Goal: Task Accomplishment & Management: Manage account settings

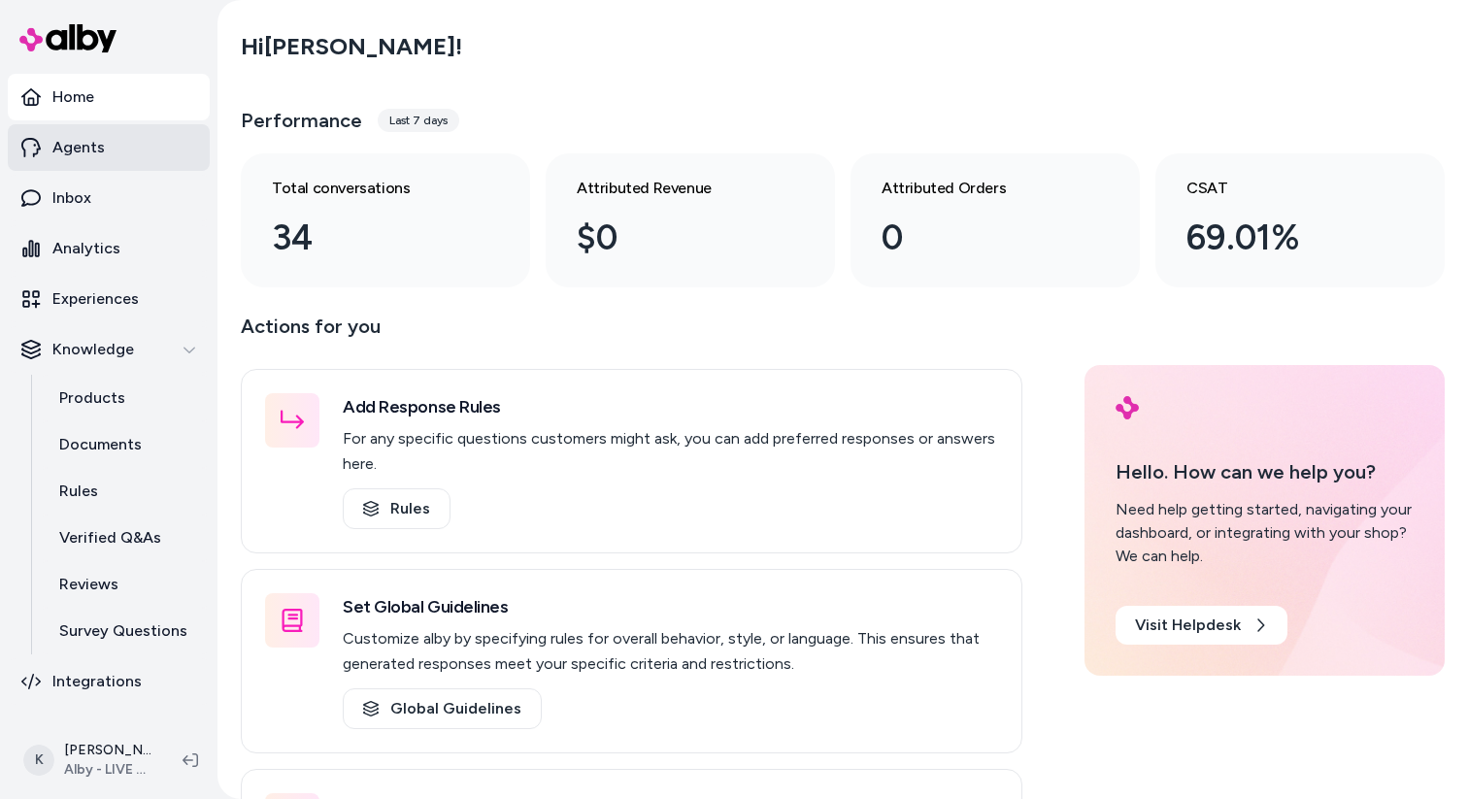
click at [110, 152] on link "Agents" at bounding box center [109, 147] width 202 height 47
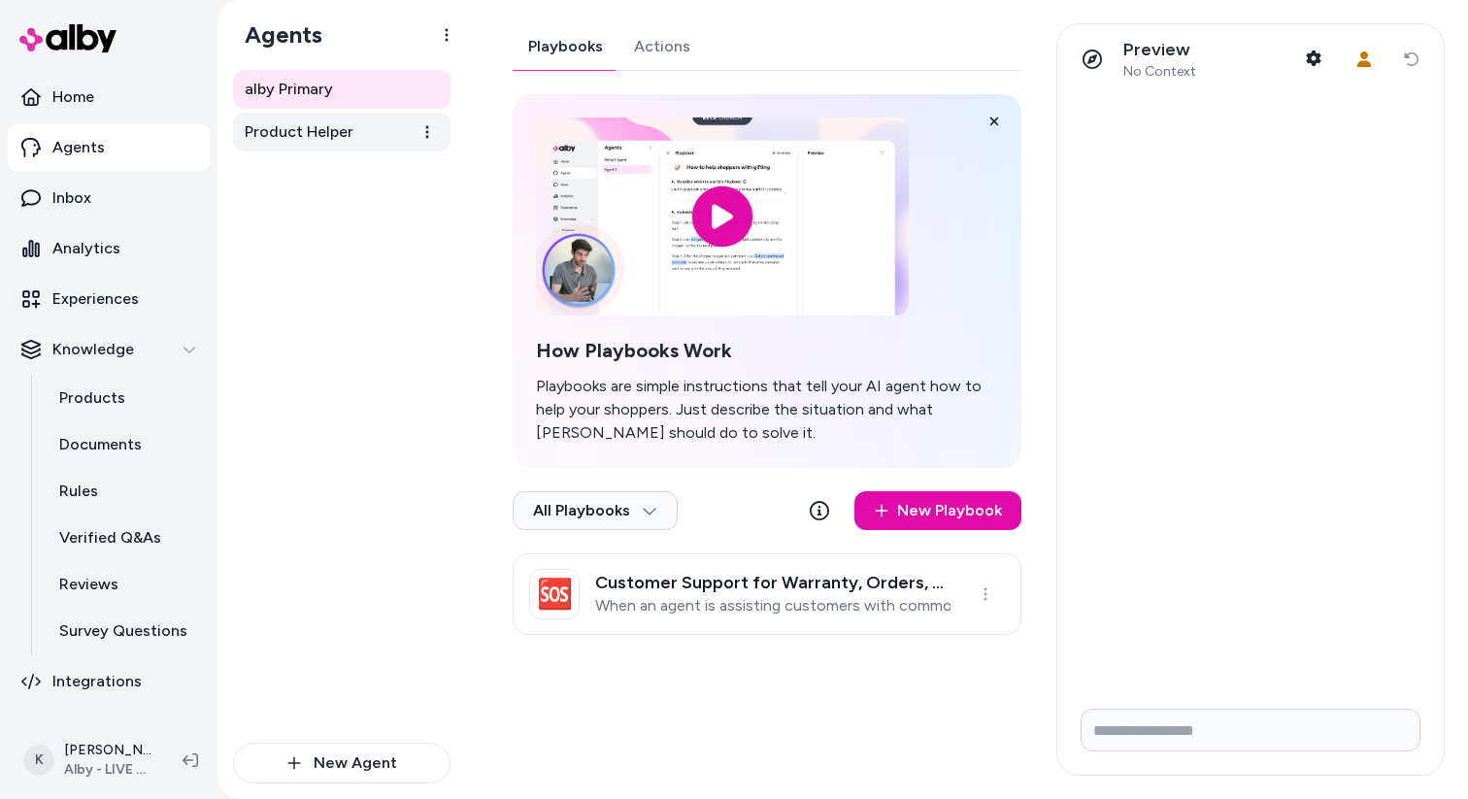
click at [326, 134] on span "Product Helper" at bounding box center [299, 131] width 109 height 23
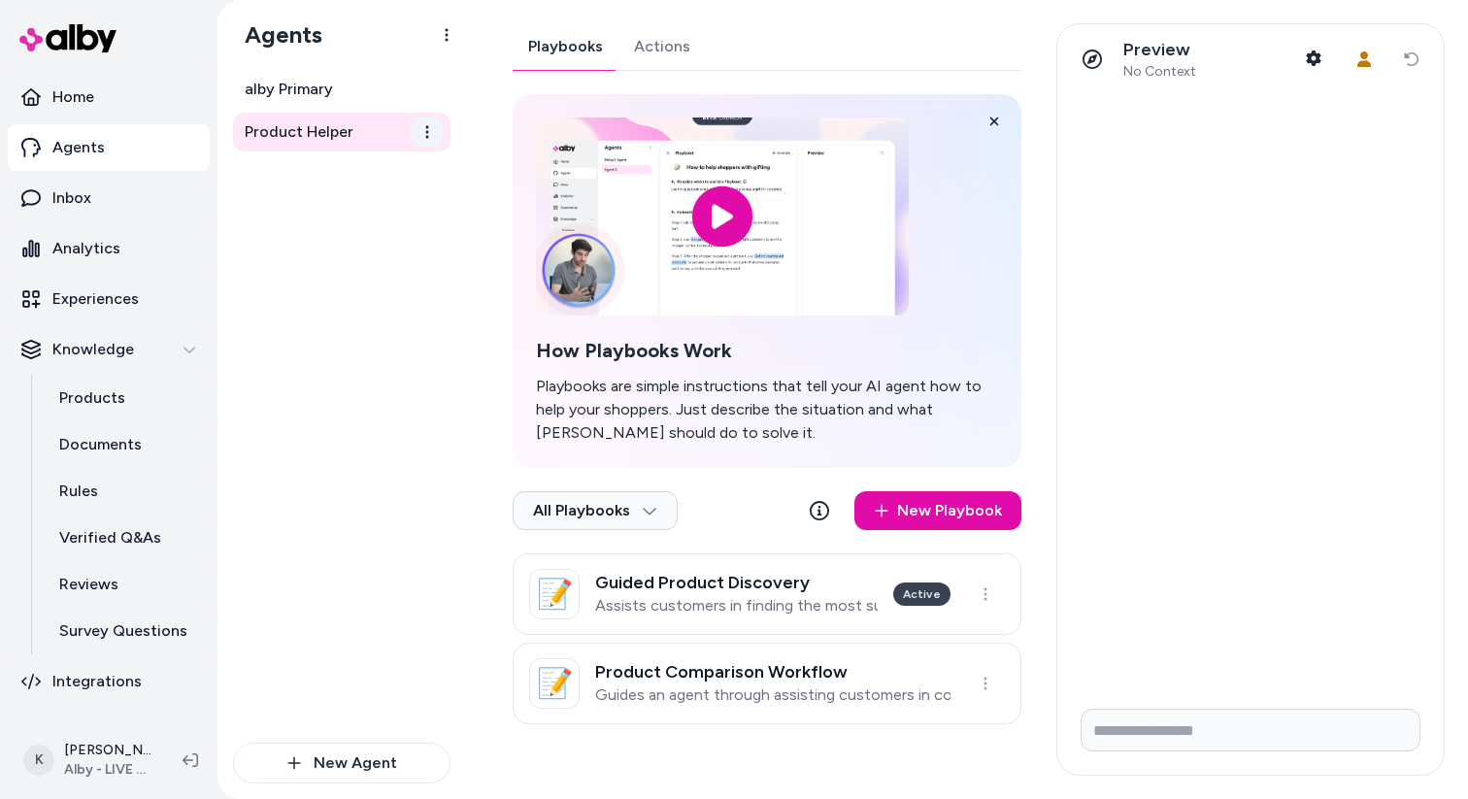
click at [434, 139] on html "Home Agents Inbox Analytics Experiences Knowledge Products Documents Rules Veri…" at bounding box center [734, 399] width 1468 height 799
click at [368, 415] on html "Home Agents Inbox Analytics Experiences Knowledge Products Documents Rules Veri…" at bounding box center [734, 399] width 1468 height 799
click at [130, 306] on p "Experiences" at bounding box center [95, 298] width 86 height 23
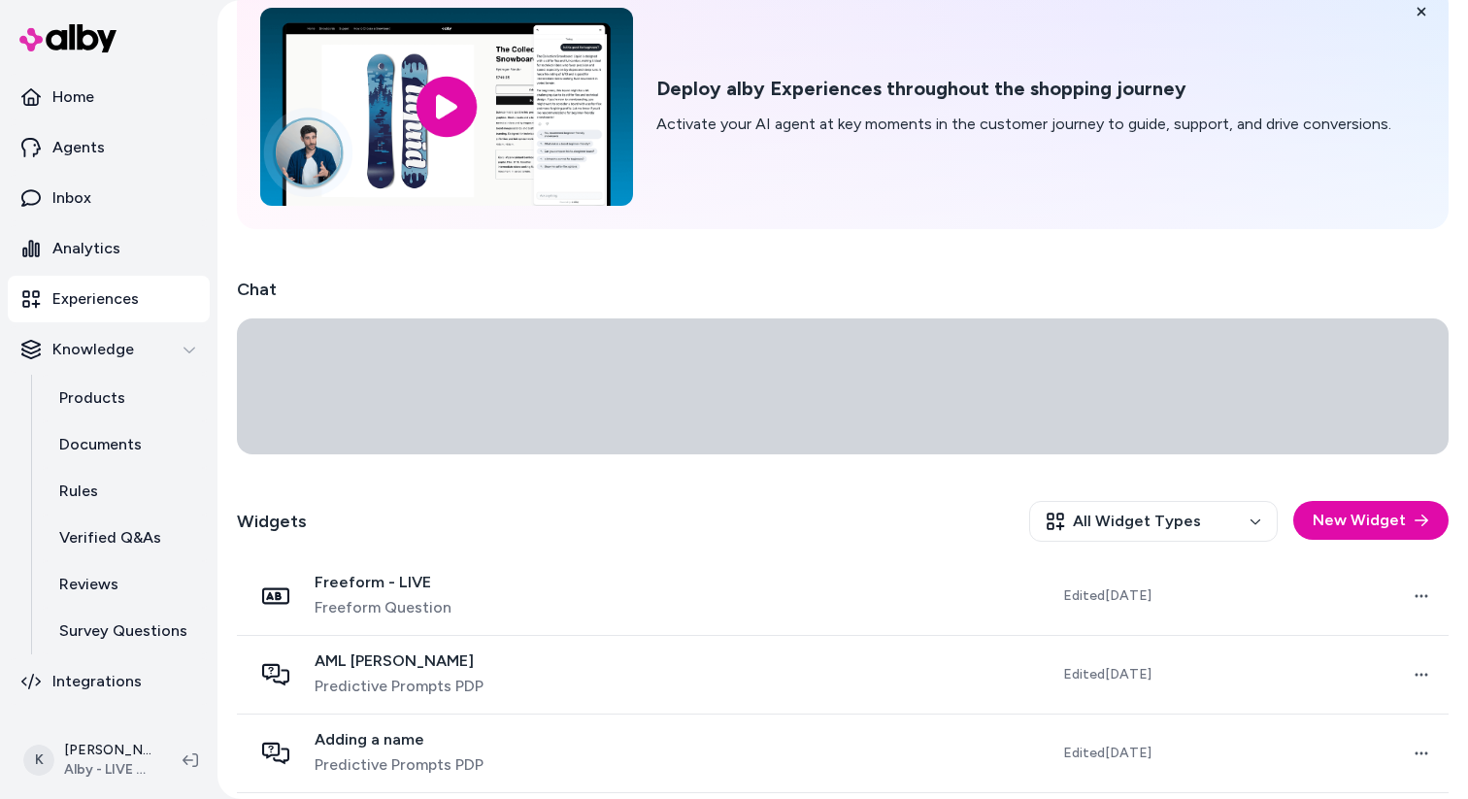
scroll to position [103, 0]
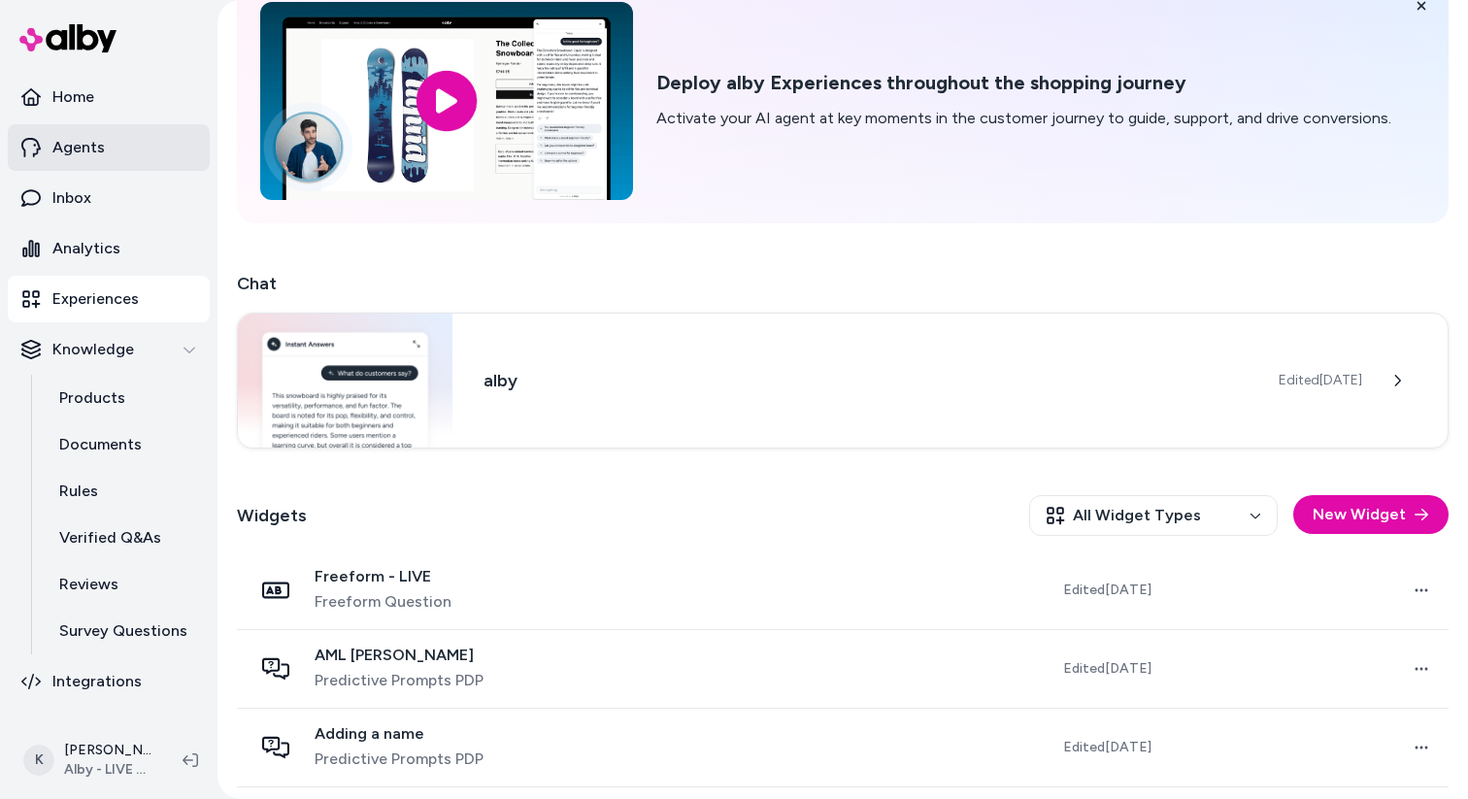
click at [117, 161] on link "Agents" at bounding box center [109, 147] width 202 height 47
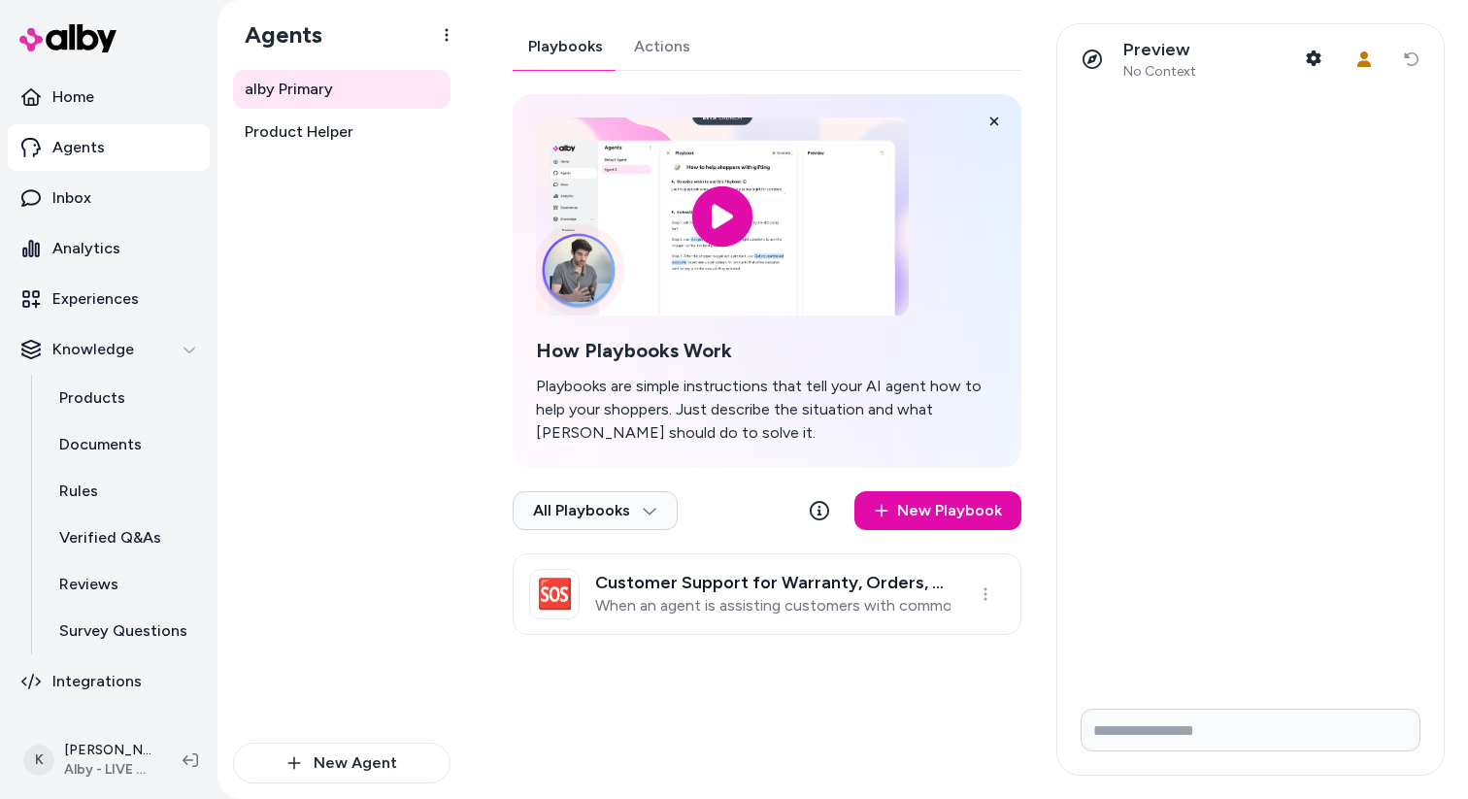
click at [658, 67] on link "Actions" at bounding box center [662, 46] width 87 height 47
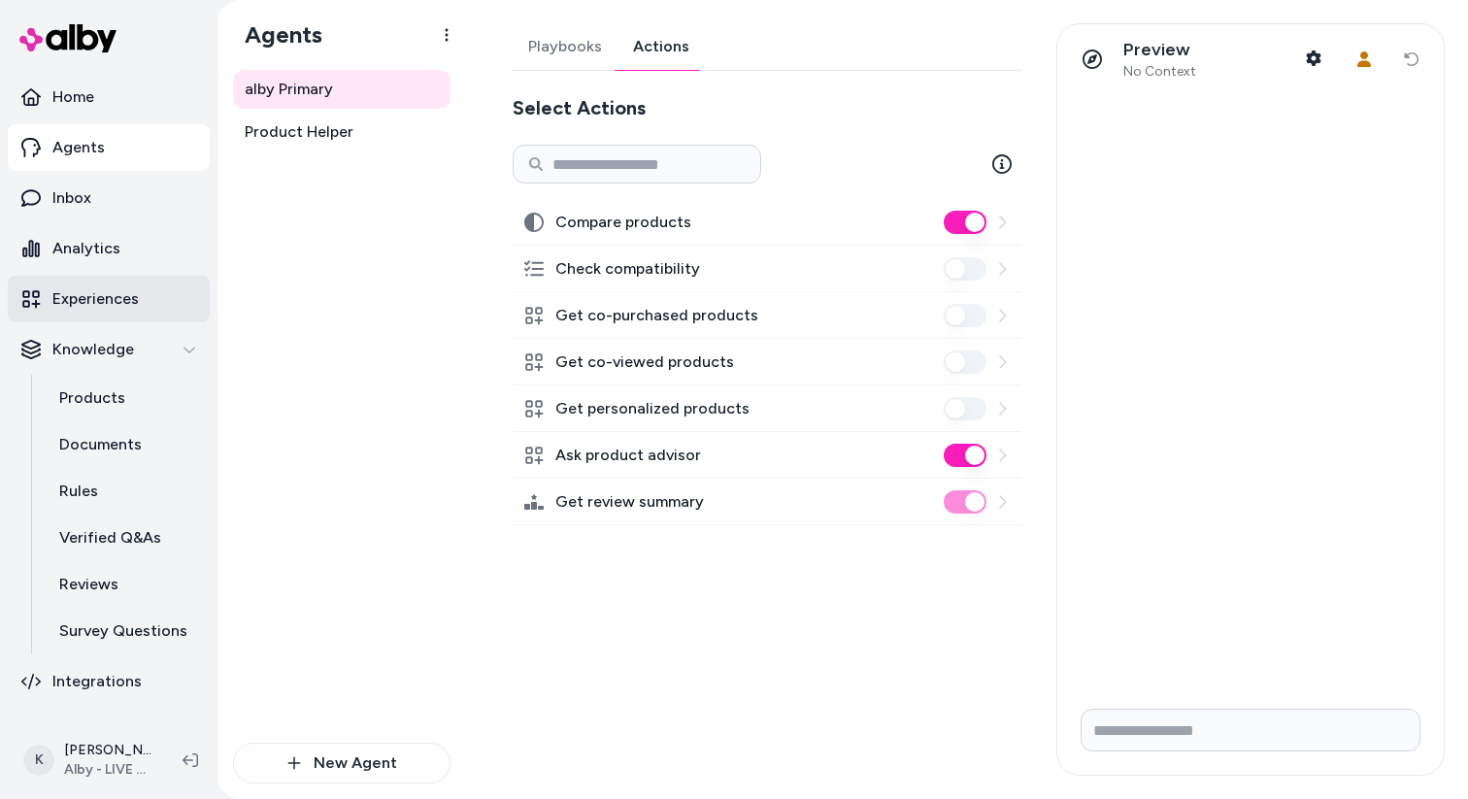
click at [138, 297] on link "Experiences" at bounding box center [109, 299] width 202 height 47
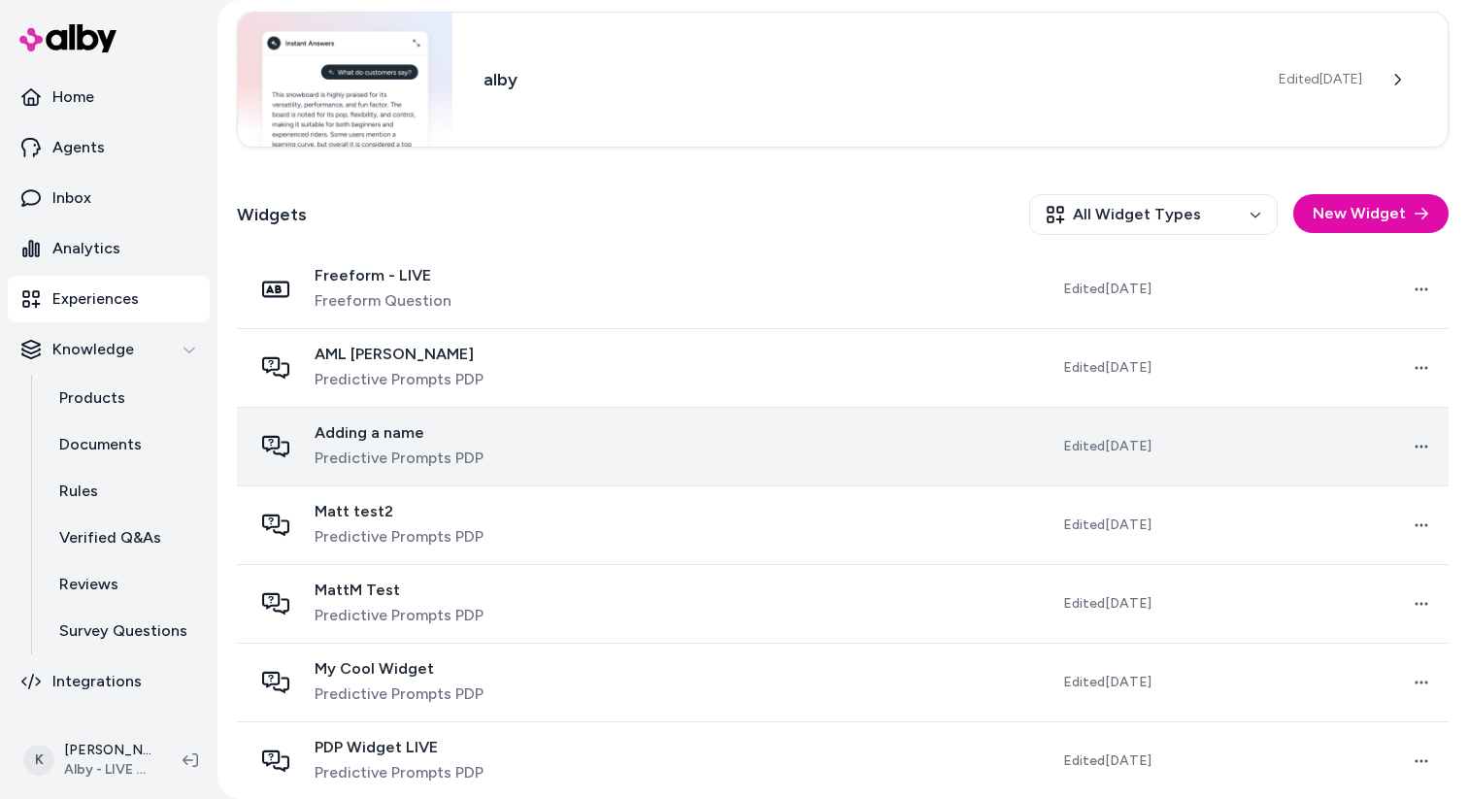
scroll to position [425, 0]
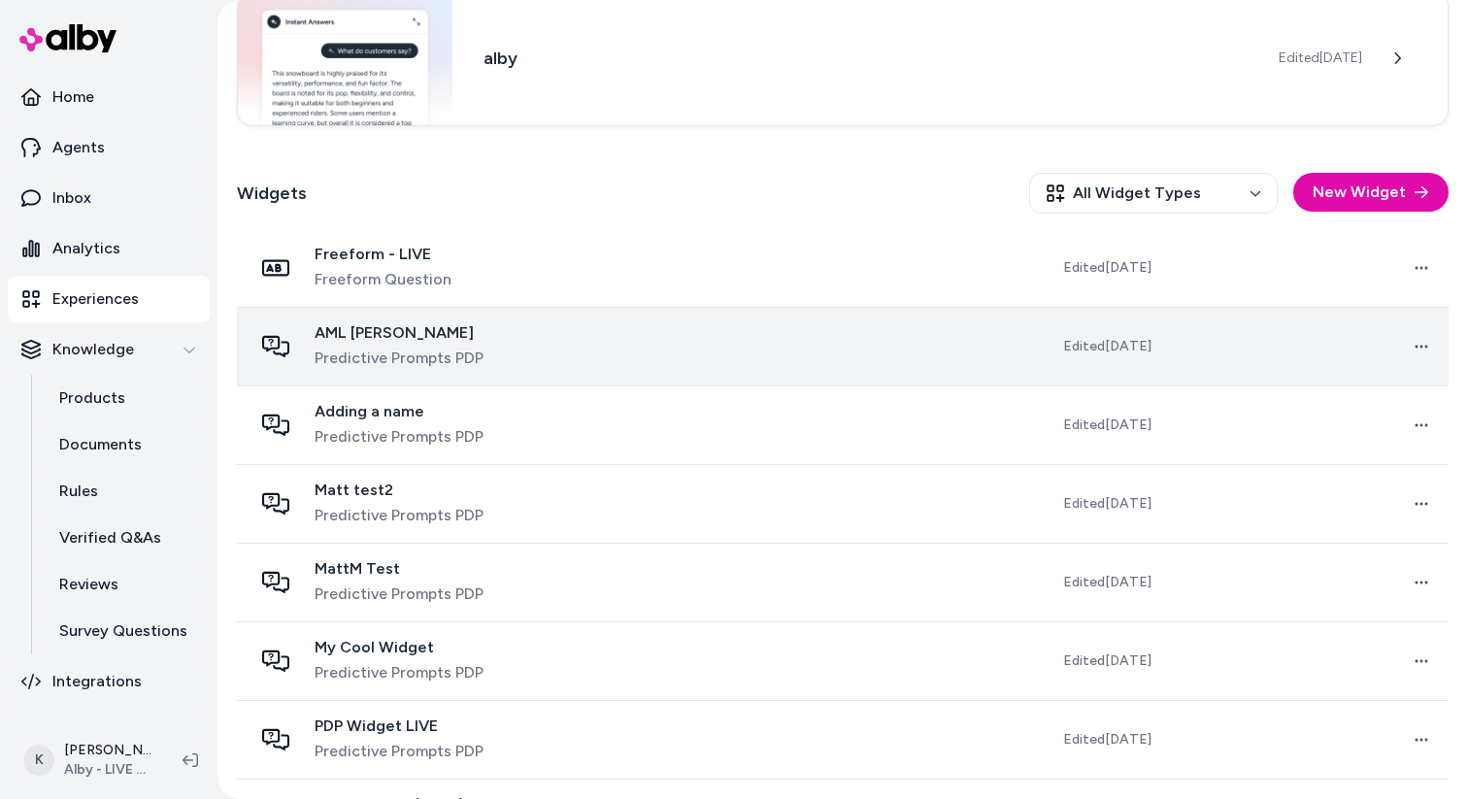
click at [655, 341] on td at bounding box center [796, 346] width 282 height 79
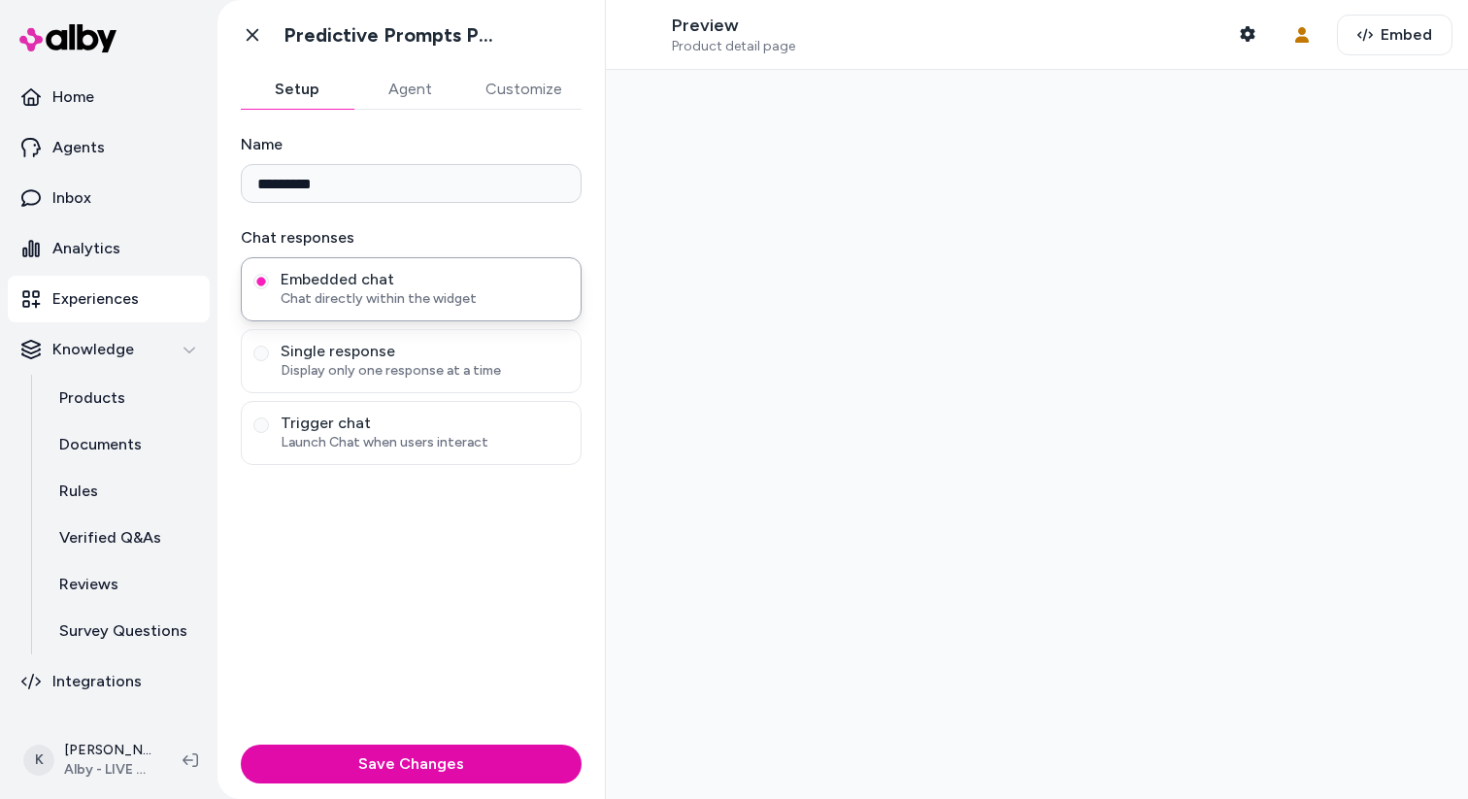
click at [408, 100] on button "Agent" at bounding box center [409, 89] width 113 height 39
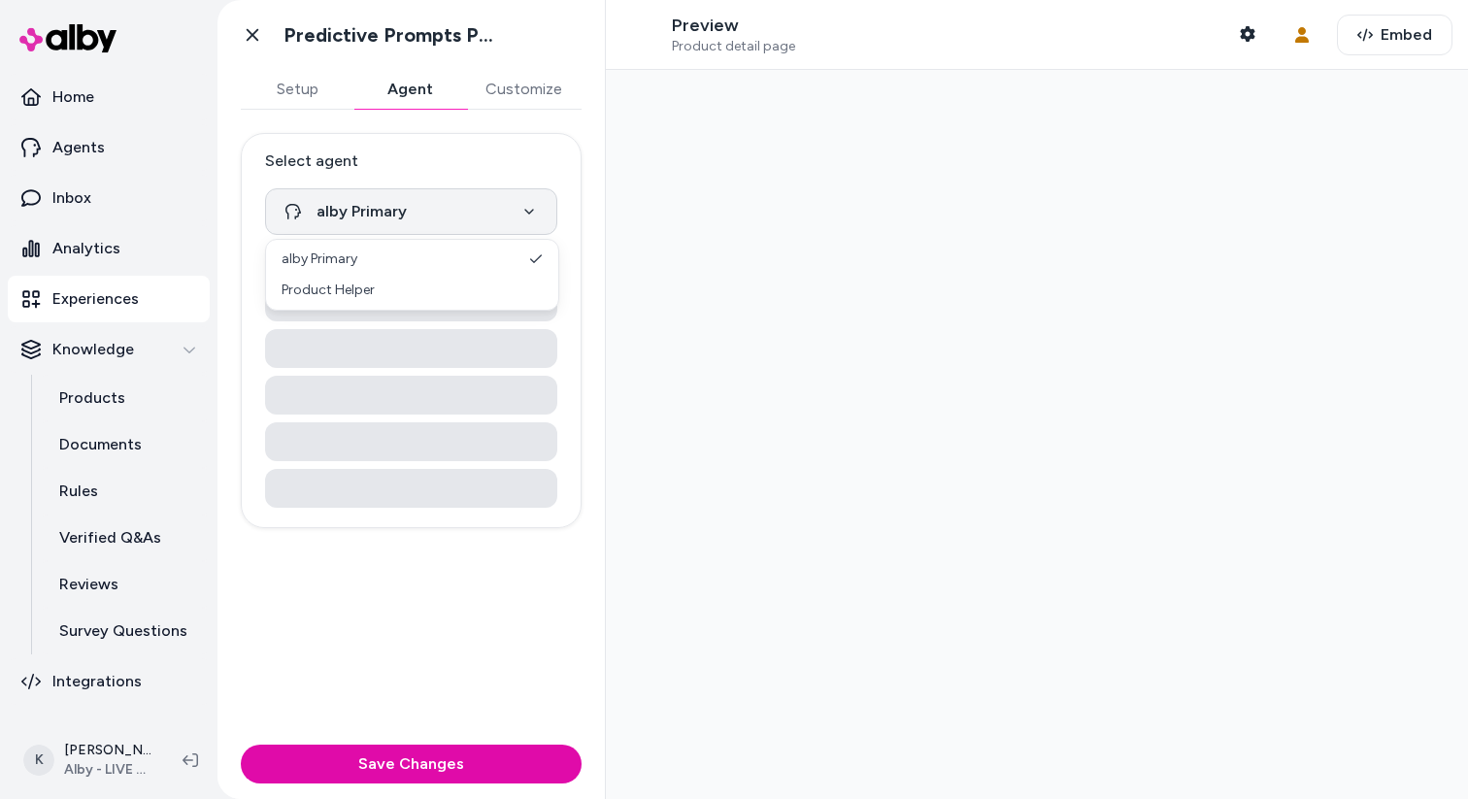
click at [514, 209] on html "**********" at bounding box center [734, 399] width 1468 height 799
click at [250, 50] on html "**********" at bounding box center [734, 399] width 1468 height 799
click at [253, 45] on link "Go back" at bounding box center [252, 35] width 39 height 39
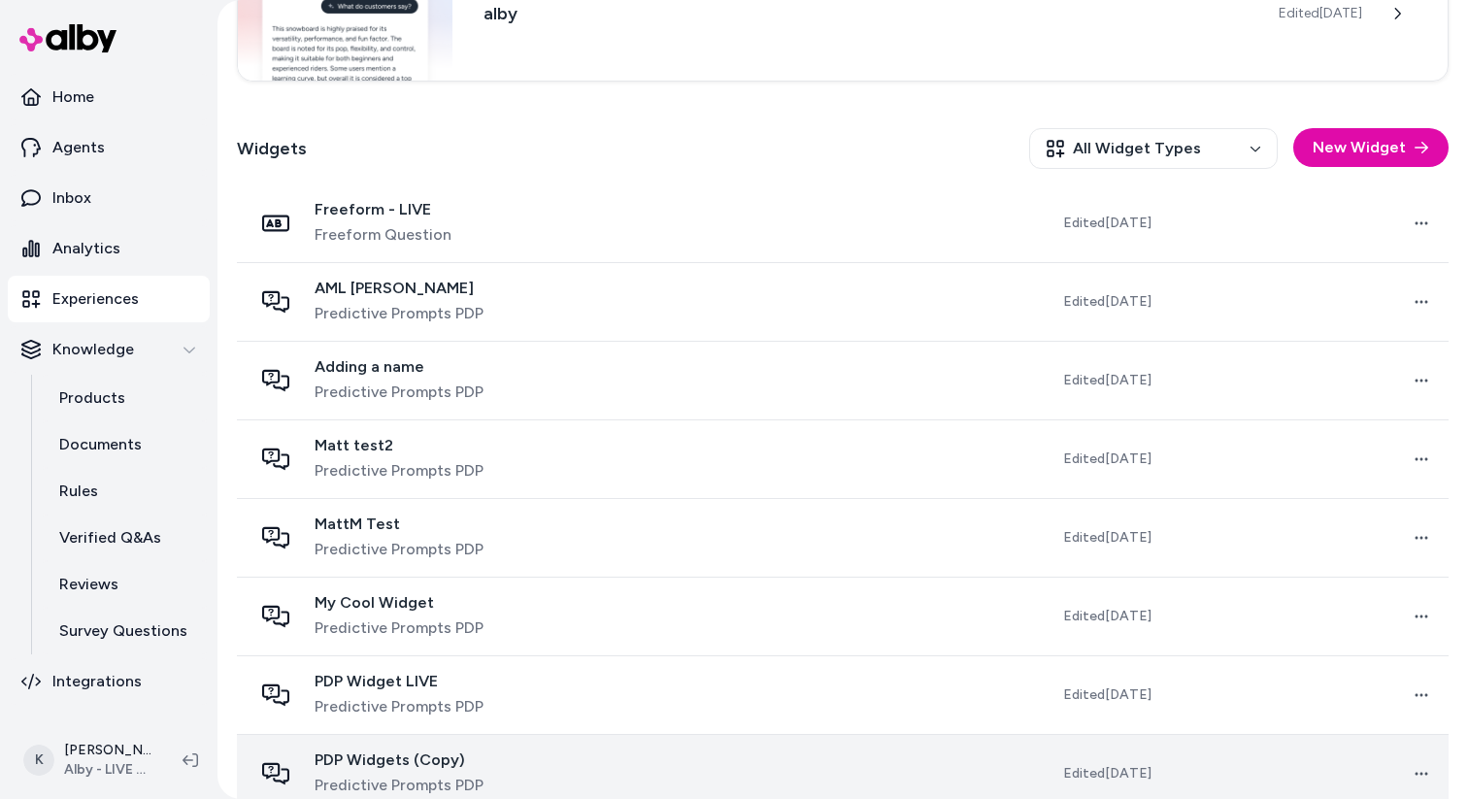
scroll to position [396, 0]
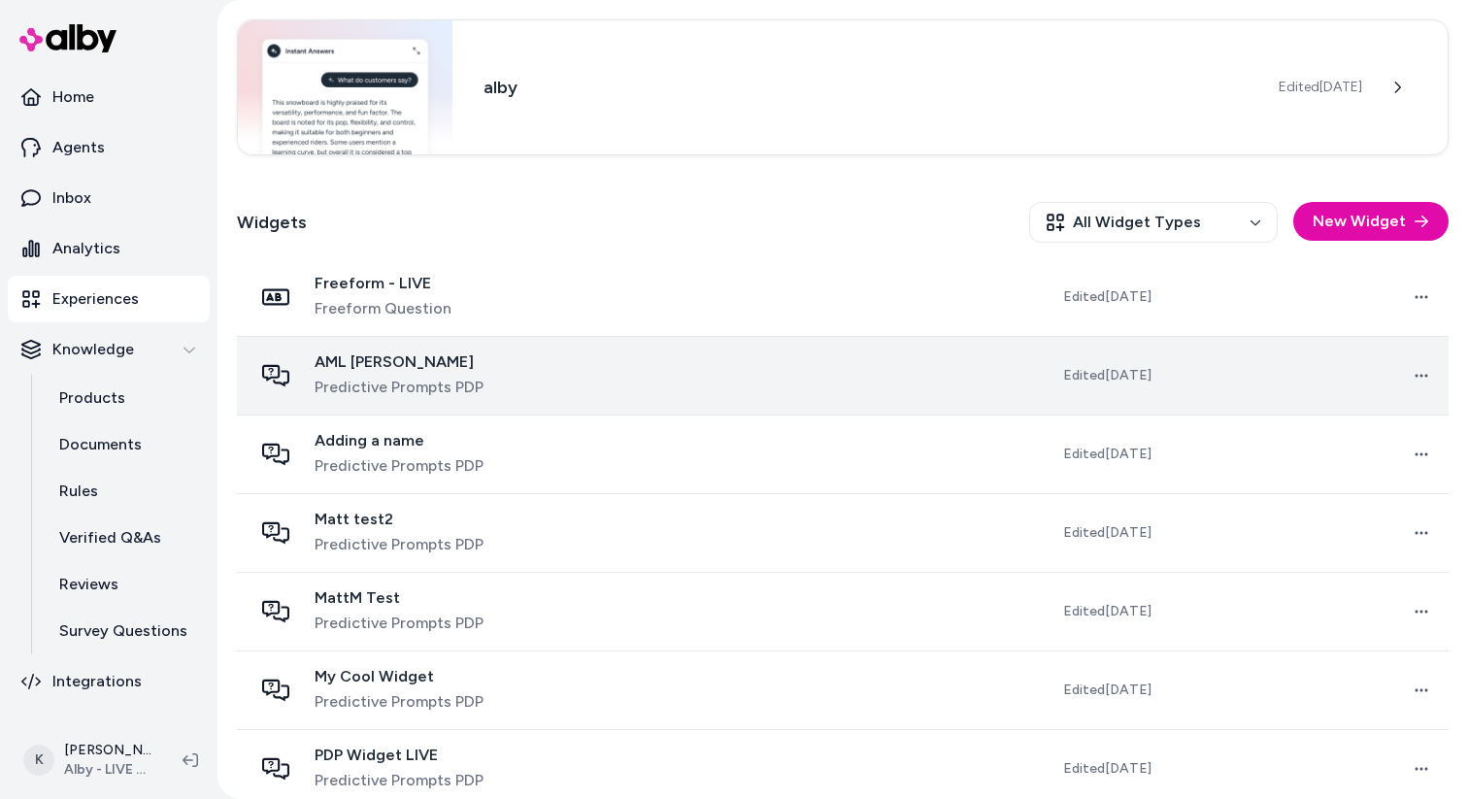
click at [475, 396] on span "Predictive Prompts PDP" at bounding box center [399, 387] width 169 height 23
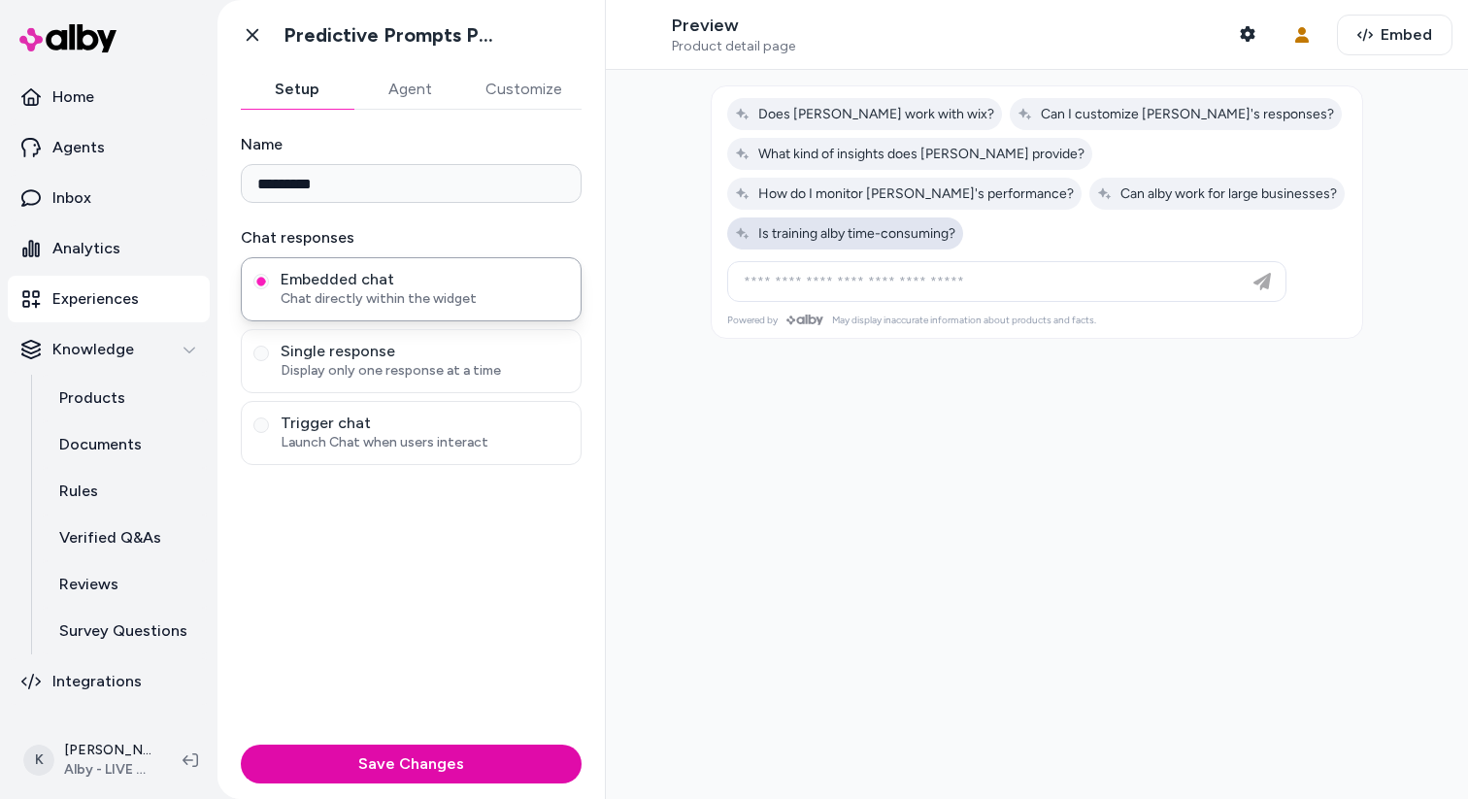
click at [955, 225] on span "Is training alby time-consuming?" at bounding box center [845, 233] width 220 height 17
type input "**********"
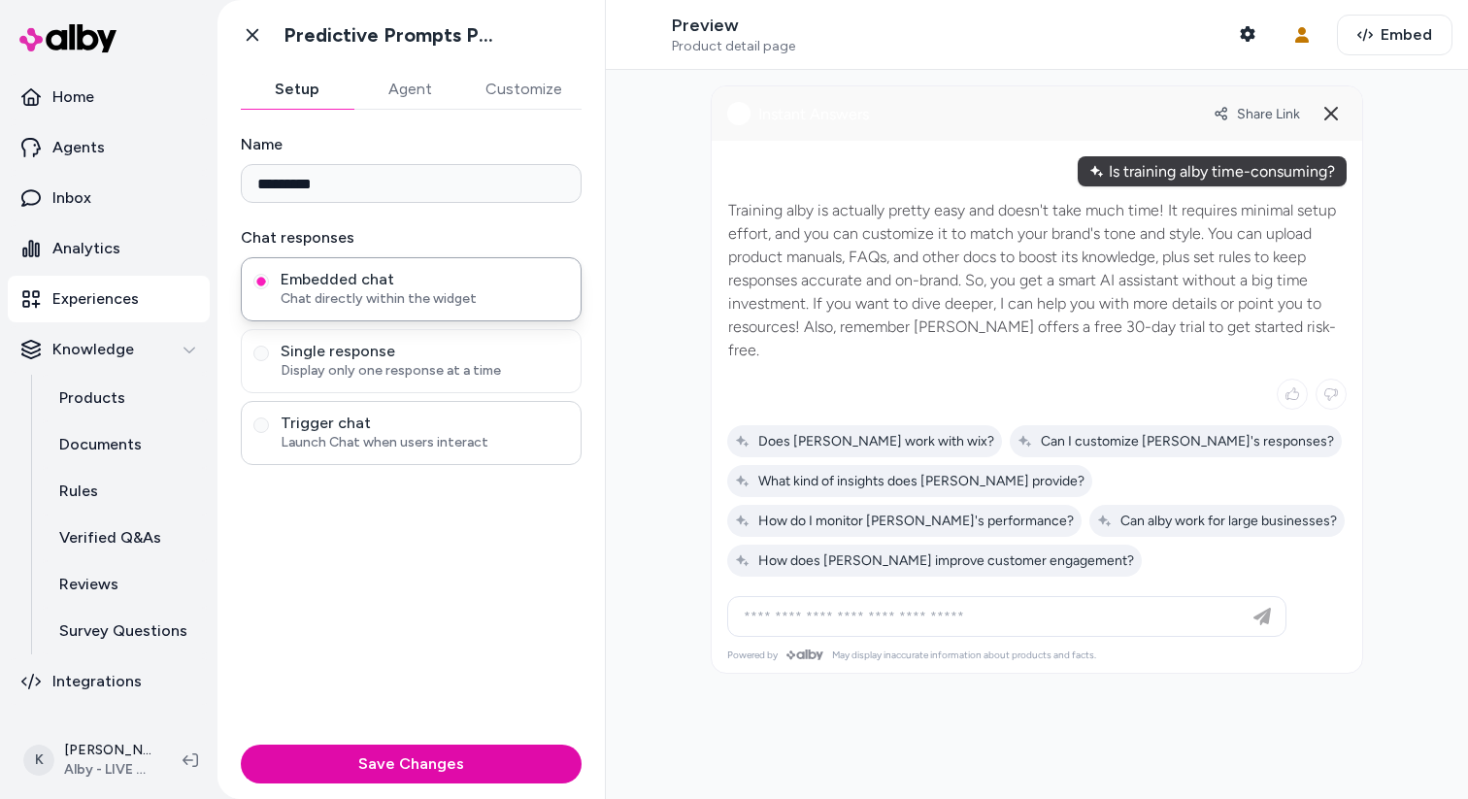
click at [420, 450] on span "Launch Chat when users interact" at bounding box center [425, 442] width 288 height 19
click at [269, 433] on button "Trigger chat Launch Chat when users interact" at bounding box center [261, 426] width 16 height 16
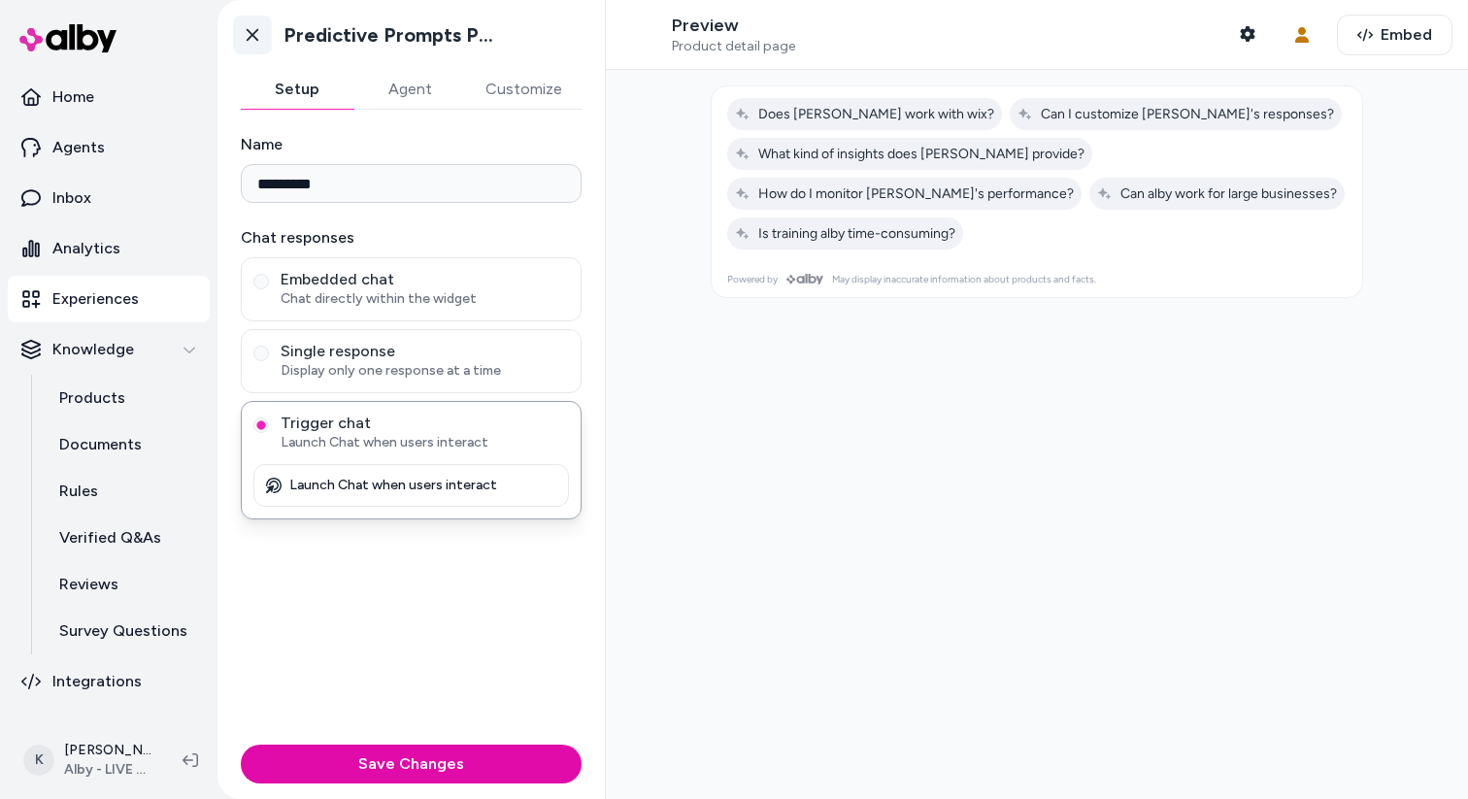
click at [250, 39] on icon at bounding box center [252, 34] width 19 height 19
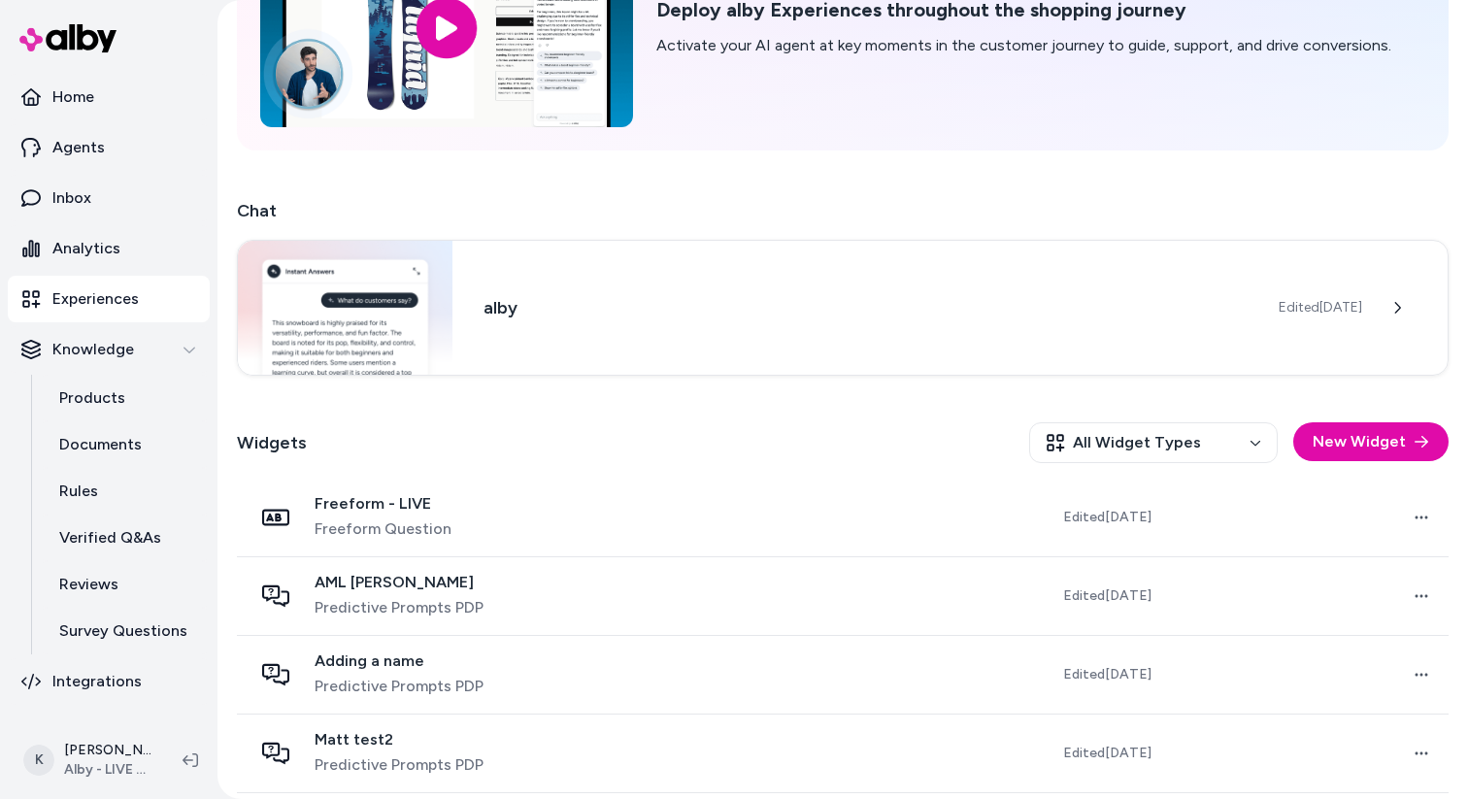
scroll to position [188, 0]
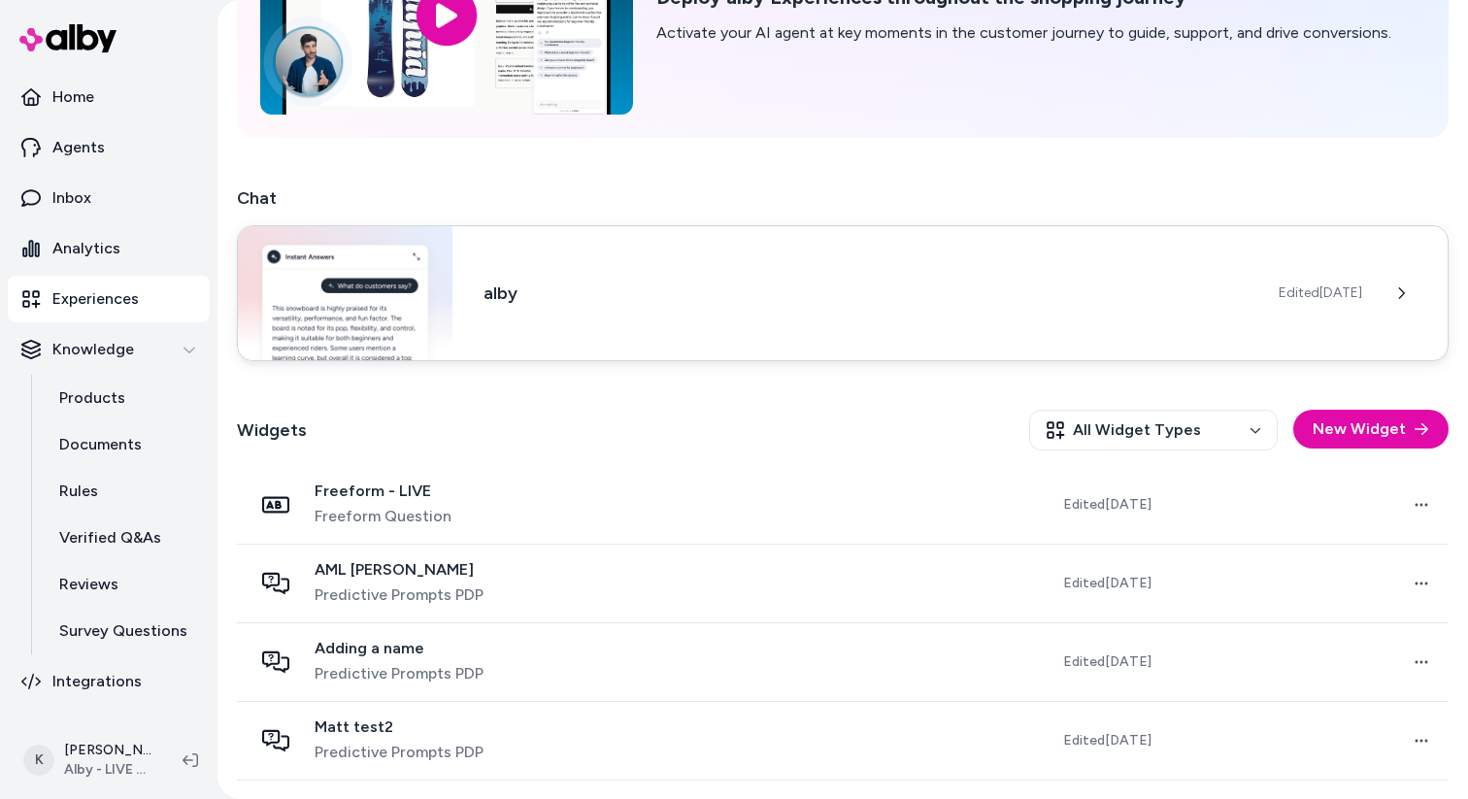
click at [656, 276] on div "alby Edited [DATE]" at bounding box center [843, 293] width 1212 height 136
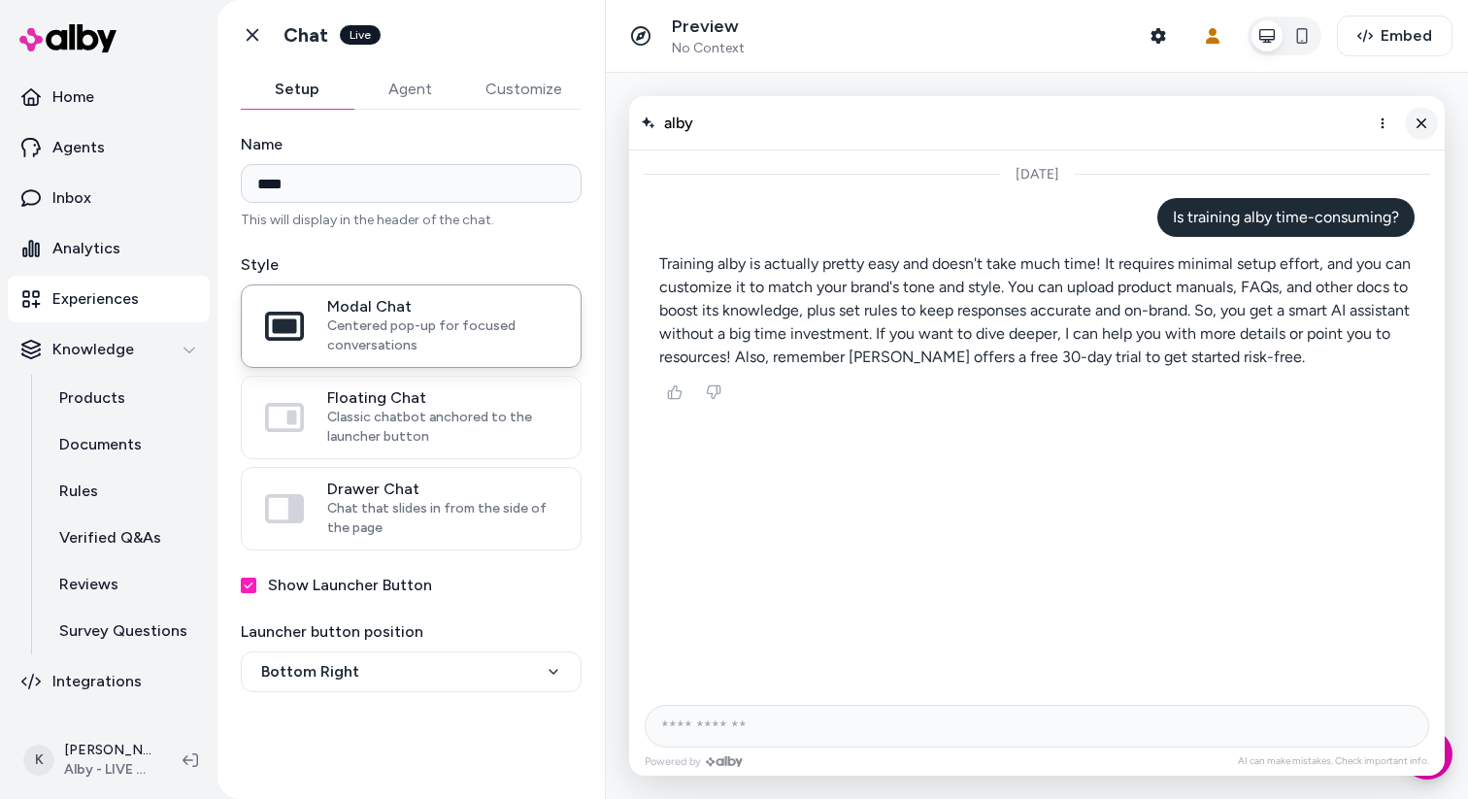
click at [1422, 130] on button "Close chat" at bounding box center [1421, 123] width 33 height 33
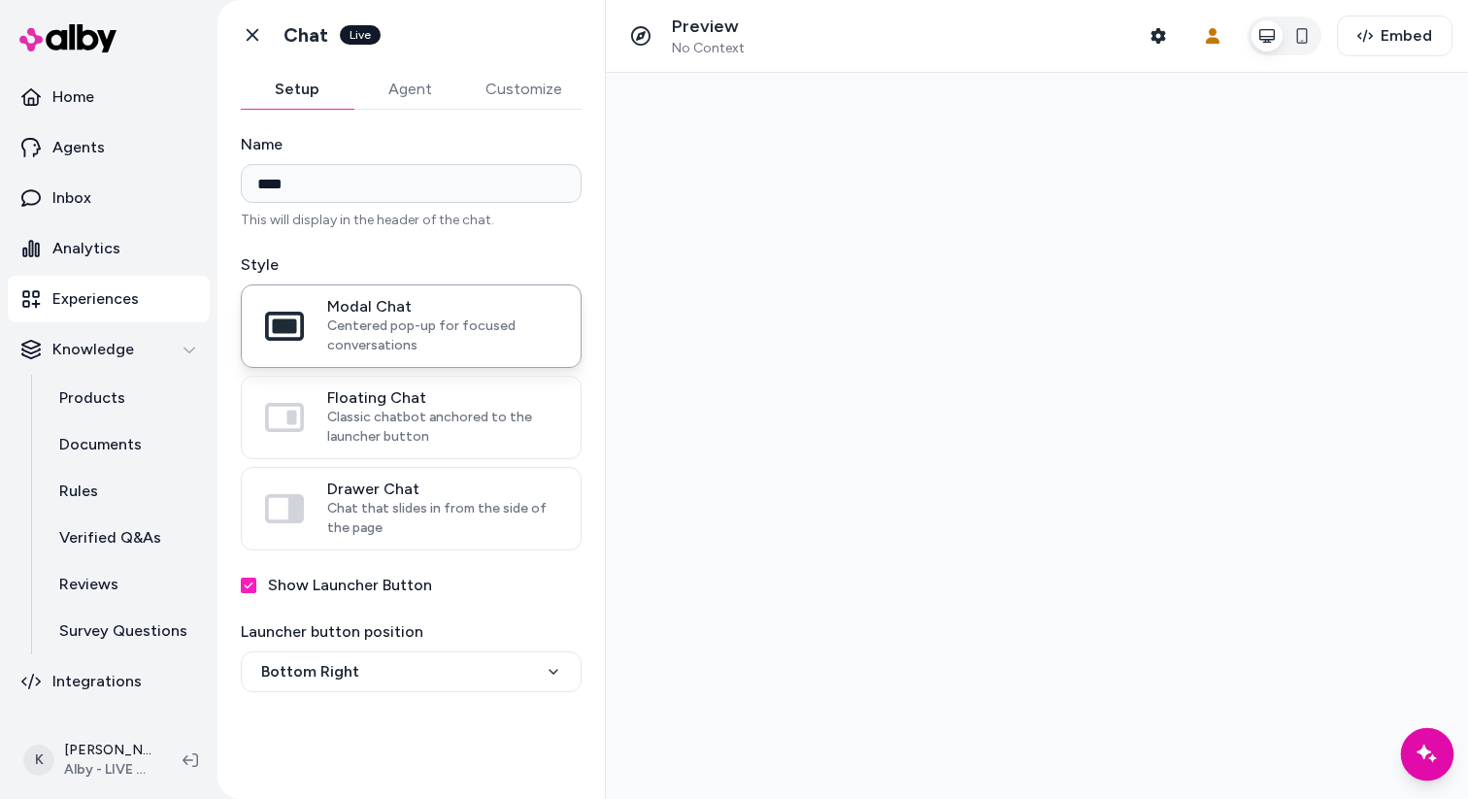
click at [1433, 758] on icon "Chat with our AI assistant" at bounding box center [1427, 753] width 20 height 17
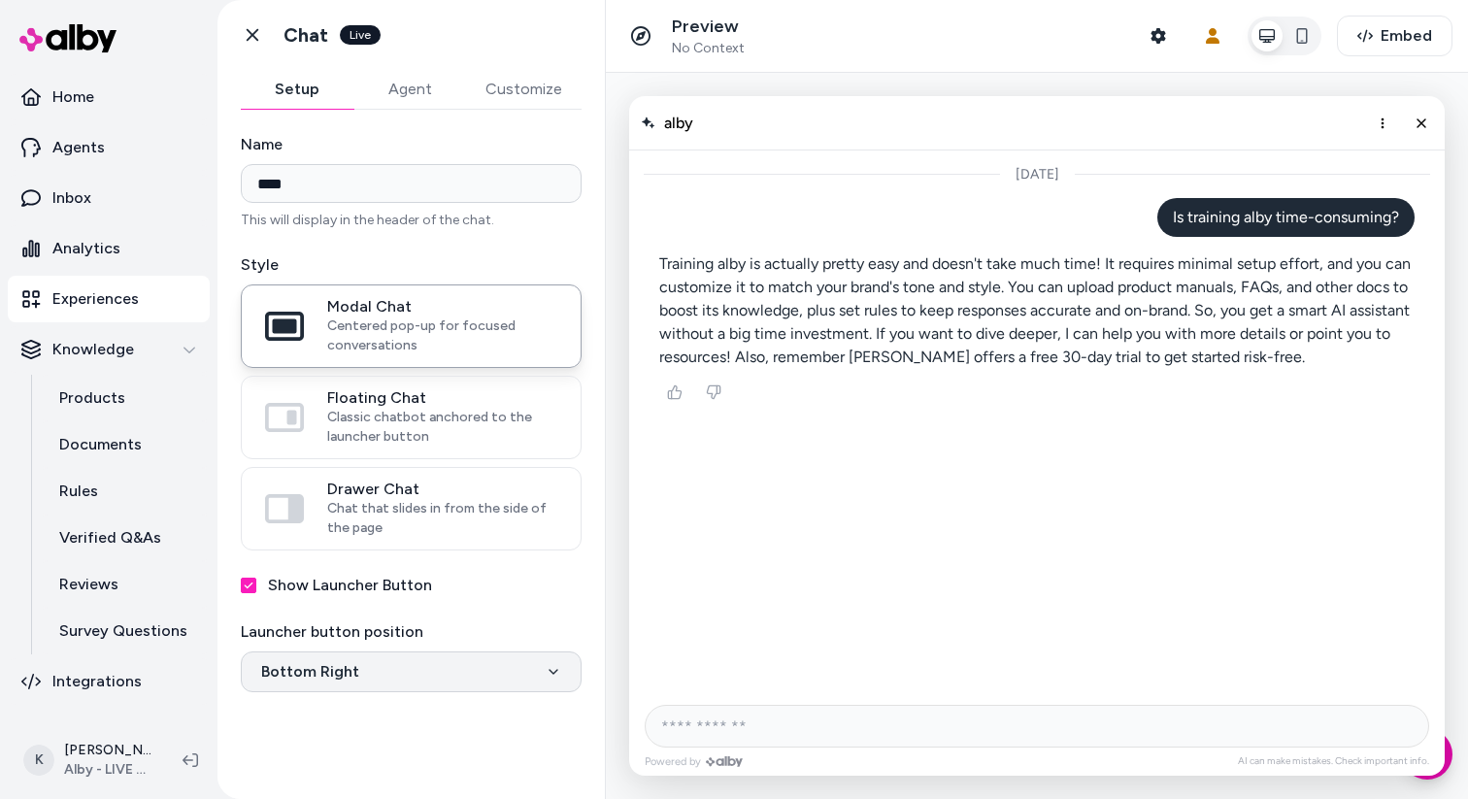
click at [438, 661] on html "**********" at bounding box center [734, 399] width 1468 height 799
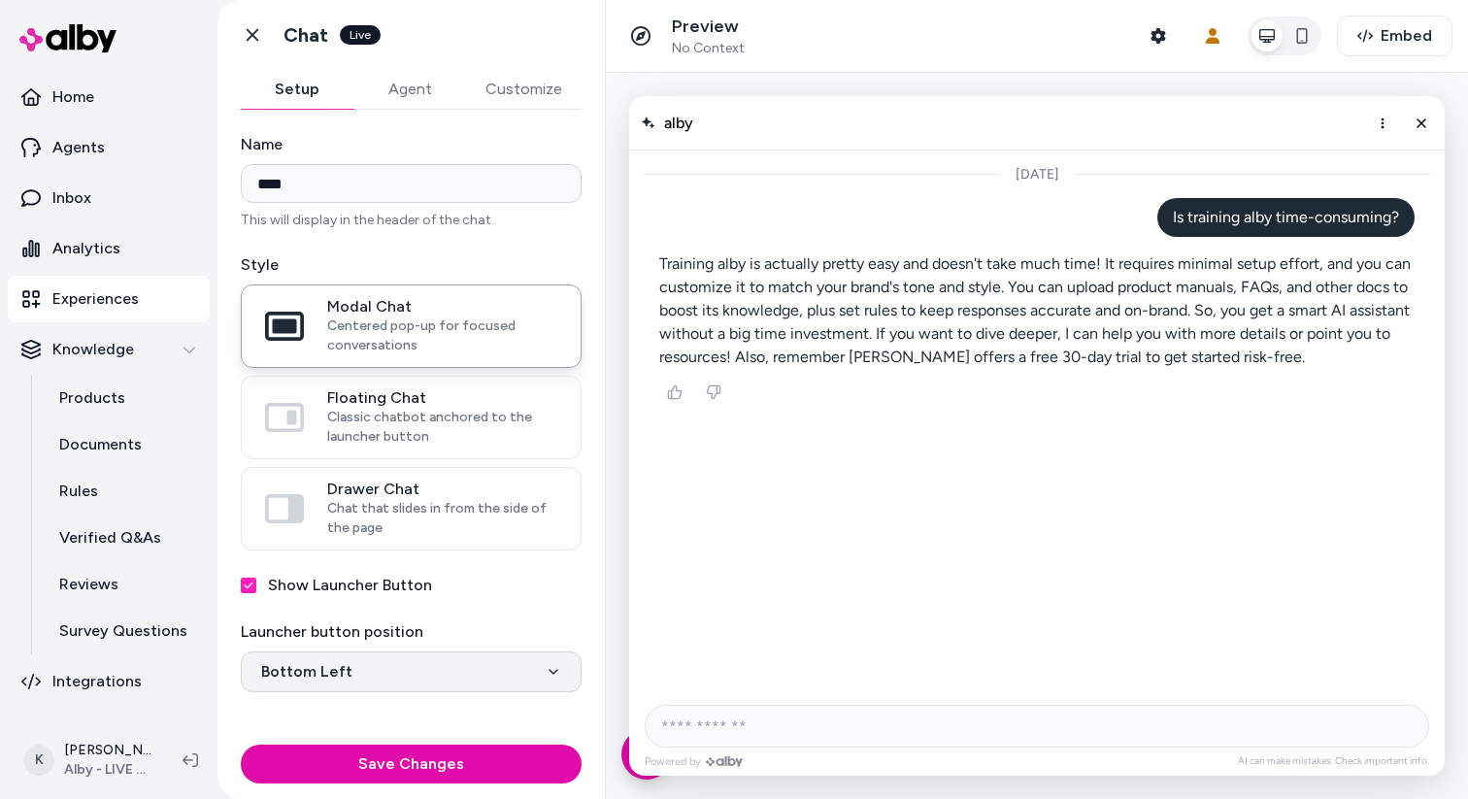
click at [446, 663] on html "**********" at bounding box center [734, 399] width 1468 height 799
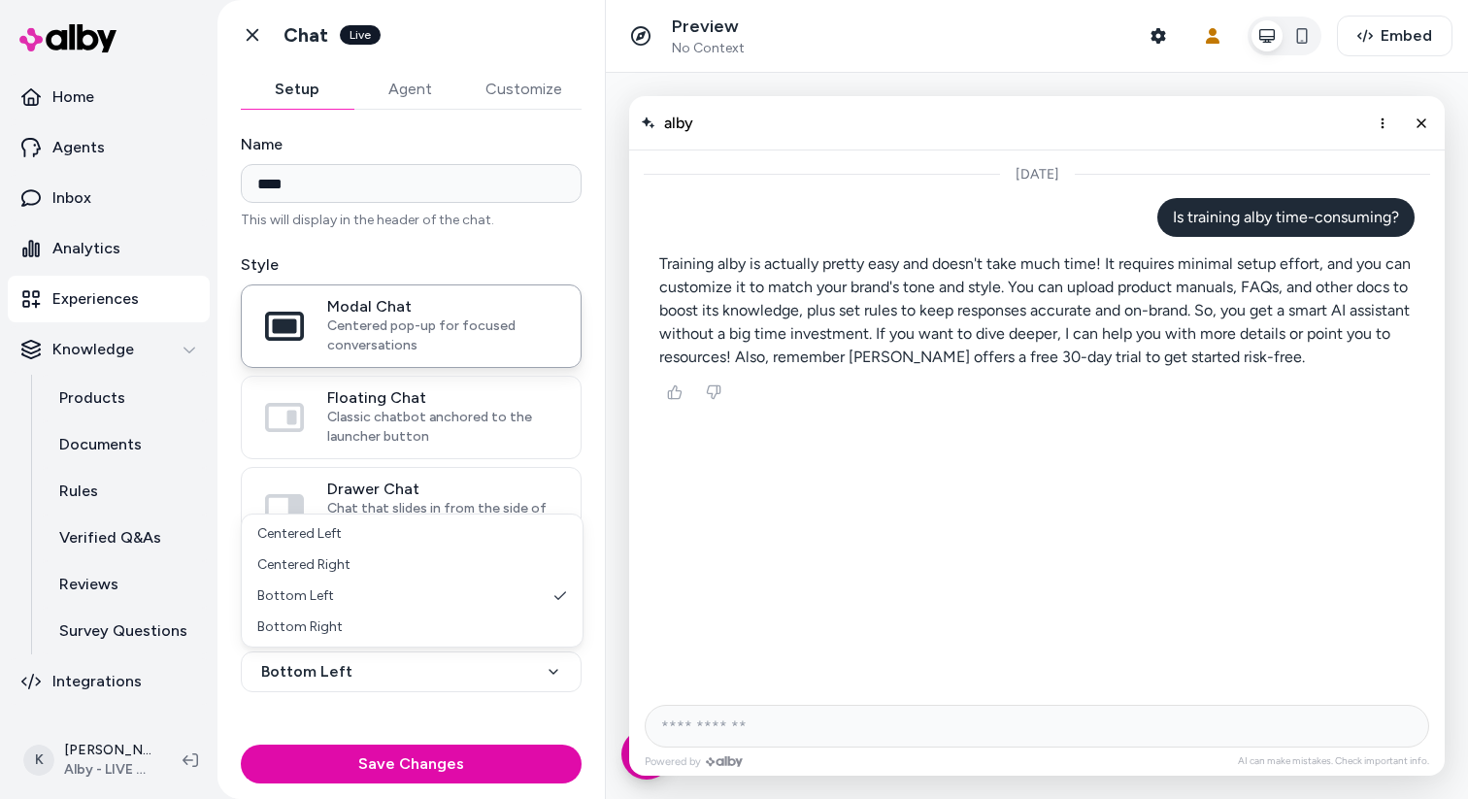
select select "**********"
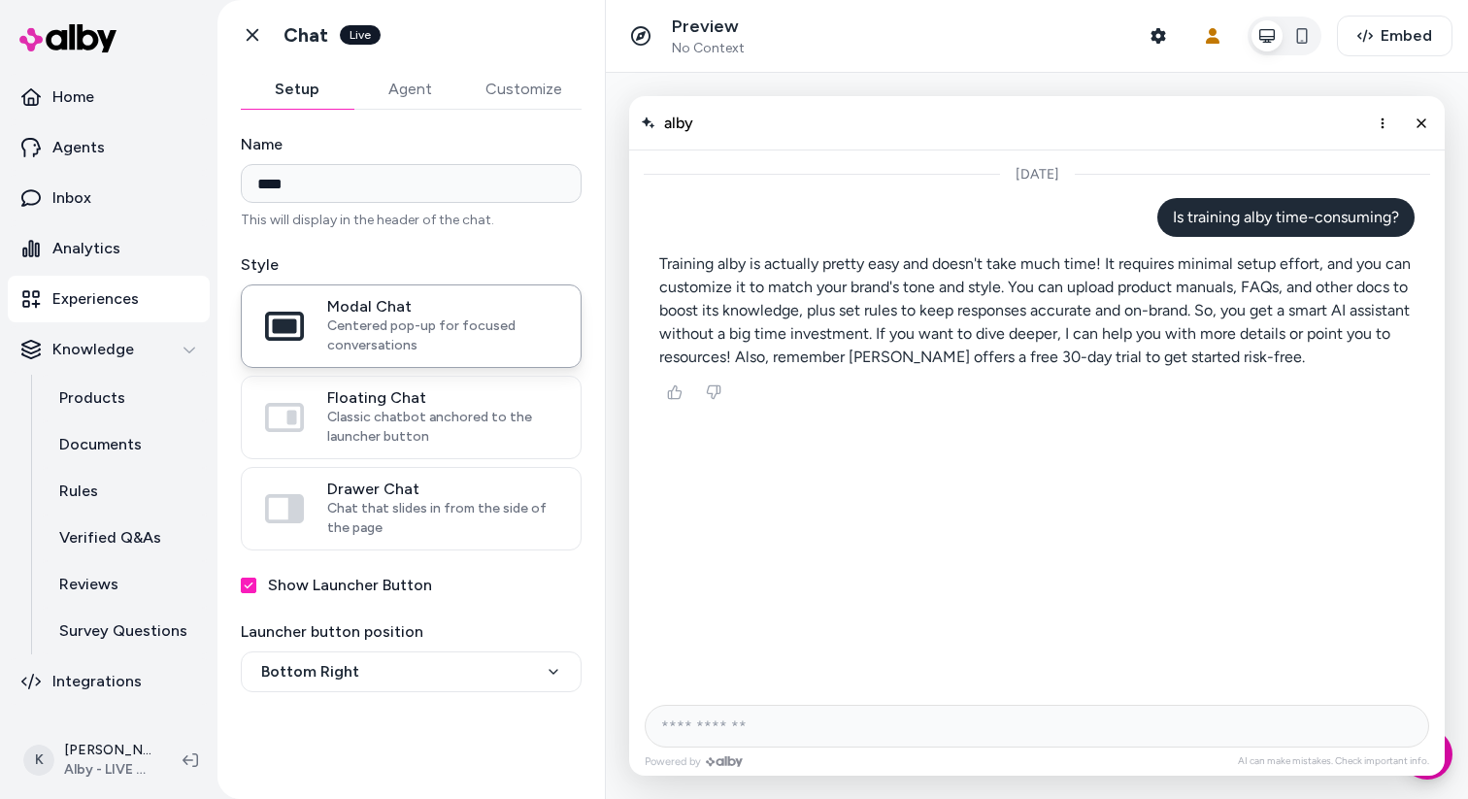
click at [304, 585] on label "Show Launcher Button" at bounding box center [350, 585] width 164 height 23
click at [256, 585] on button "Show Launcher Button" at bounding box center [249, 586] width 16 height 16
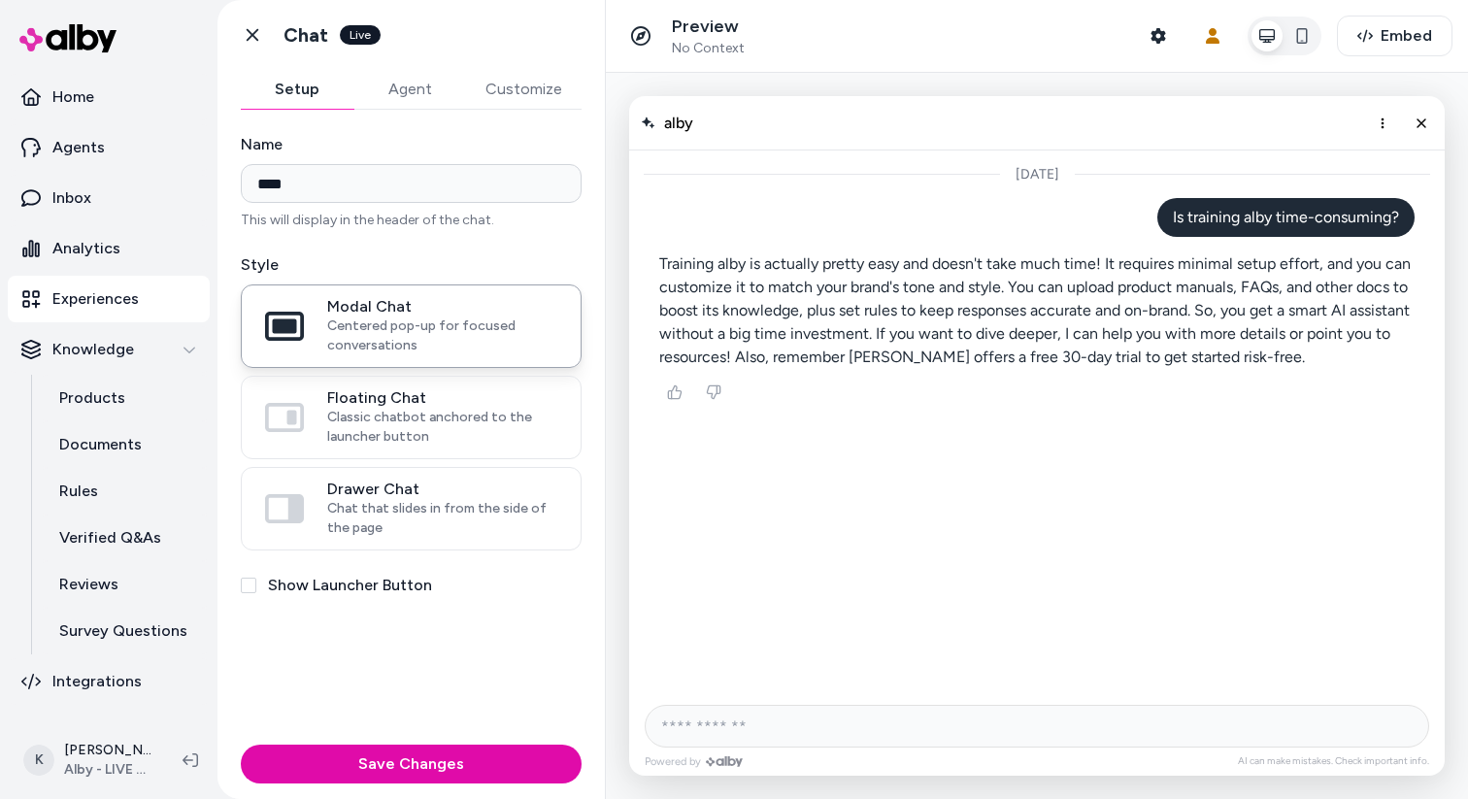
click at [304, 585] on label "Show Launcher Button" at bounding box center [350, 585] width 164 height 23
click at [256, 585] on button "Show Launcher Button" at bounding box center [249, 586] width 16 height 16
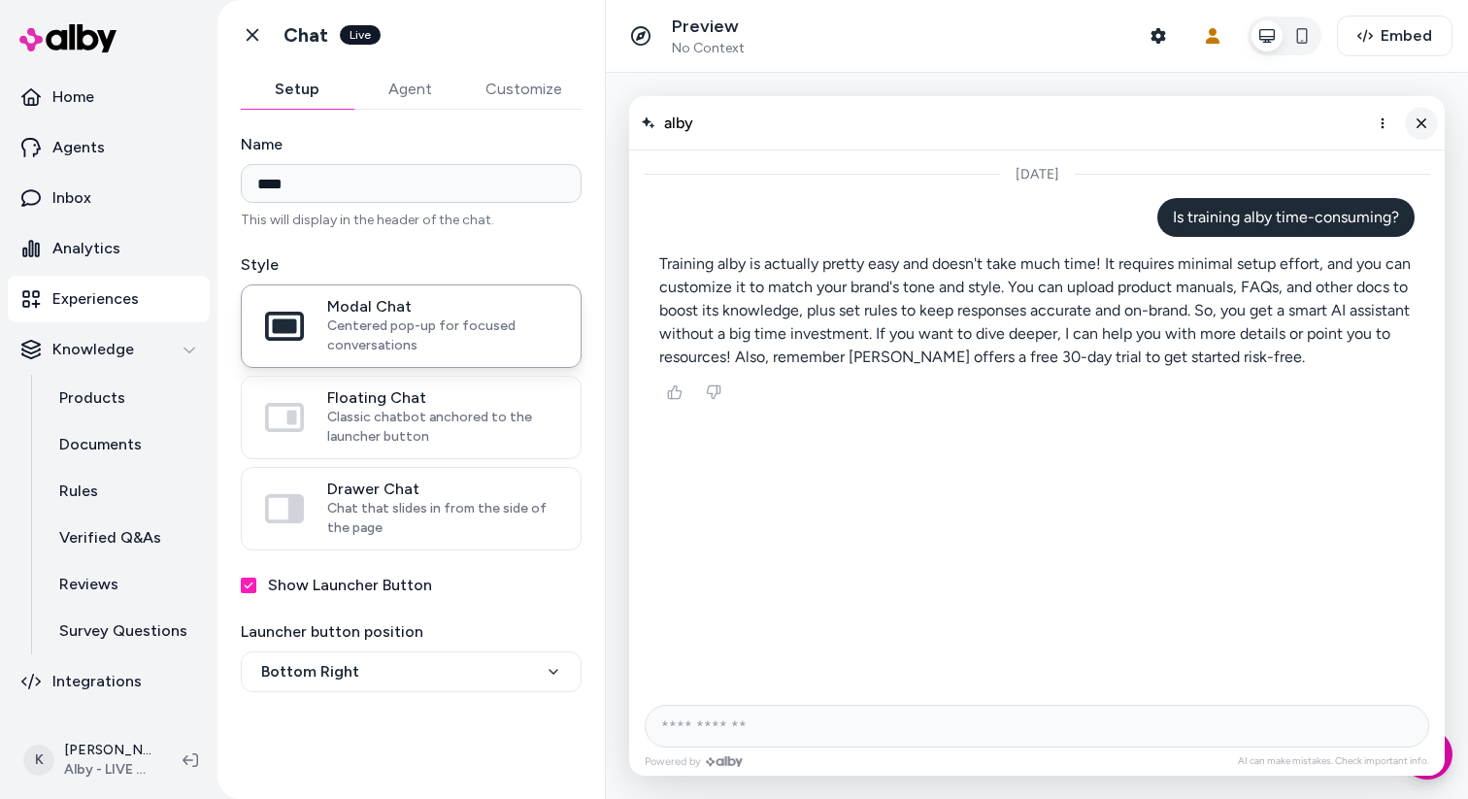
click at [1425, 122] on icon "Close chat" at bounding box center [1422, 123] width 17 height 17
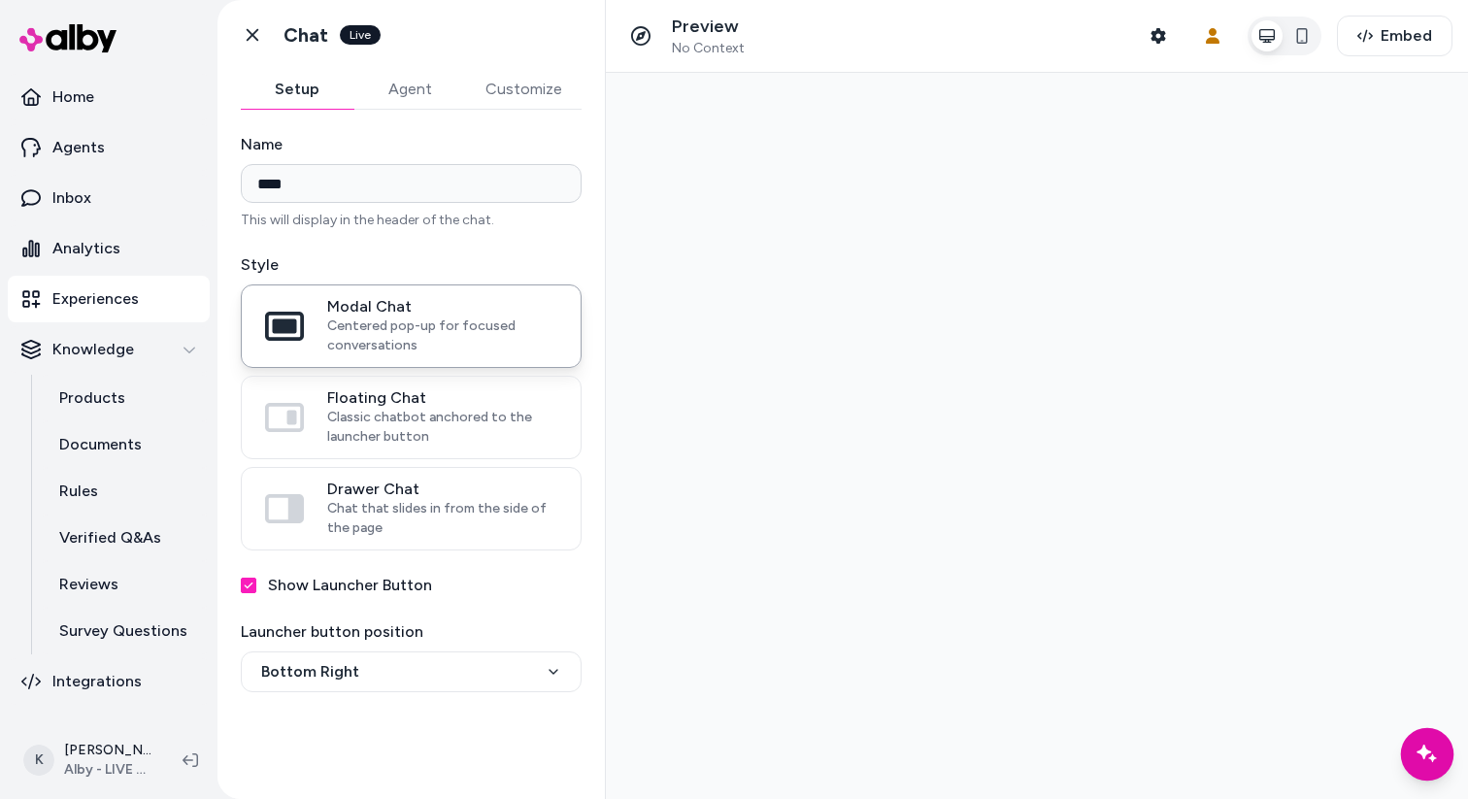
click at [1414, 753] on div "Chat with our AI assistant" at bounding box center [1427, 754] width 53 height 53
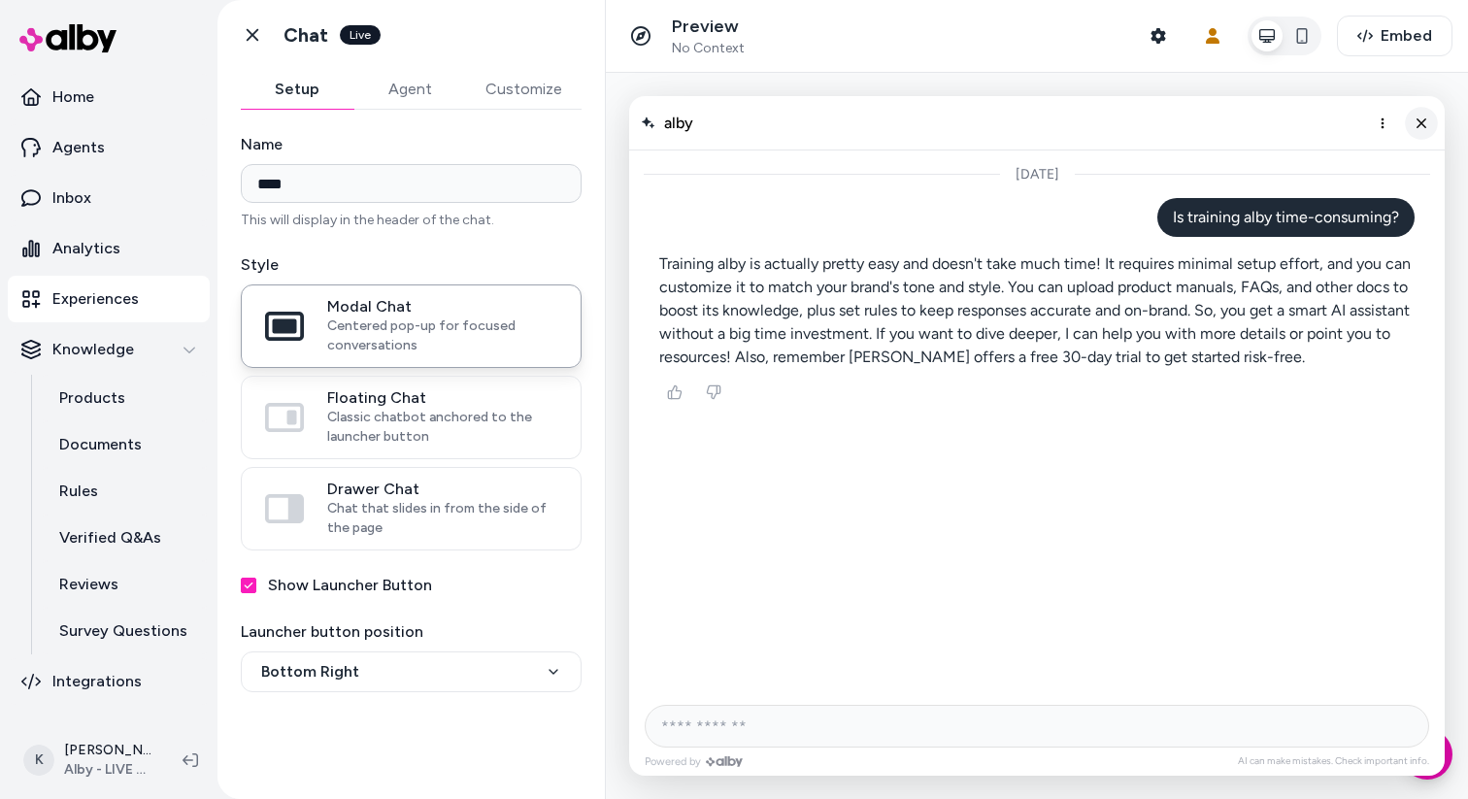
click at [1427, 126] on icon "Close chat" at bounding box center [1422, 123] width 17 height 17
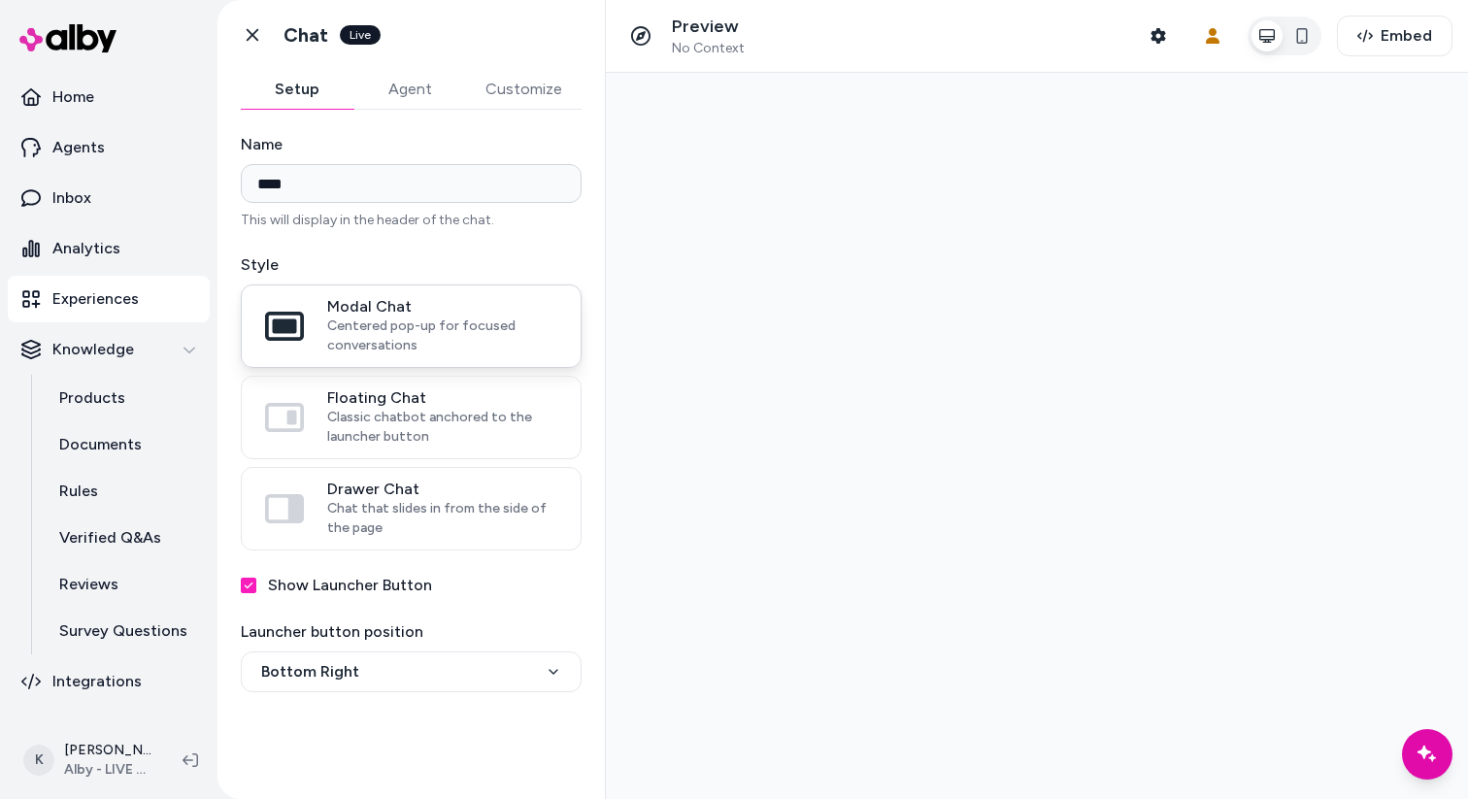
click at [451, 327] on span "Centered pop-up for focused conversations" at bounding box center [442, 336] width 230 height 39
click at [0, 0] on button "Modal Chat Centered pop-up for focused conversations" at bounding box center [0, 0] width 0 height 0
click at [460, 405] on span "Floating Chat" at bounding box center [442, 397] width 230 height 19
click at [0, 0] on button "Floating Chat Classic chatbot anchored to the launcher button" at bounding box center [0, 0] width 0 height 0
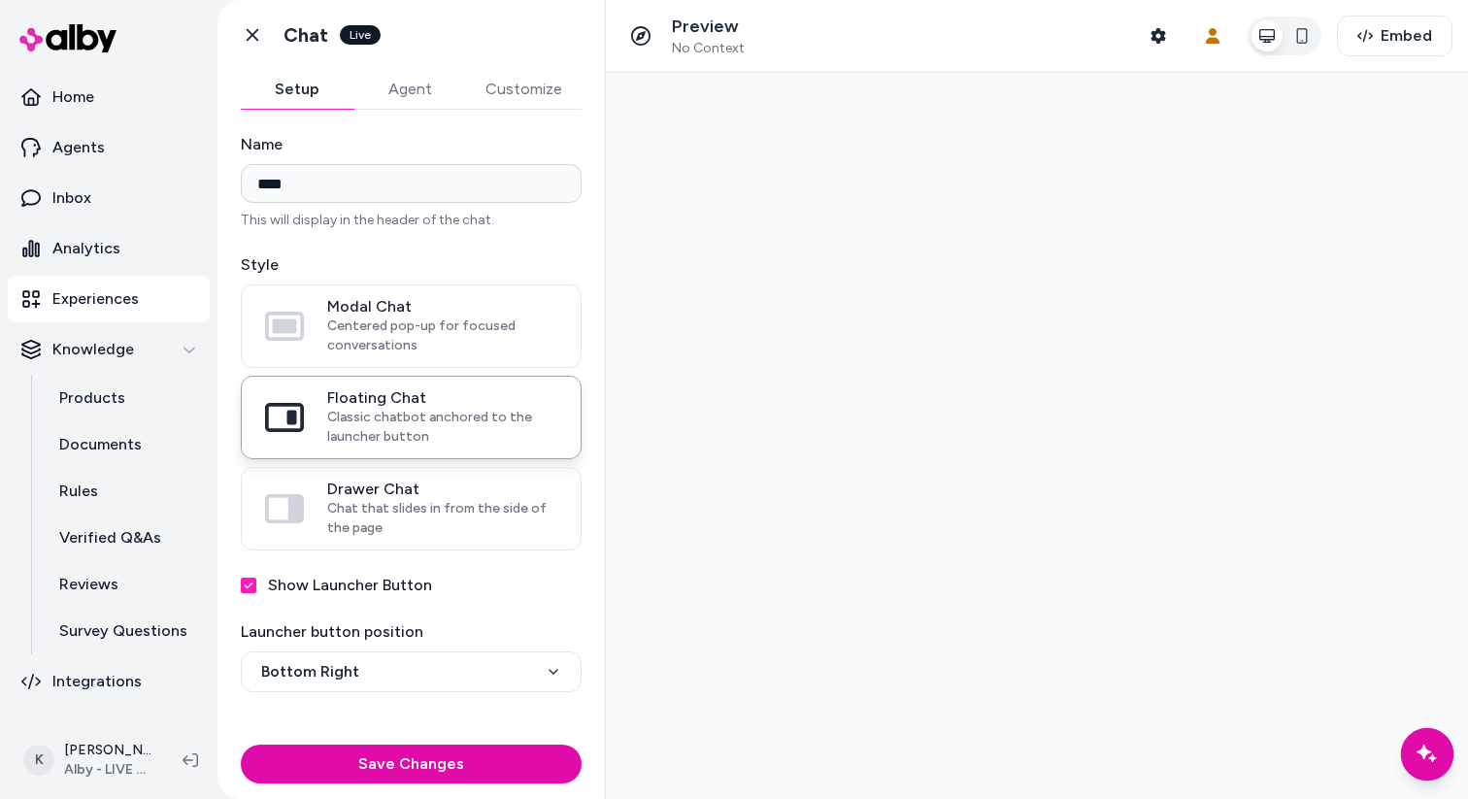
click at [1424, 745] on icon "Chat with our AI assistant" at bounding box center [1427, 754] width 24 height 24
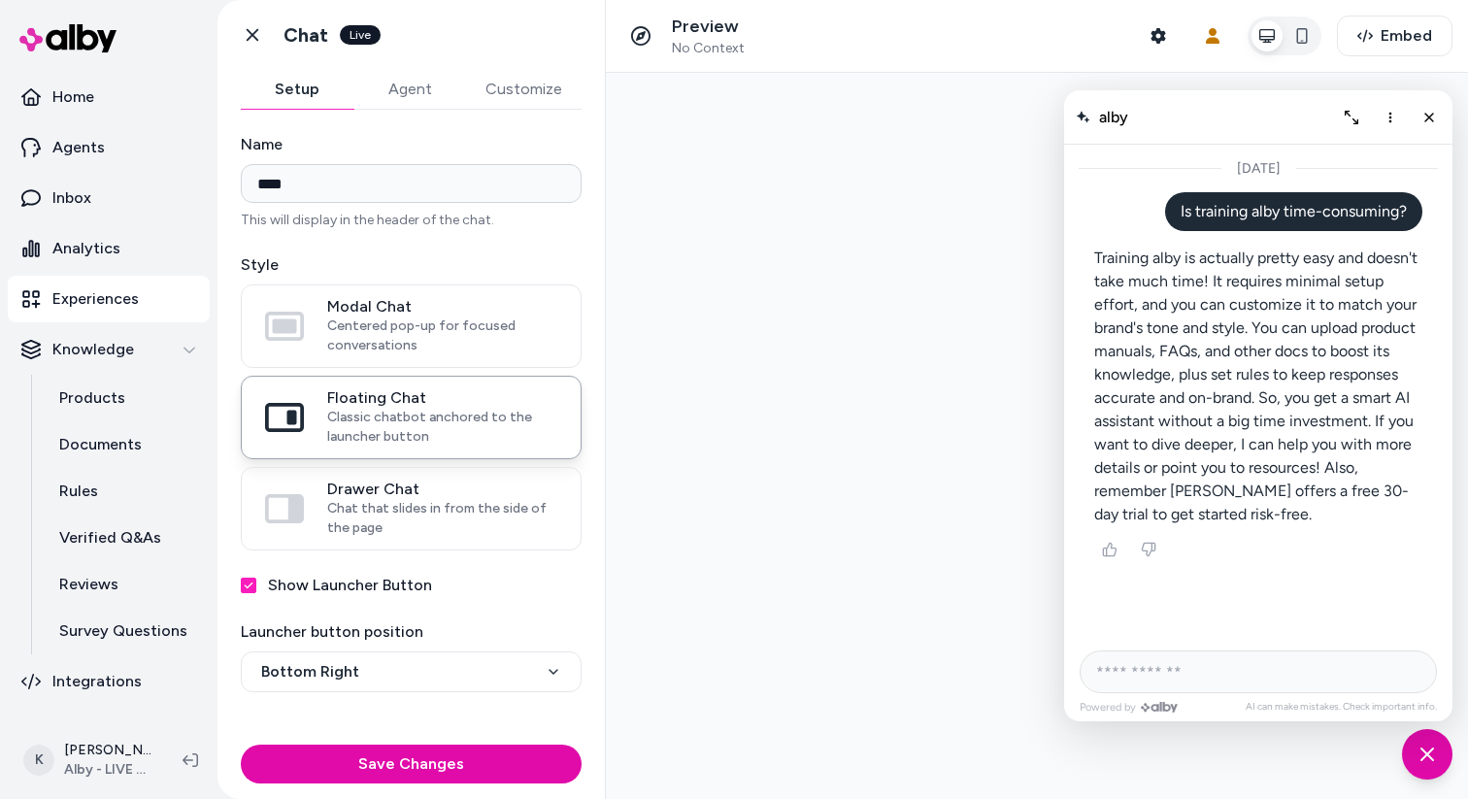
drag, startPoint x: 1193, startPoint y: 114, endPoint x: 930, endPoint y: 210, distance: 280.1
click at [930, 210] on div at bounding box center [1037, 436] width 862 height 726
click at [434, 527] on span "Chat that slides in from the side of the page" at bounding box center [442, 518] width 230 height 39
click at [0, 0] on button "Drawer Chat Chat that slides in from the side of the page" at bounding box center [0, 0] width 0 height 0
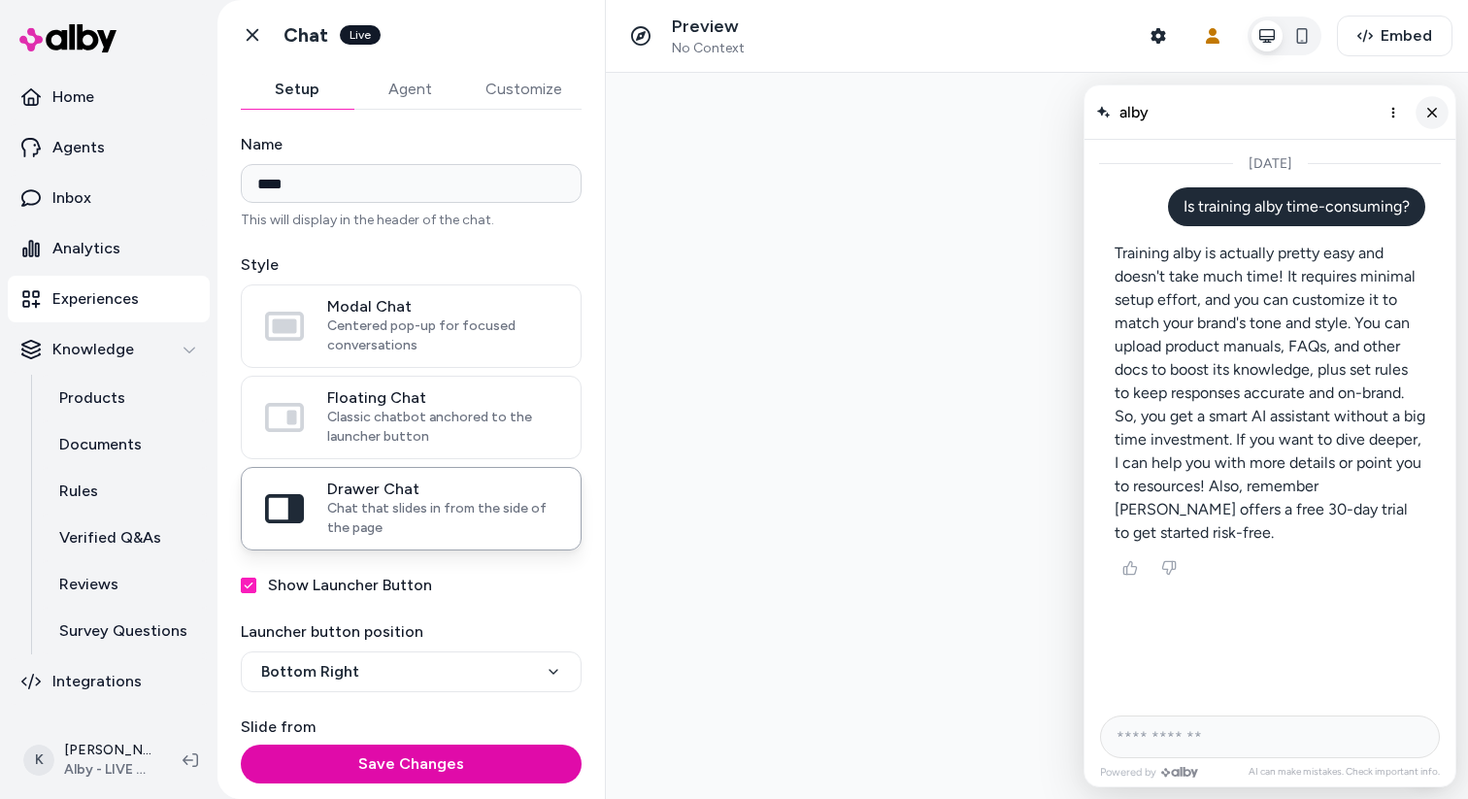
click at [1432, 114] on icon "Close chat" at bounding box center [1432, 112] width 17 height 17
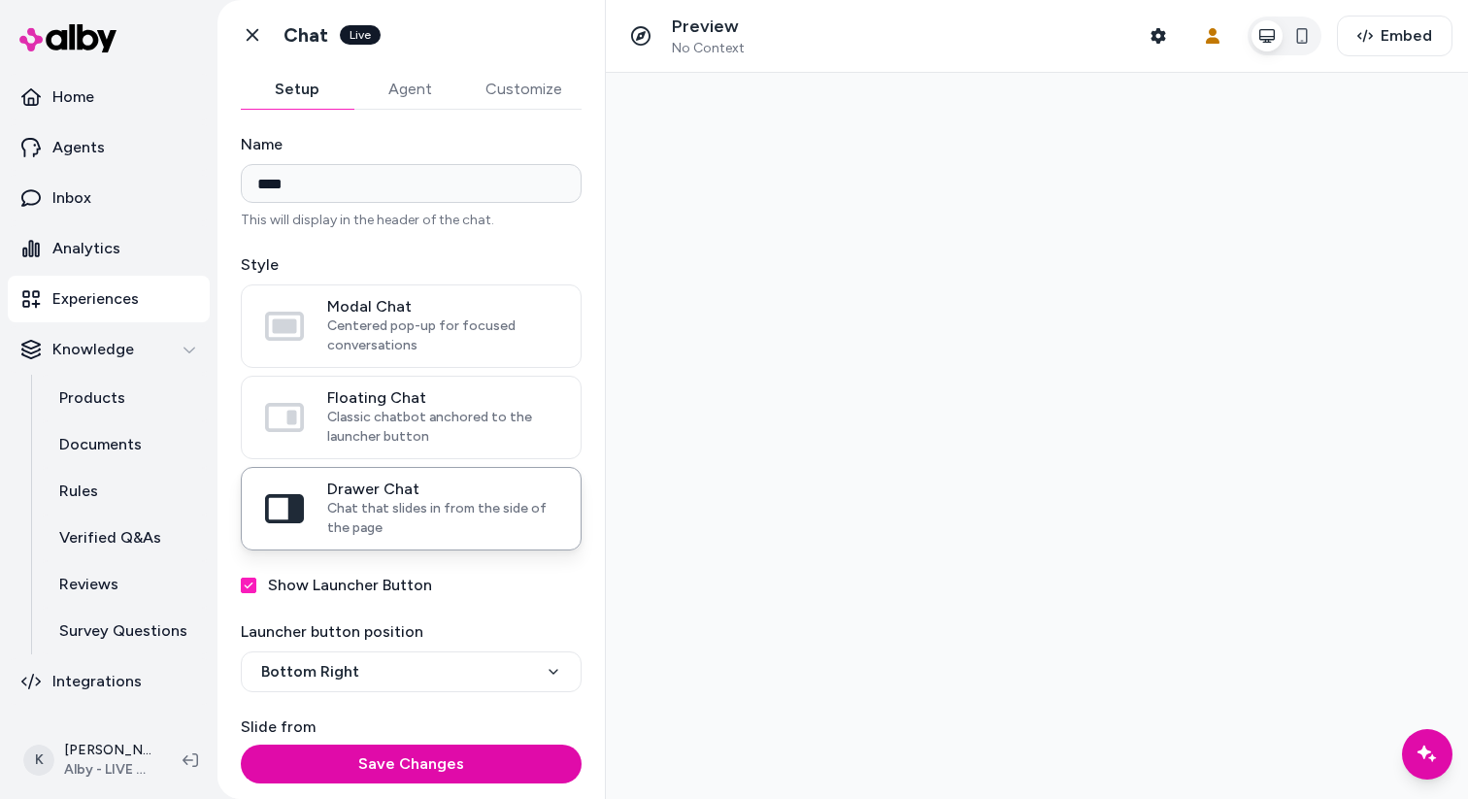
click at [1398, 744] on div at bounding box center [1037, 436] width 862 height 726
click at [1420, 751] on icon "Chat with our AI assistant" at bounding box center [1427, 753] width 20 height 17
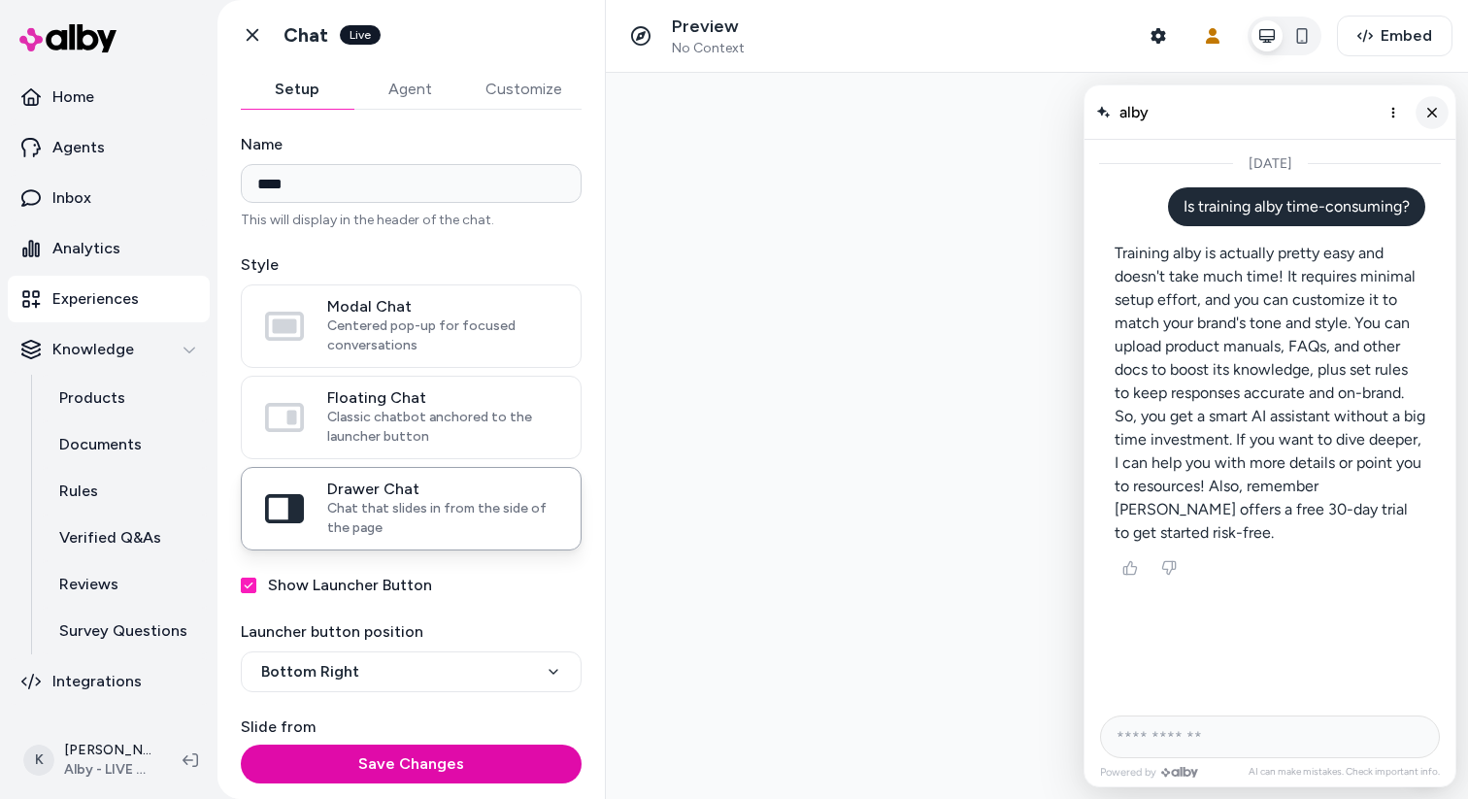
click at [1436, 114] on icon "Close chat" at bounding box center [1432, 112] width 17 height 17
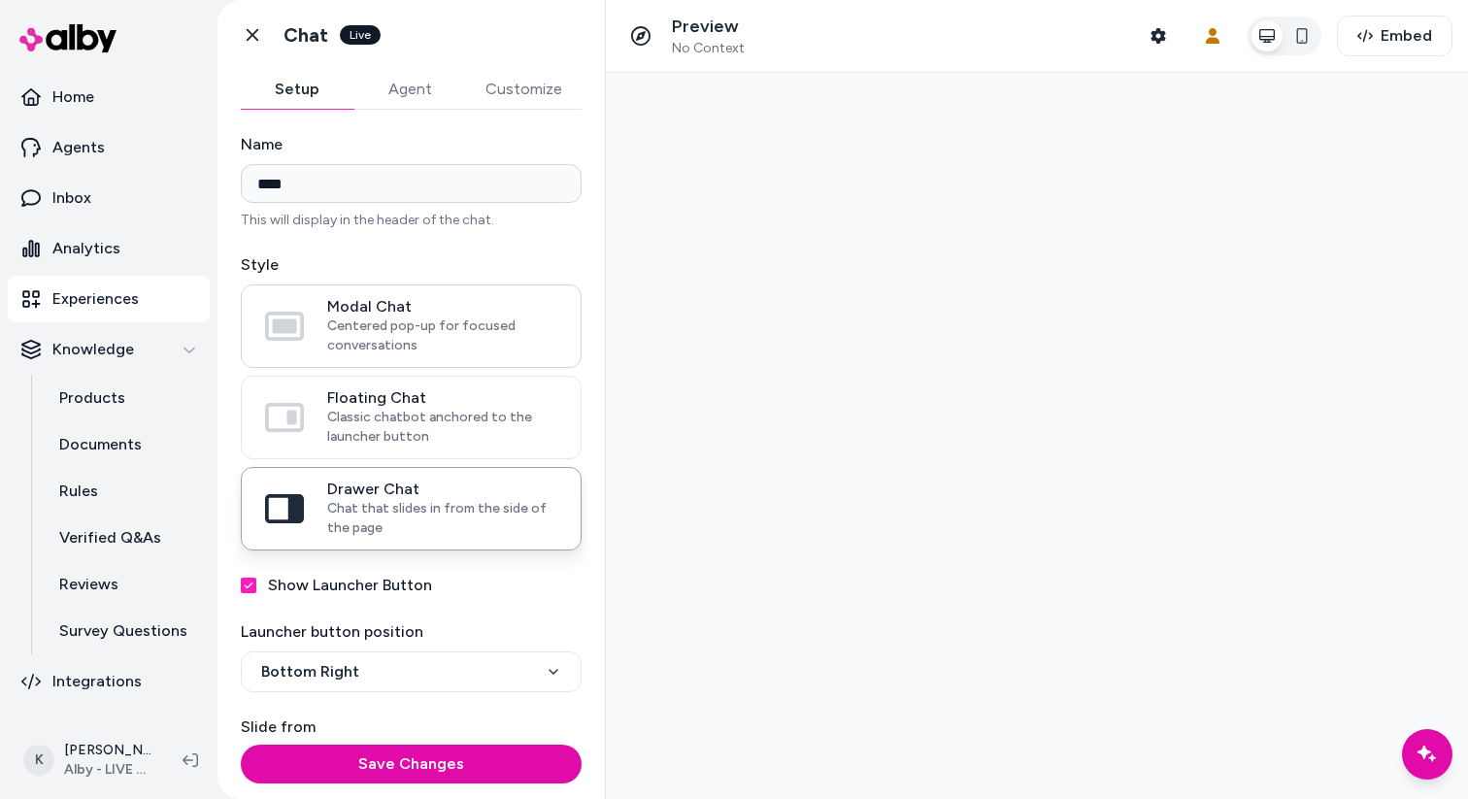
click at [418, 348] on span "Centered pop-up for focused conversations" at bounding box center [442, 336] width 230 height 39
click at [0, 0] on button "Modal Chat Centered pop-up for focused conversations" at bounding box center [0, 0] width 0 height 0
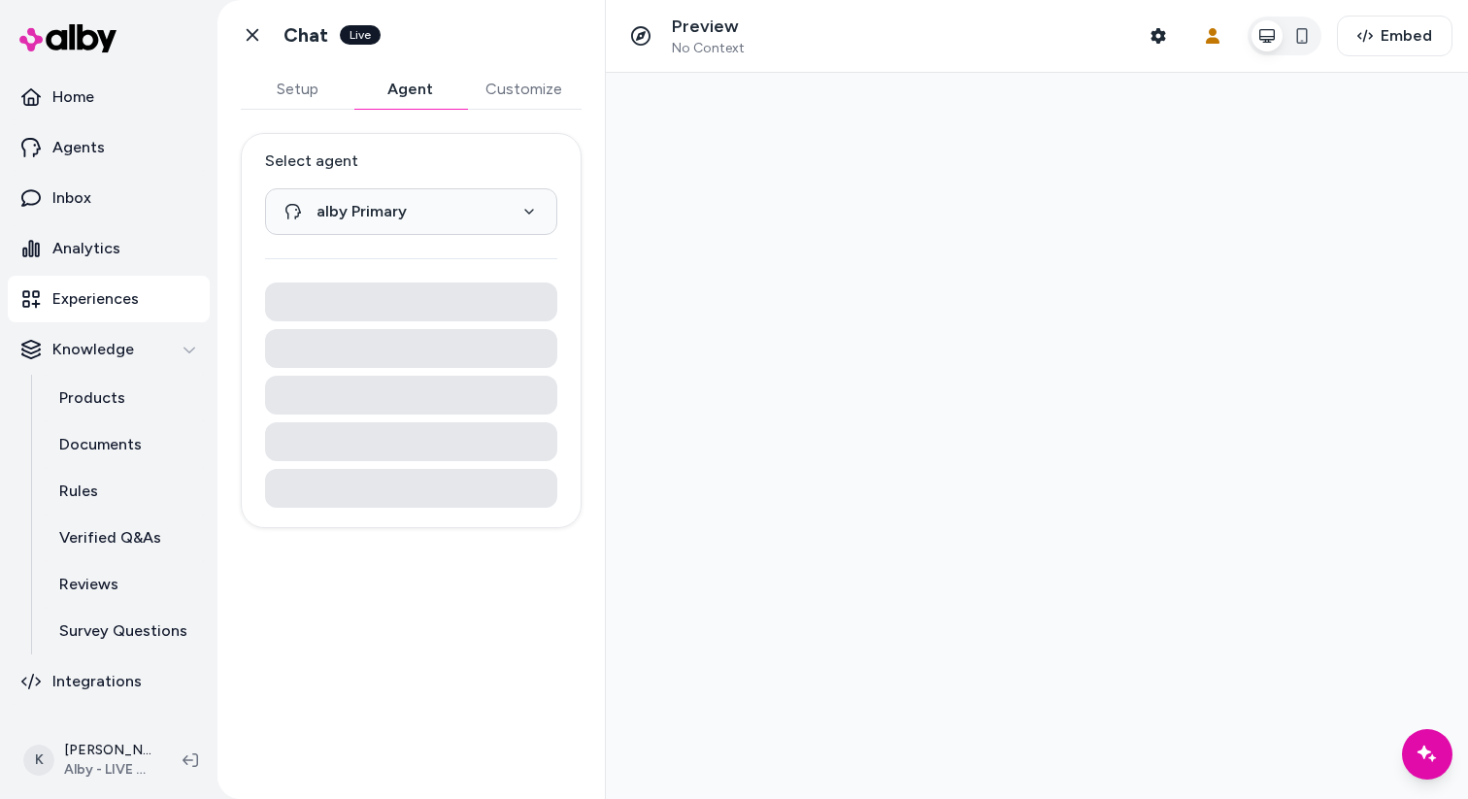
click at [418, 92] on button "Agent" at bounding box center [409, 89] width 113 height 39
click at [514, 220] on html "**********" at bounding box center [734, 399] width 1468 height 799
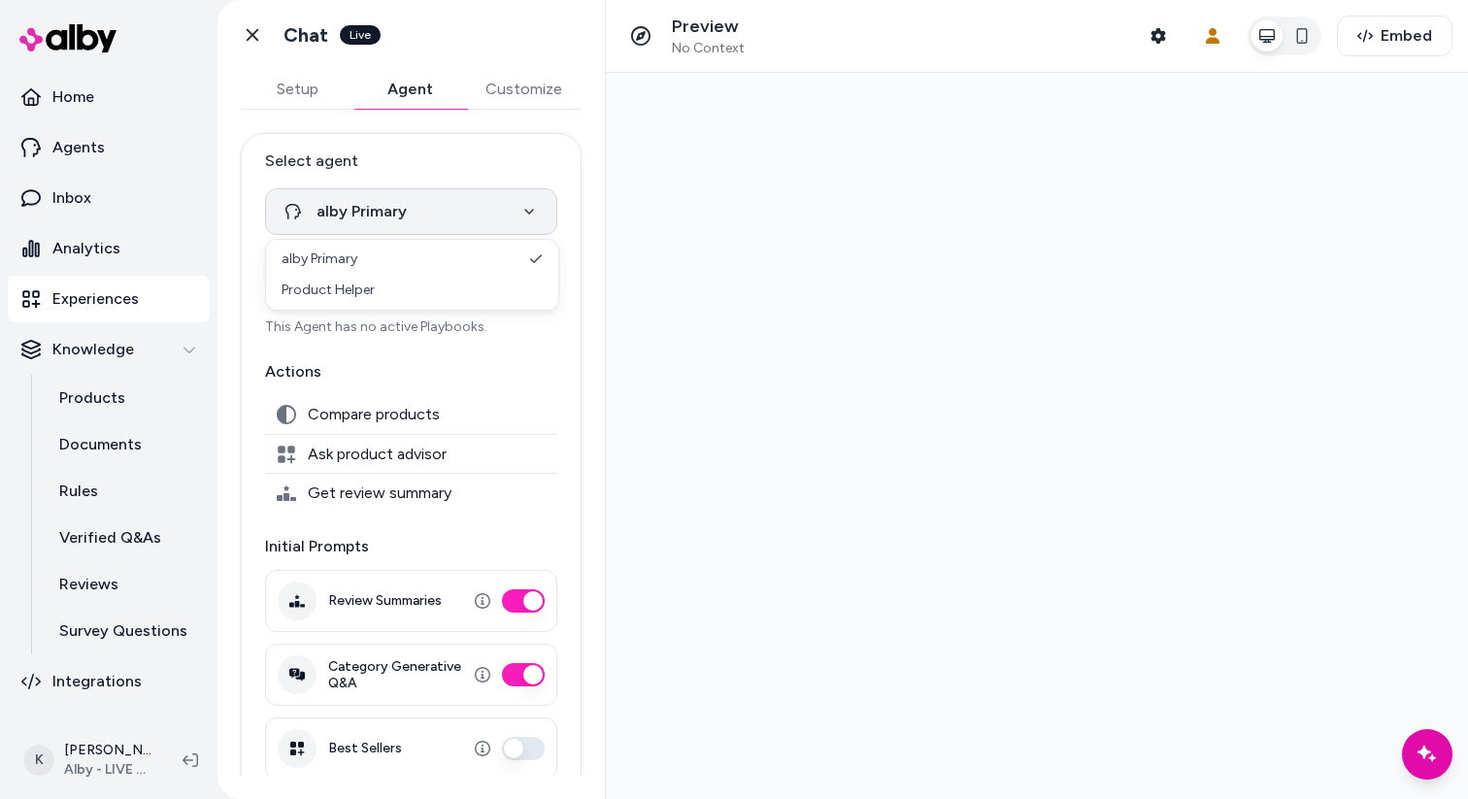
click at [514, 220] on html "**********" at bounding box center [734, 399] width 1468 height 799
click at [256, 41] on icon at bounding box center [252, 34] width 19 height 19
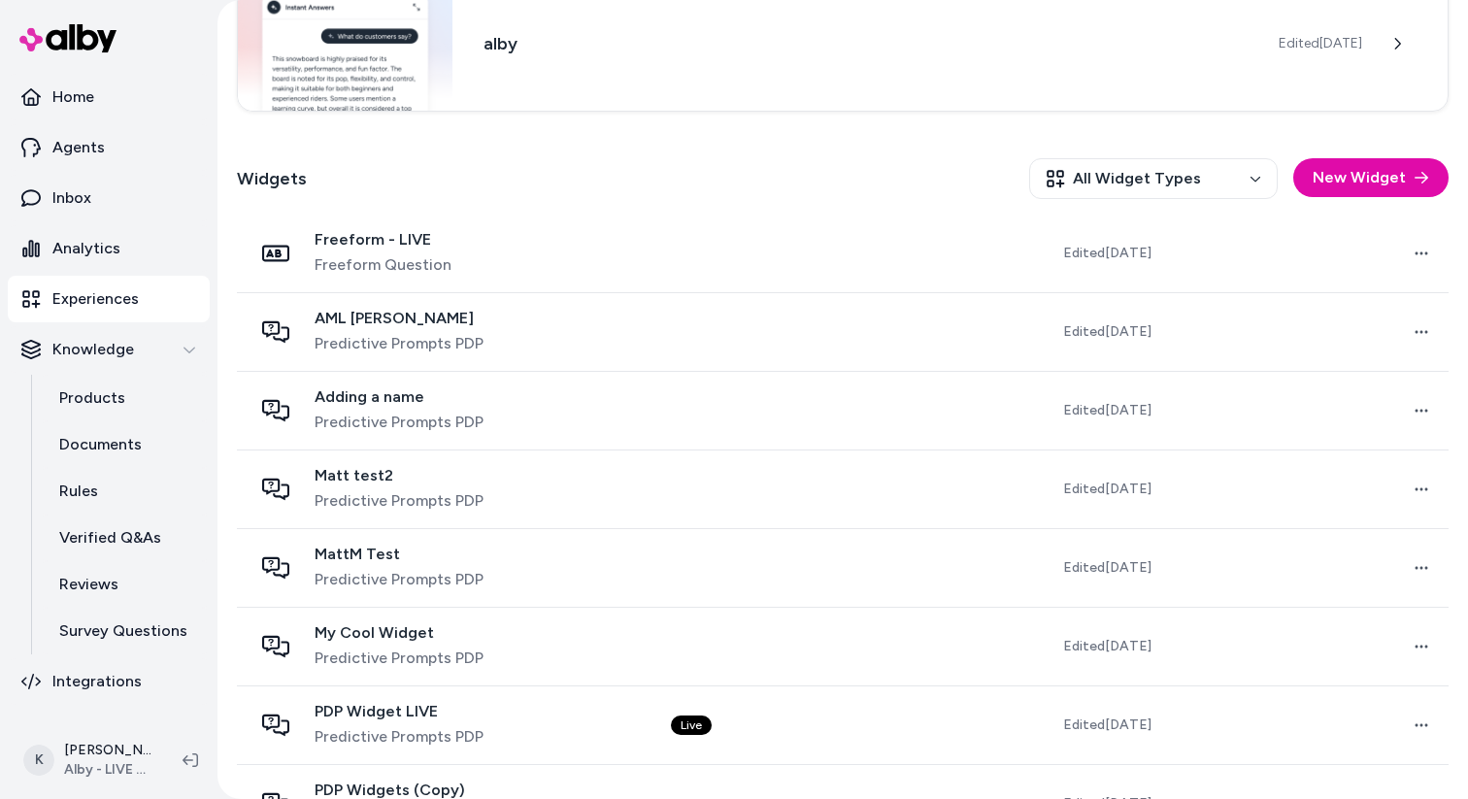
scroll to position [472, 0]
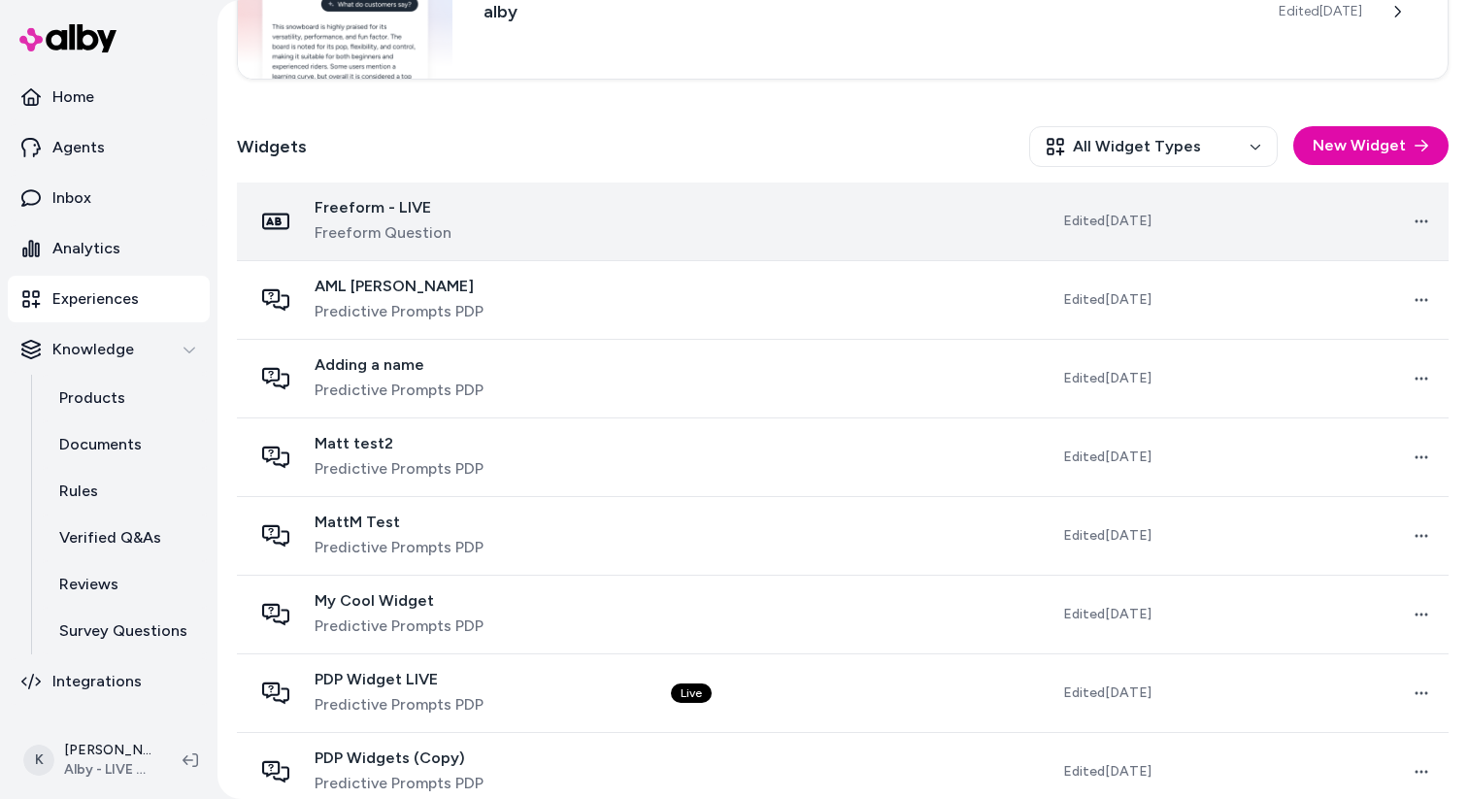
click at [655, 239] on td at bounding box center [796, 222] width 282 height 79
click at [570, 228] on div "Freeform - LIVE Freeform Question" at bounding box center [445, 221] width 387 height 47
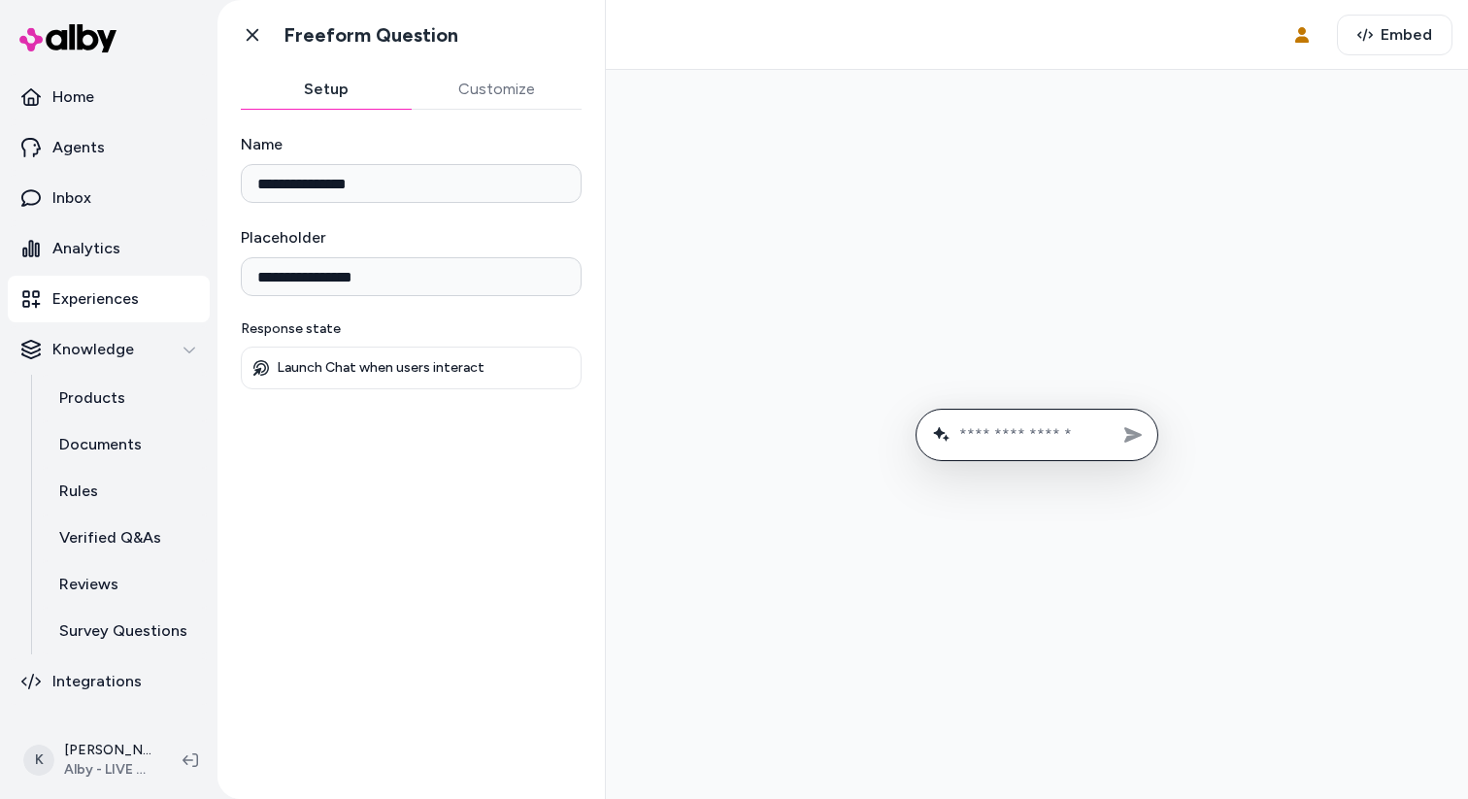
click at [1023, 439] on input "text" at bounding box center [1050, 434] width 183 height 18
type input "**********"
click at [1133, 432] on icon "Send message" at bounding box center [1132, 435] width 17 height 16
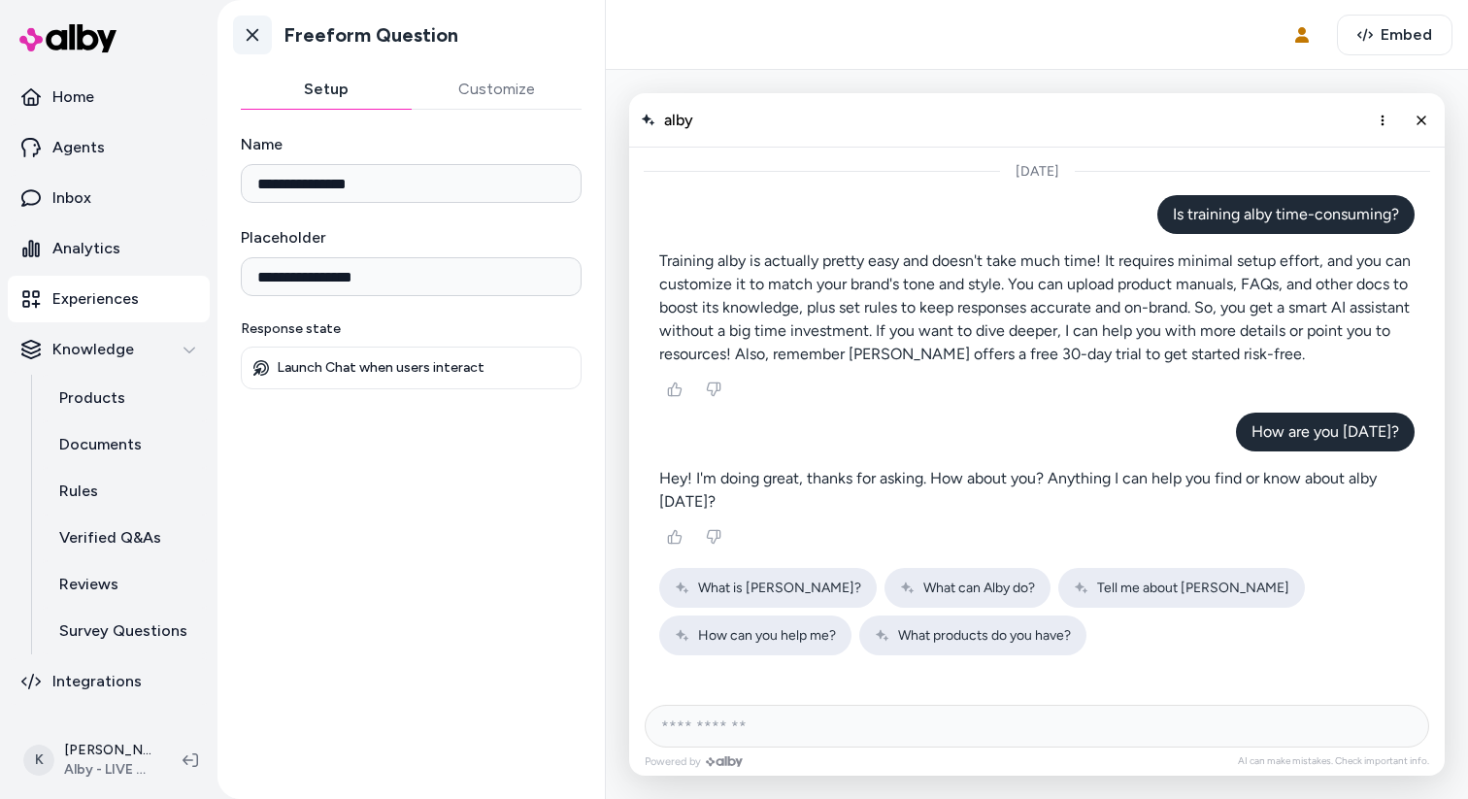
click at [257, 38] on icon at bounding box center [252, 34] width 19 height 19
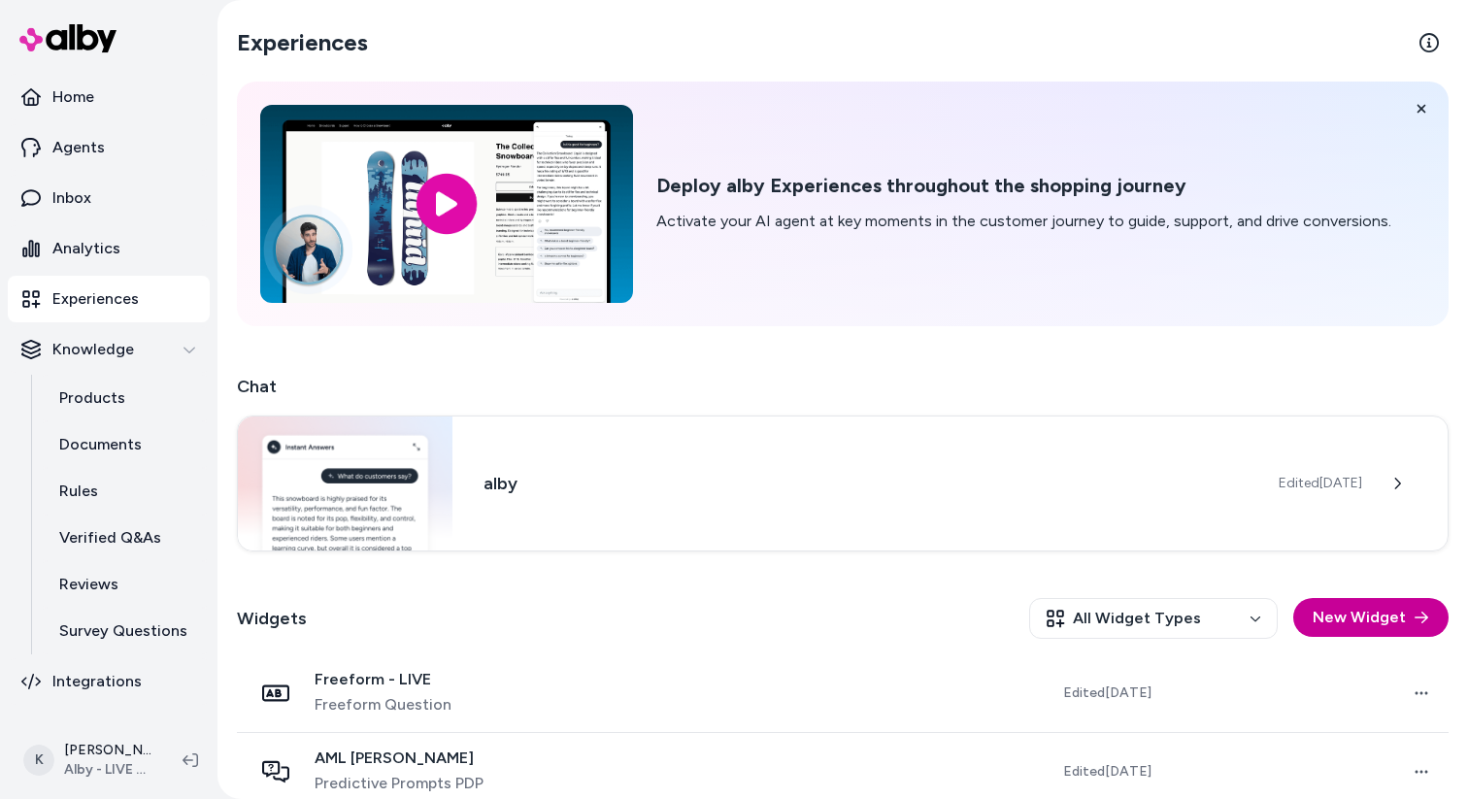
click at [1340, 619] on button "New Widget" at bounding box center [1370, 617] width 155 height 39
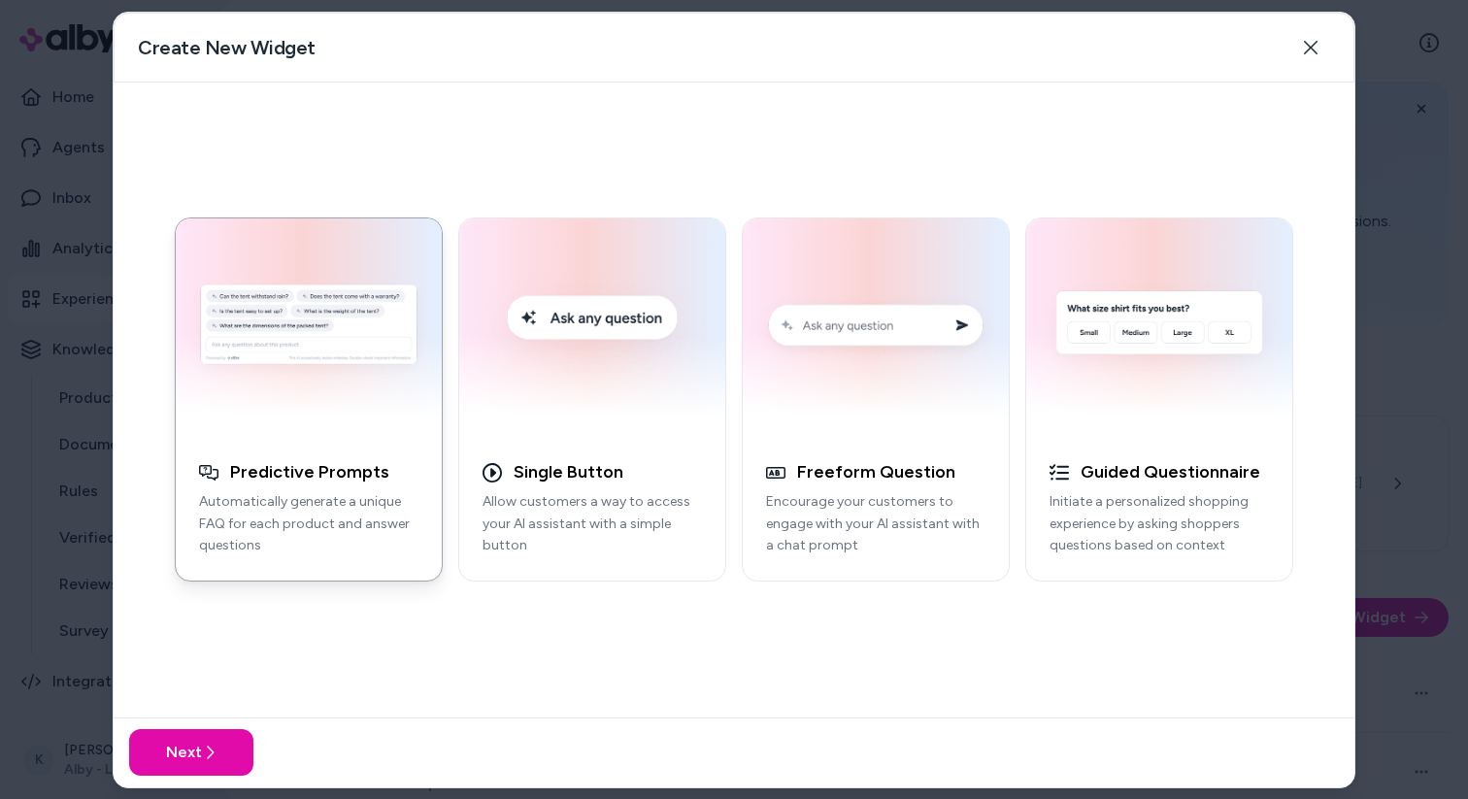
click at [1383, 367] on div at bounding box center [734, 399] width 1468 height 799
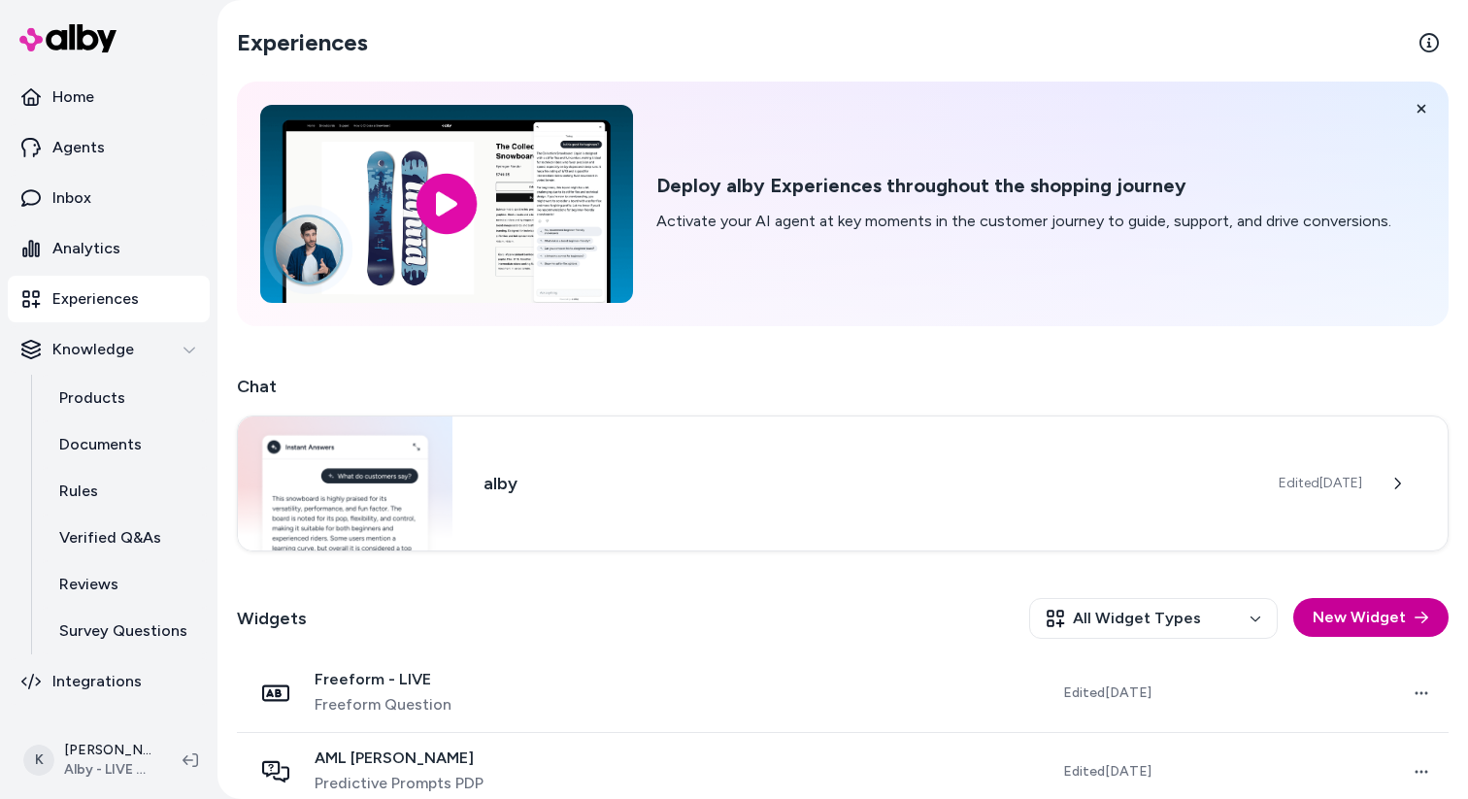
click at [1321, 618] on button "New Widget" at bounding box center [1370, 617] width 155 height 39
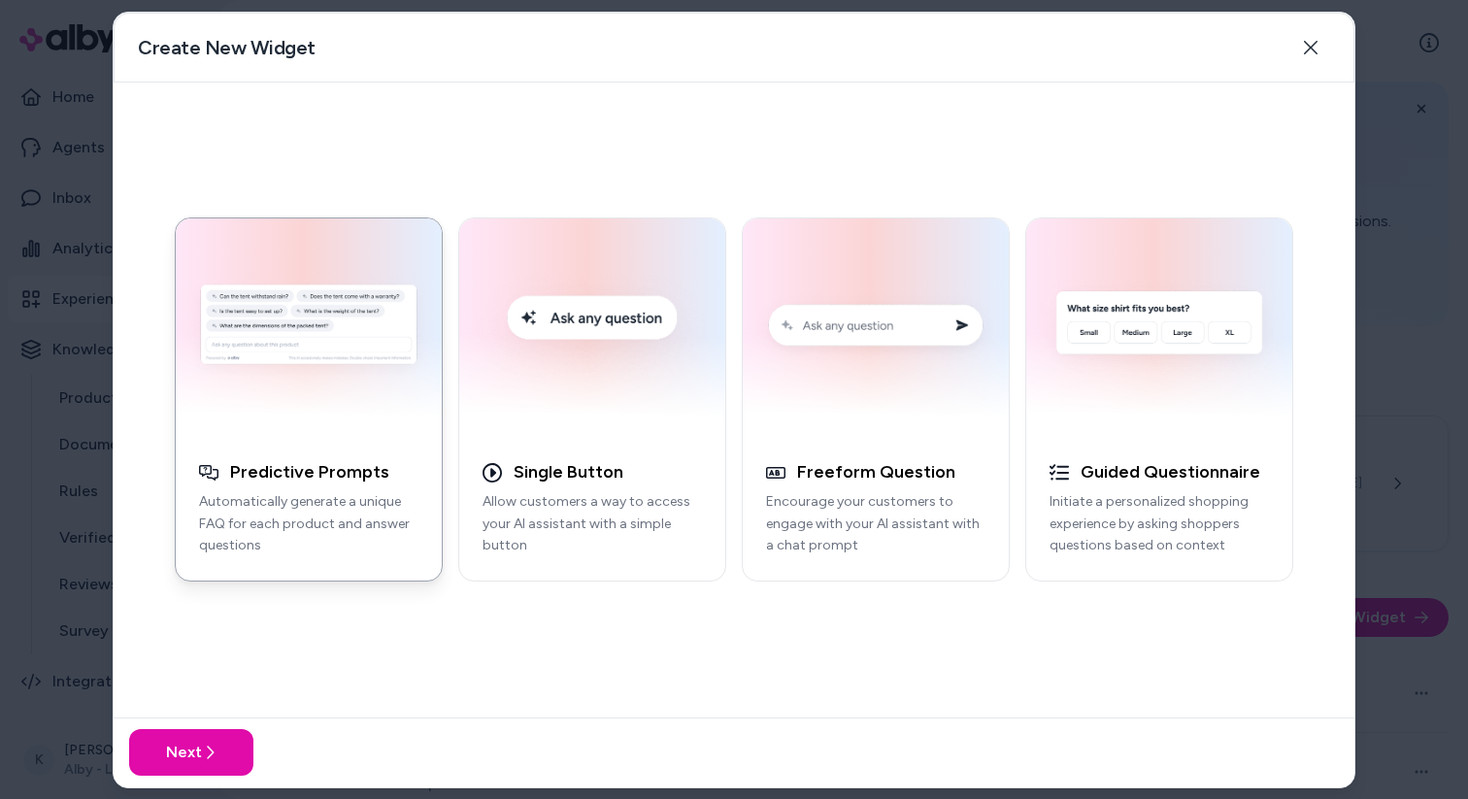
click at [1415, 182] on div at bounding box center [734, 399] width 1468 height 799
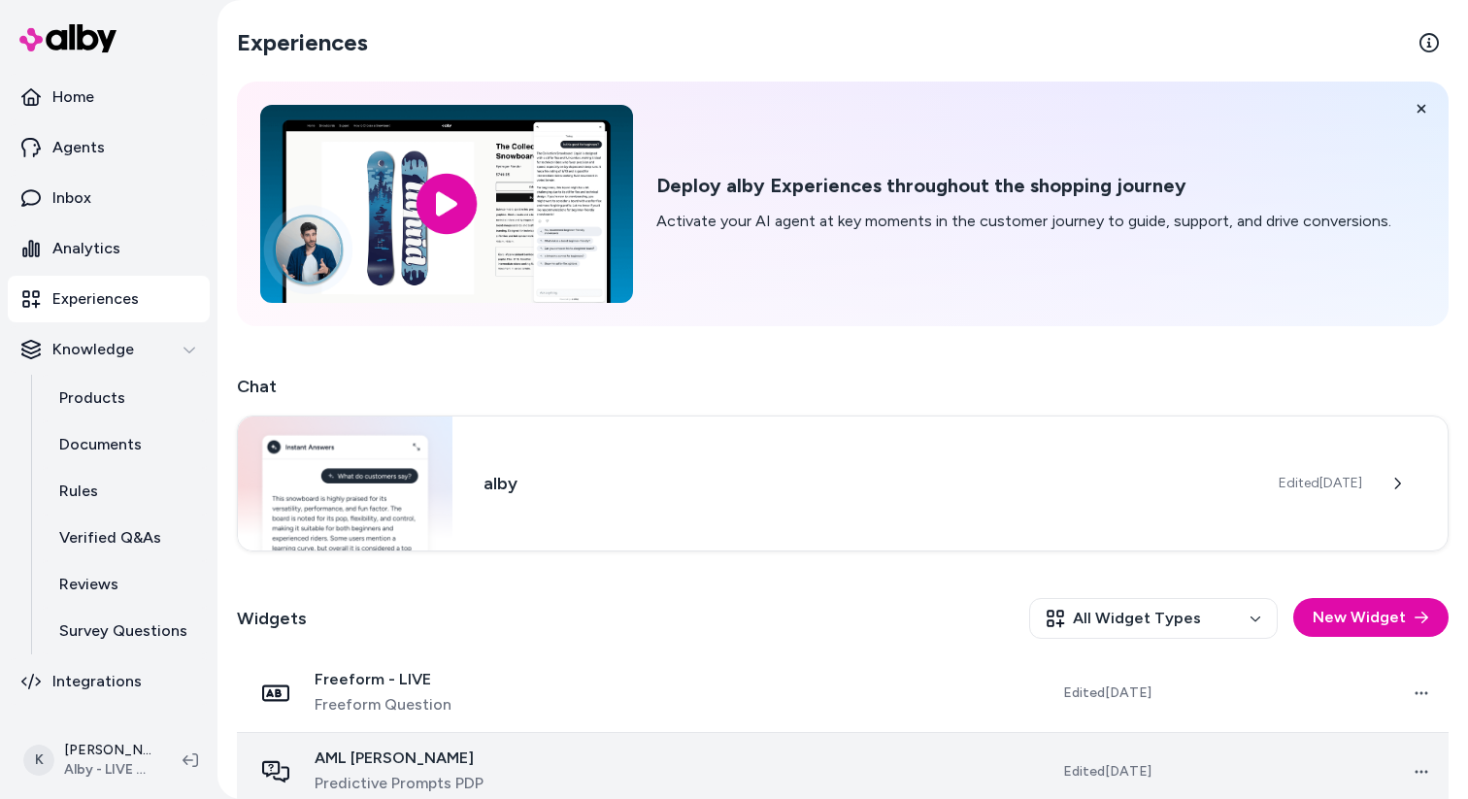
click at [527, 749] on div "AML [PERSON_NAME] Predictive Prompts PDP" at bounding box center [445, 772] width 387 height 47
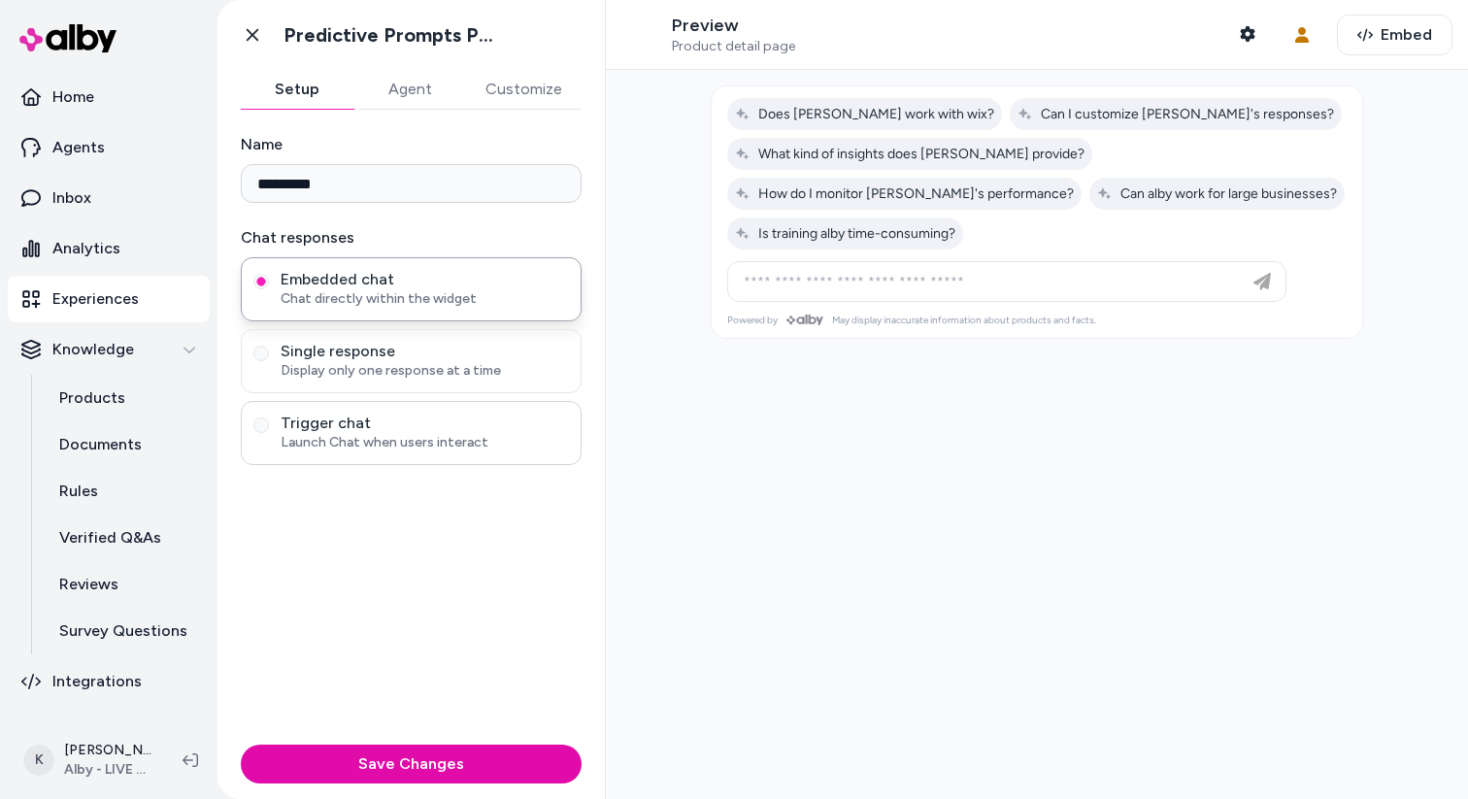
click at [479, 420] on span "Trigger chat" at bounding box center [425, 423] width 288 height 19
click at [269, 420] on button "Trigger chat Launch Chat when users interact" at bounding box center [261, 426] width 16 height 16
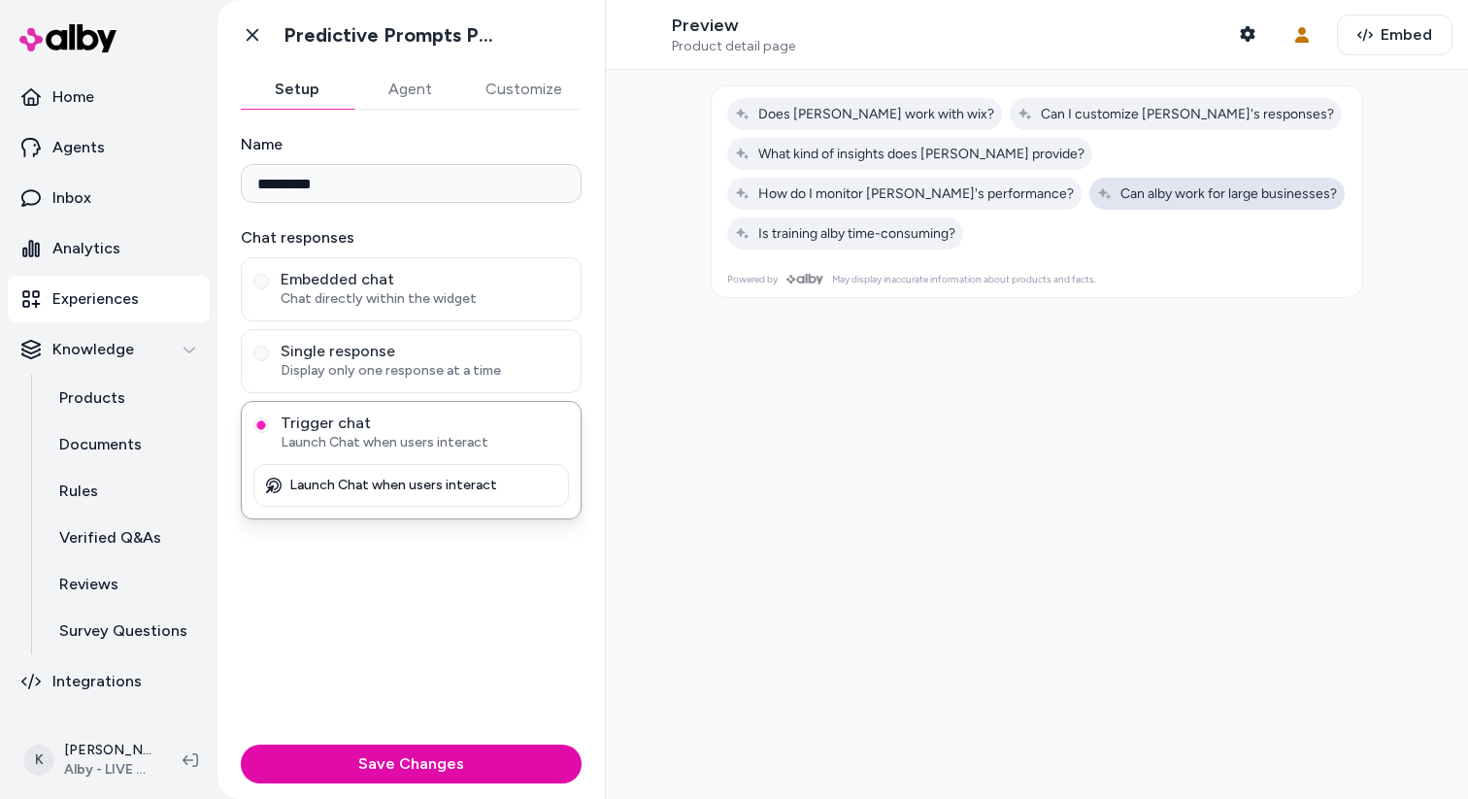
click at [1097, 198] on span "Can alby work for large businesses?" at bounding box center [1217, 193] width 240 height 17
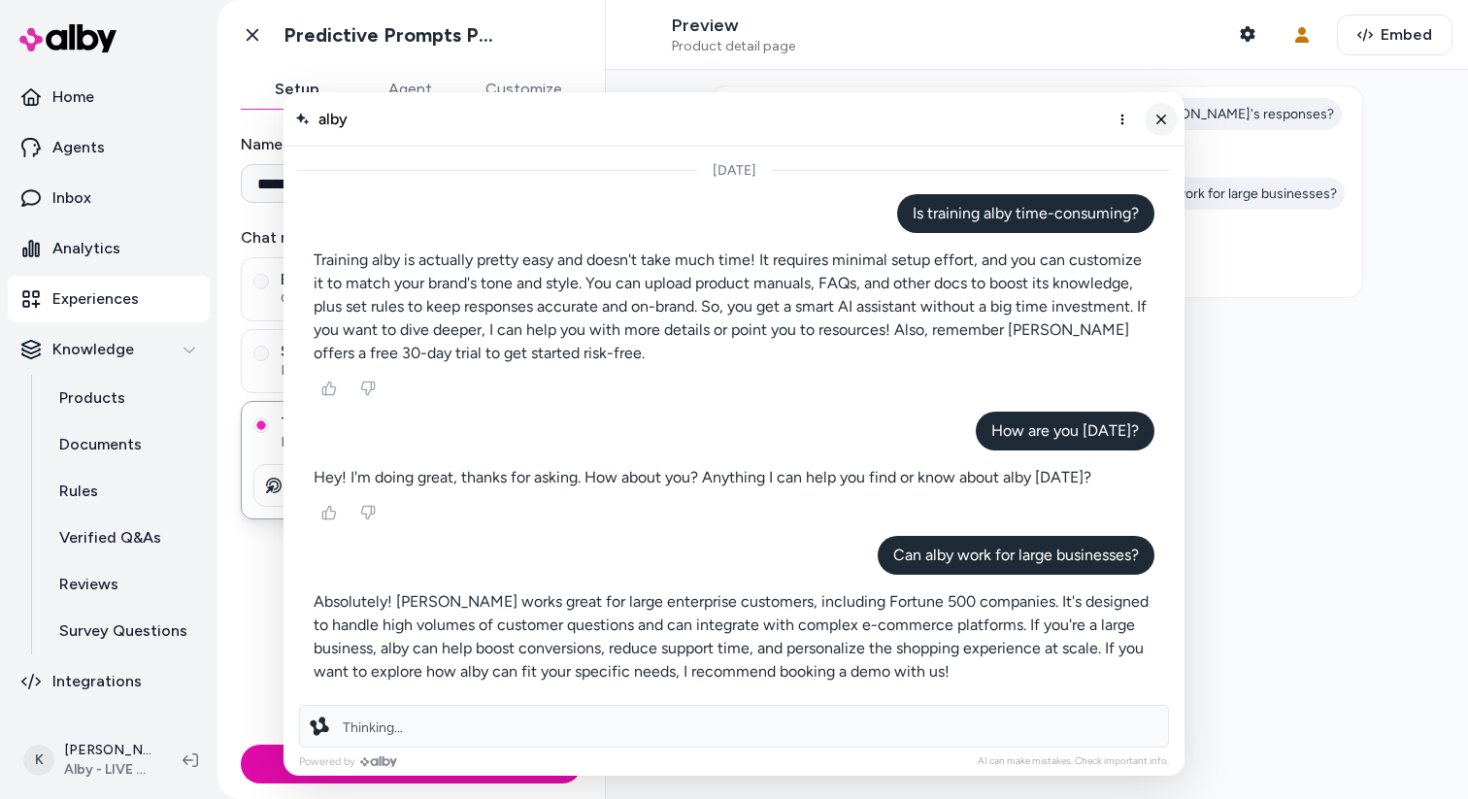
click at [1167, 124] on icon "Close chat" at bounding box center [1162, 119] width 17 height 17
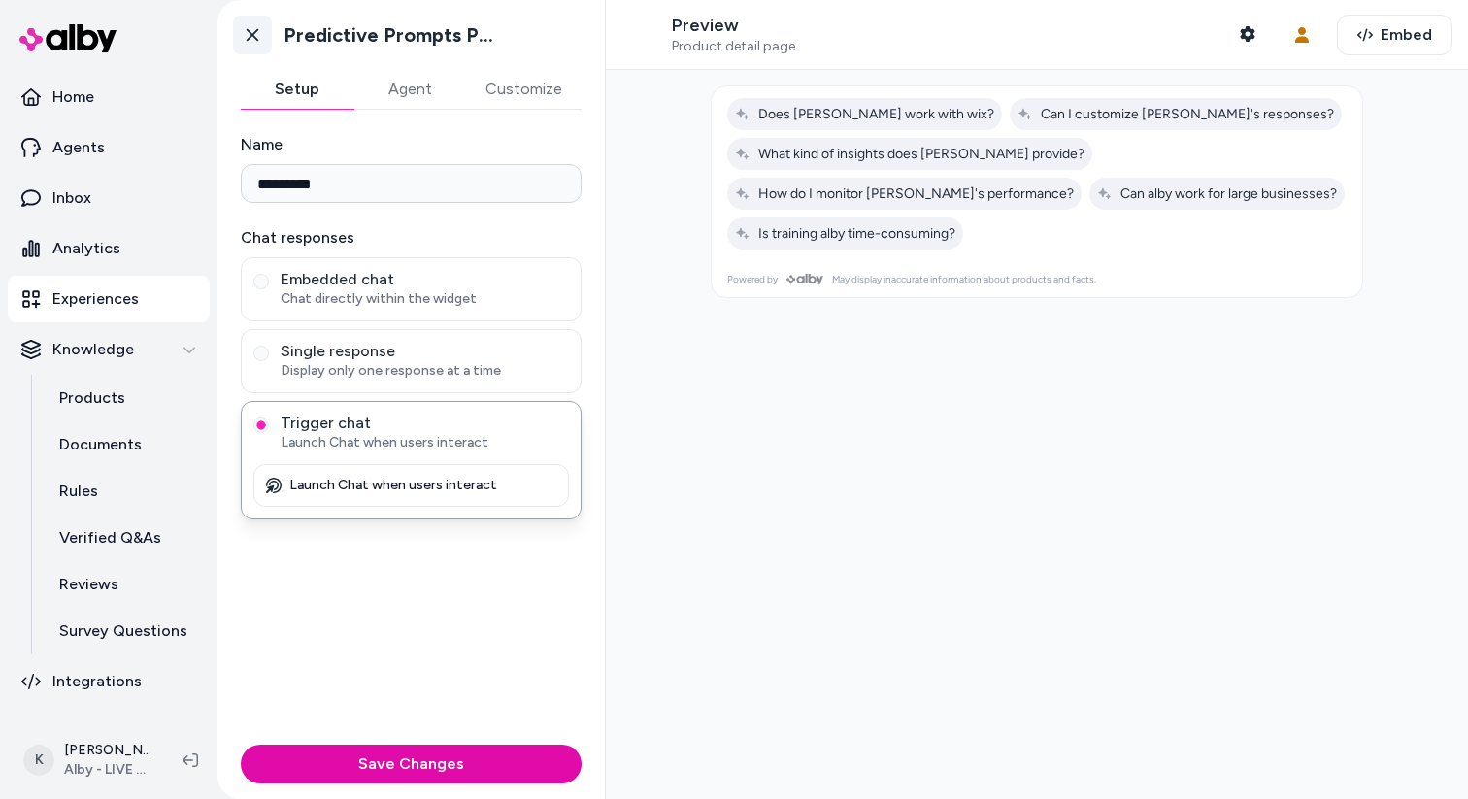
click at [263, 39] on link "Go back" at bounding box center [252, 35] width 39 height 39
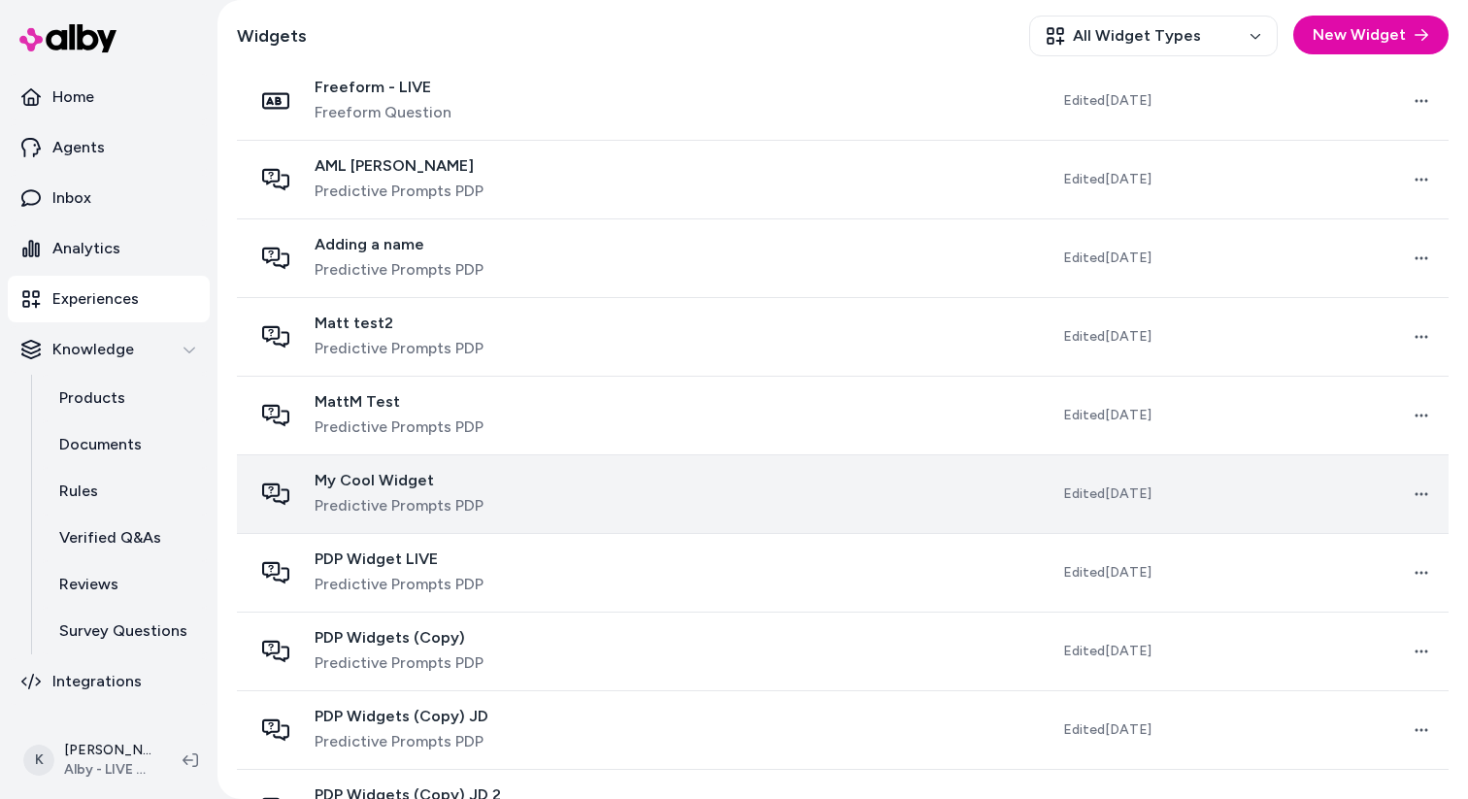
scroll to position [523, 0]
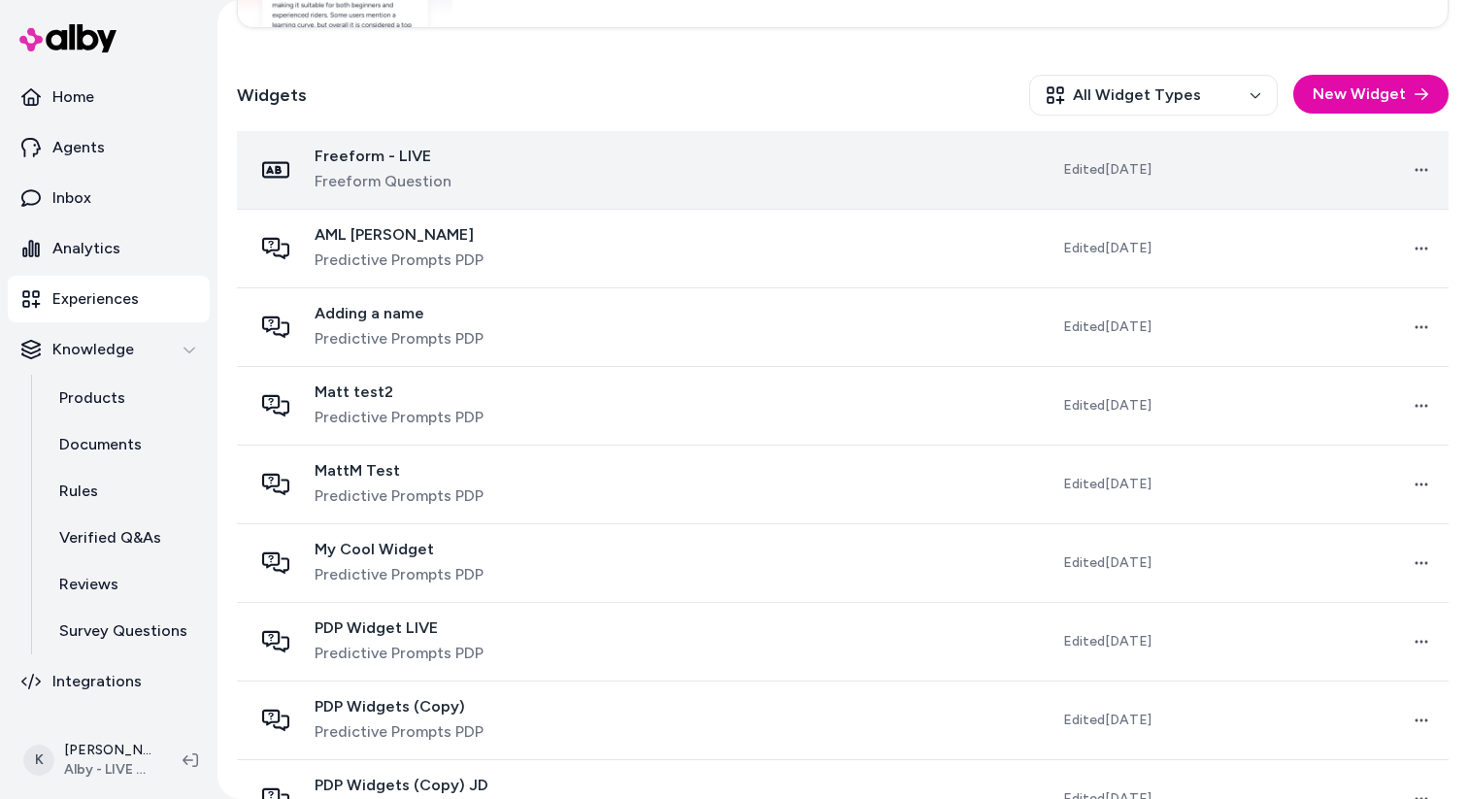
click at [486, 195] on td "Freeform - LIVE Freeform Question" at bounding box center [446, 170] width 418 height 79
click at [507, 174] on div "Freeform - LIVE Freeform Question" at bounding box center [445, 170] width 387 height 47
click at [467, 178] on div "Freeform - LIVE Freeform Question" at bounding box center [445, 170] width 387 height 47
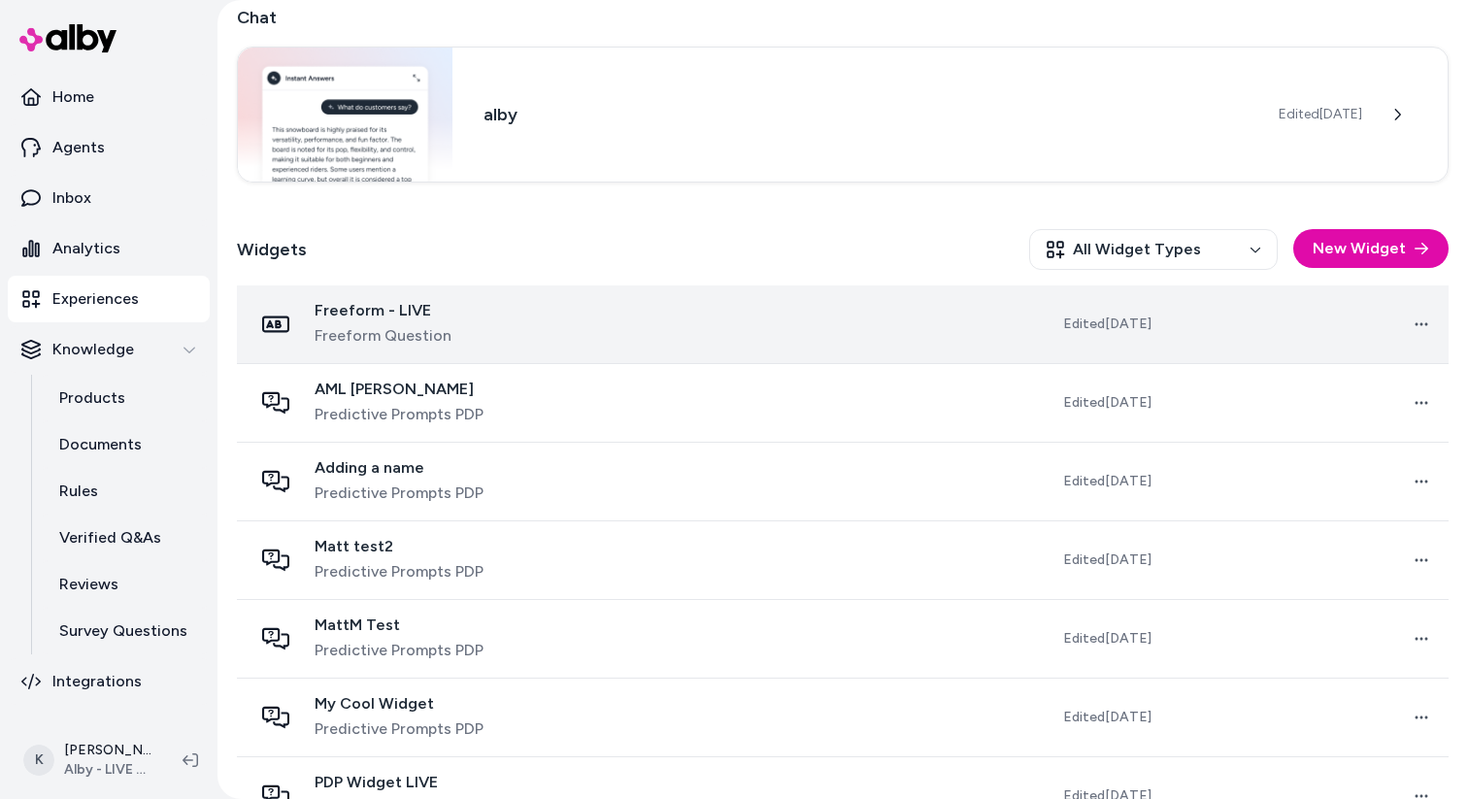
scroll to position [378, 0]
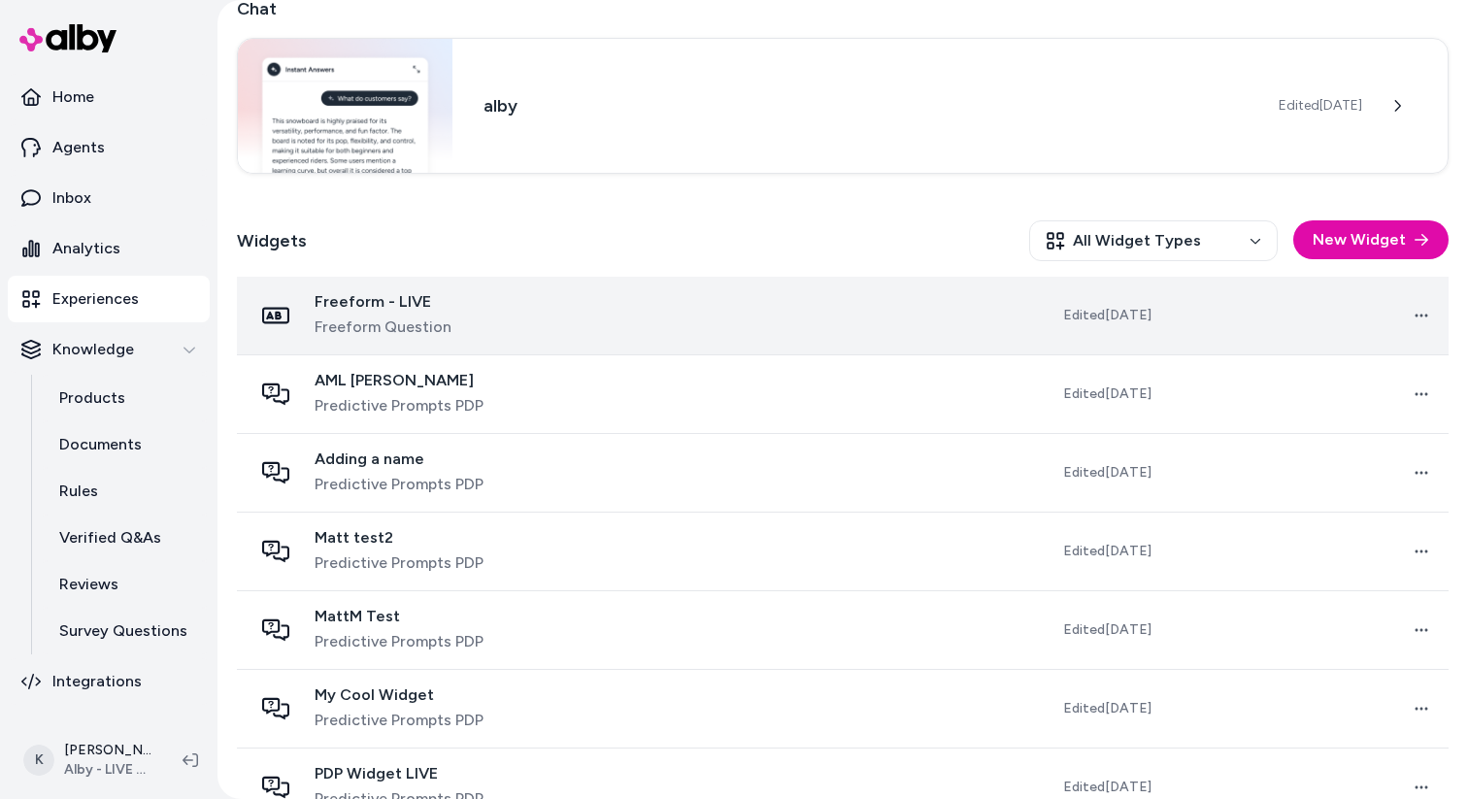
click at [543, 334] on div "Freeform - LIVE Freeform Question" at bounding box center [445, 315] width 387 height 47
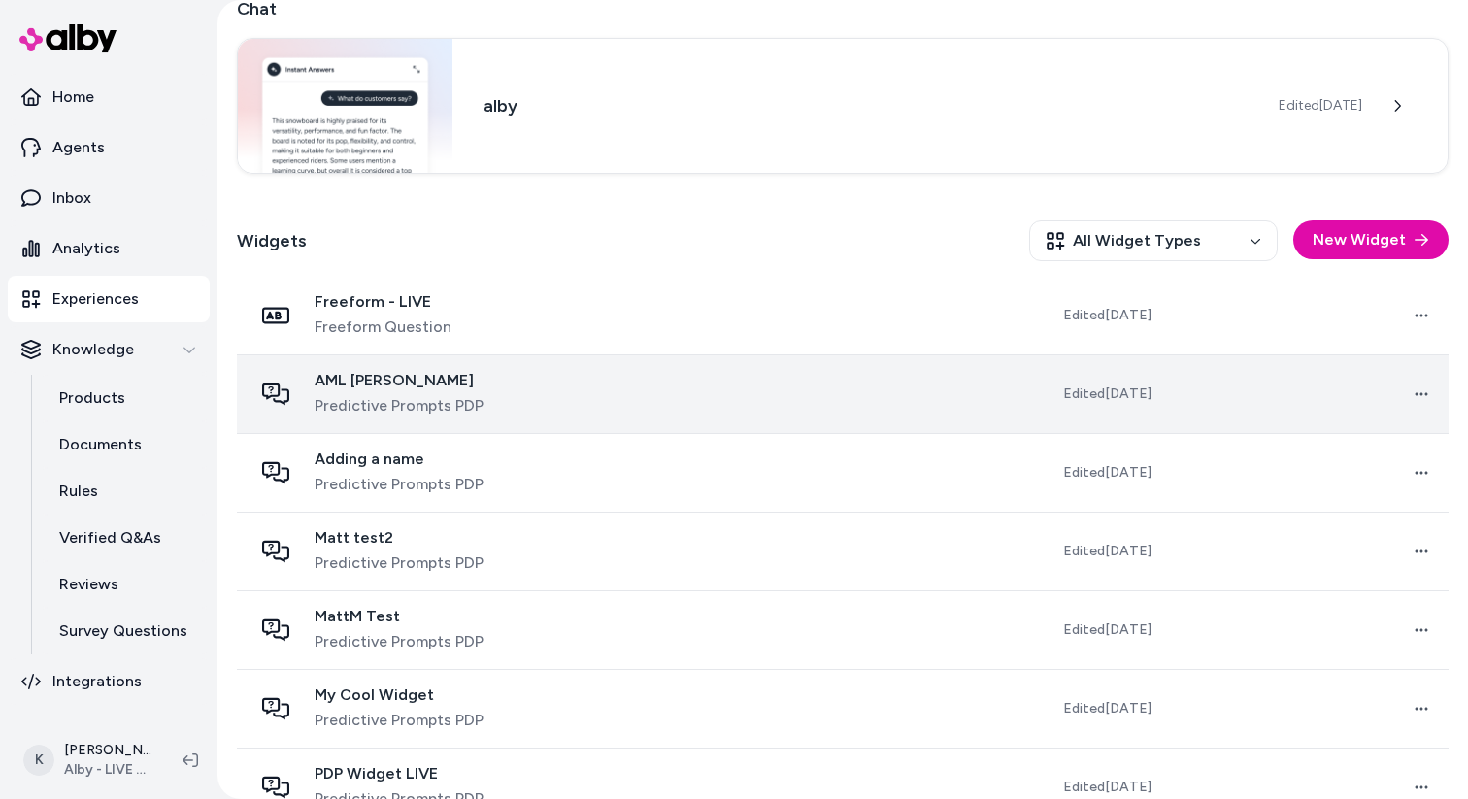
click at [655, 392] on td at bounding box center [796, 393] width 282 height 79
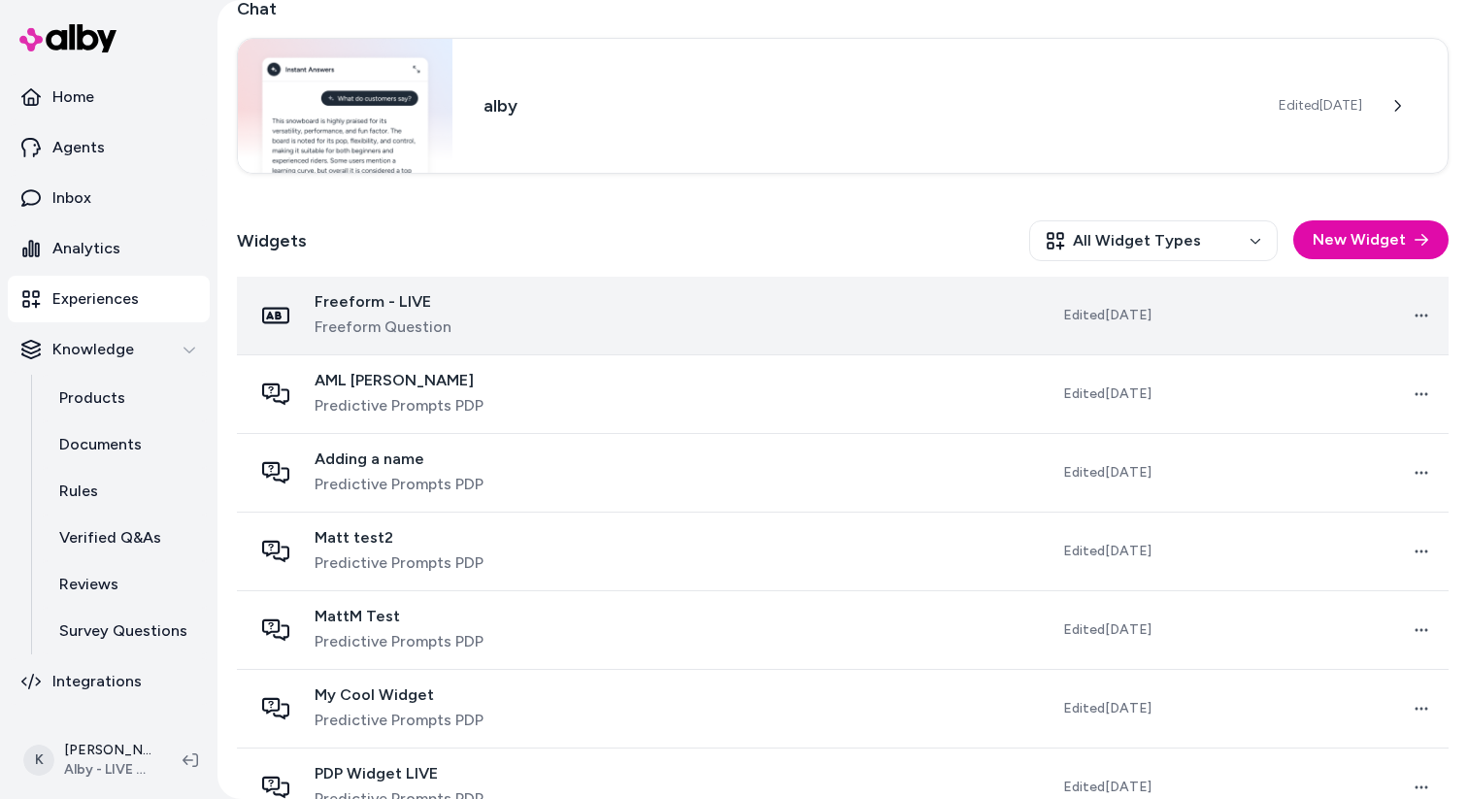
click at [689, 302] on td at bounding box center [796, 316] width 282 height 79
click at [1427, 311] on html "Home Agents Inbox Analytics Experiences Knowledge Products Documents Rules Veri…" at bounding box center [734, 399] width 1468 height 799
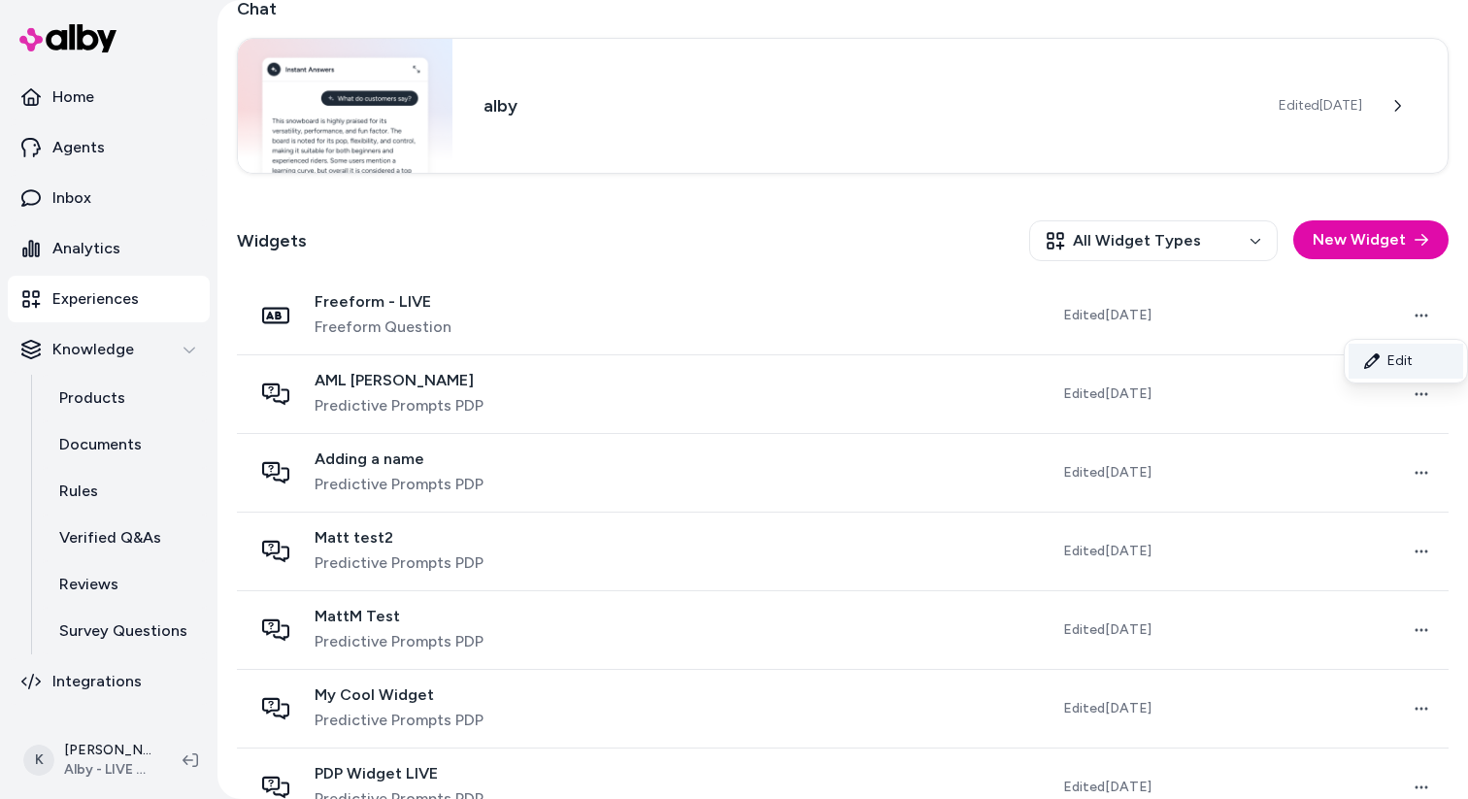
click at [1402, 351] on link "Edit" at bounding box center [1406, 361] width 115 height 35
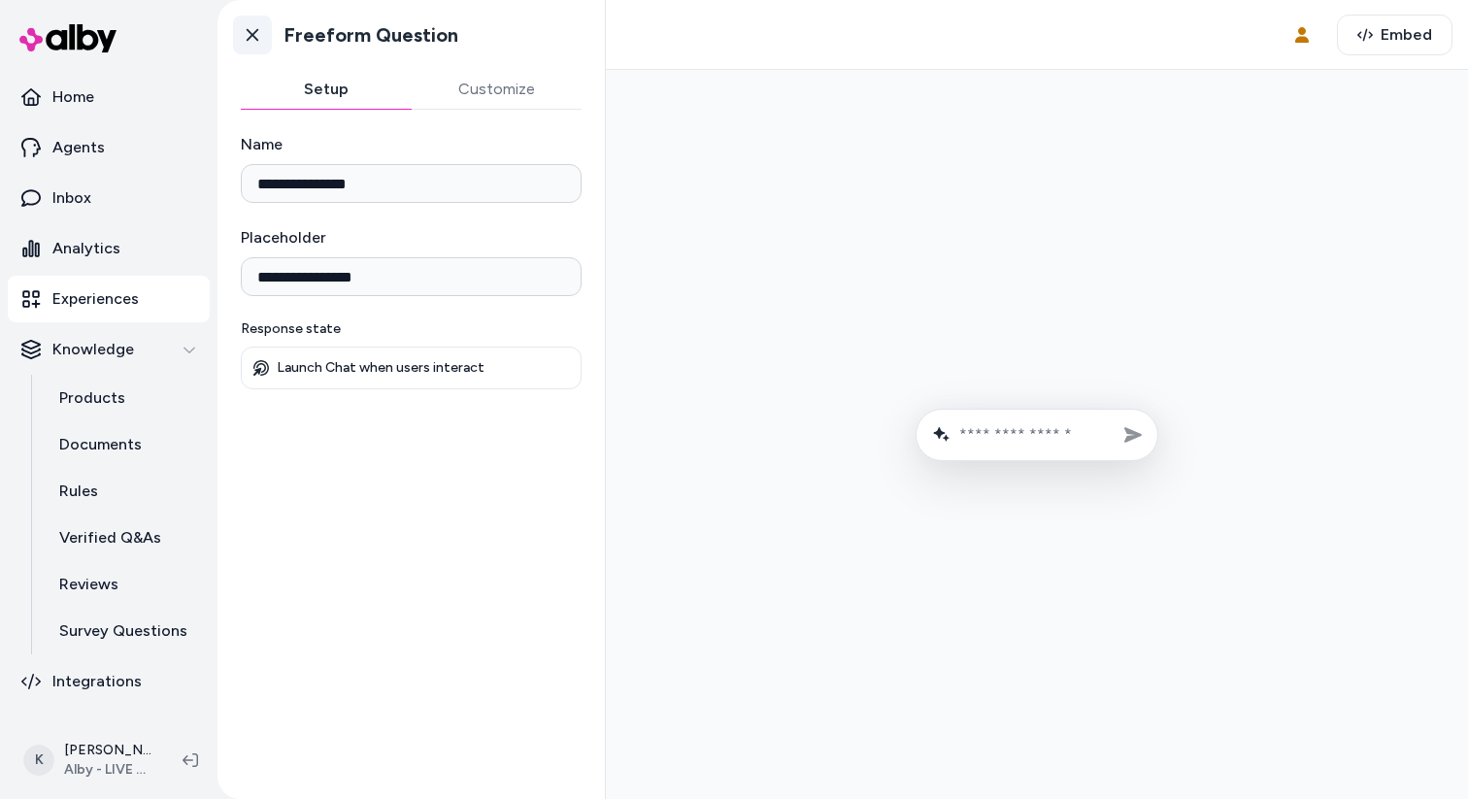
click at [249, 30] on icon at bounding box center [252, 34] width 19 height 19
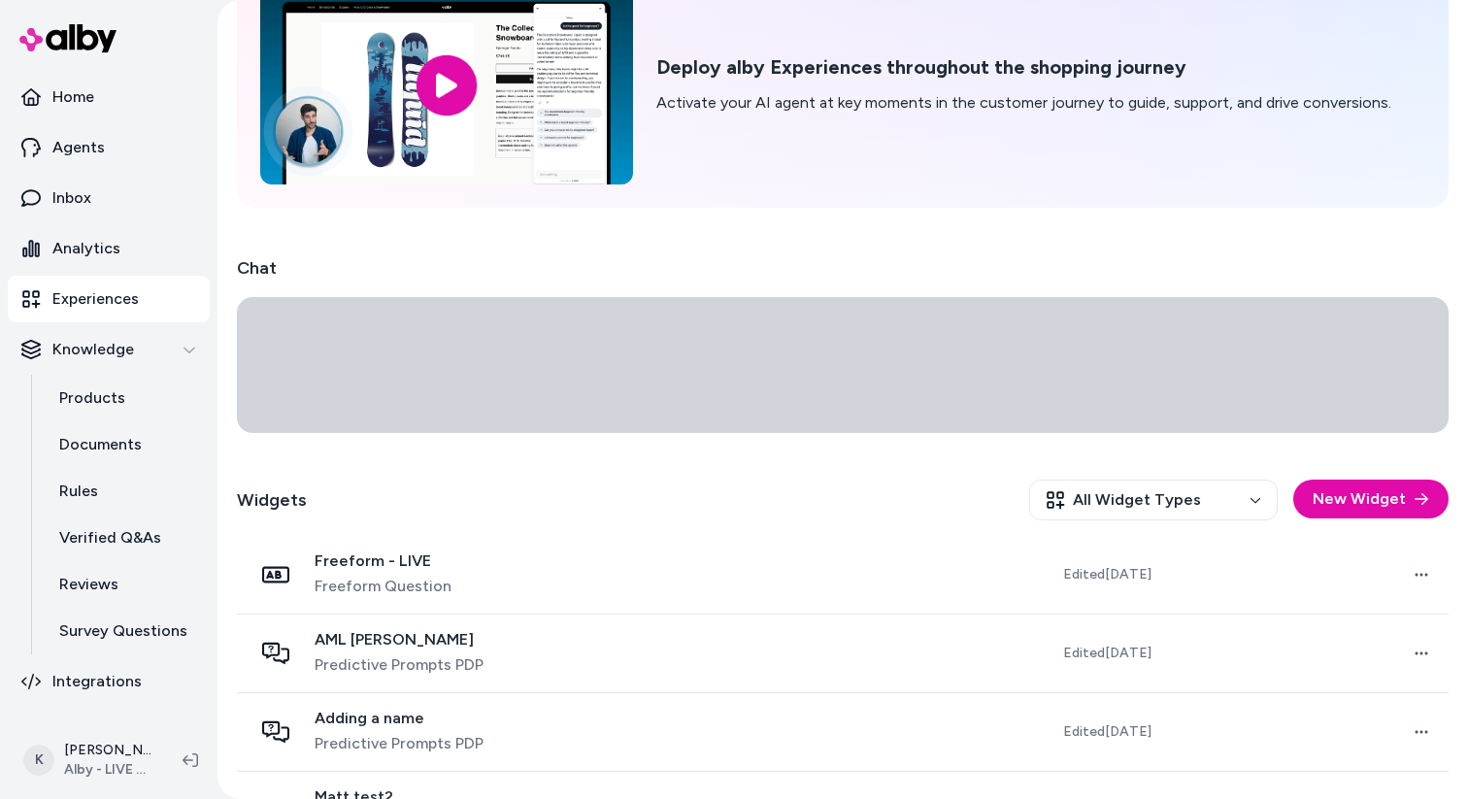
scroll to position [152, 0]
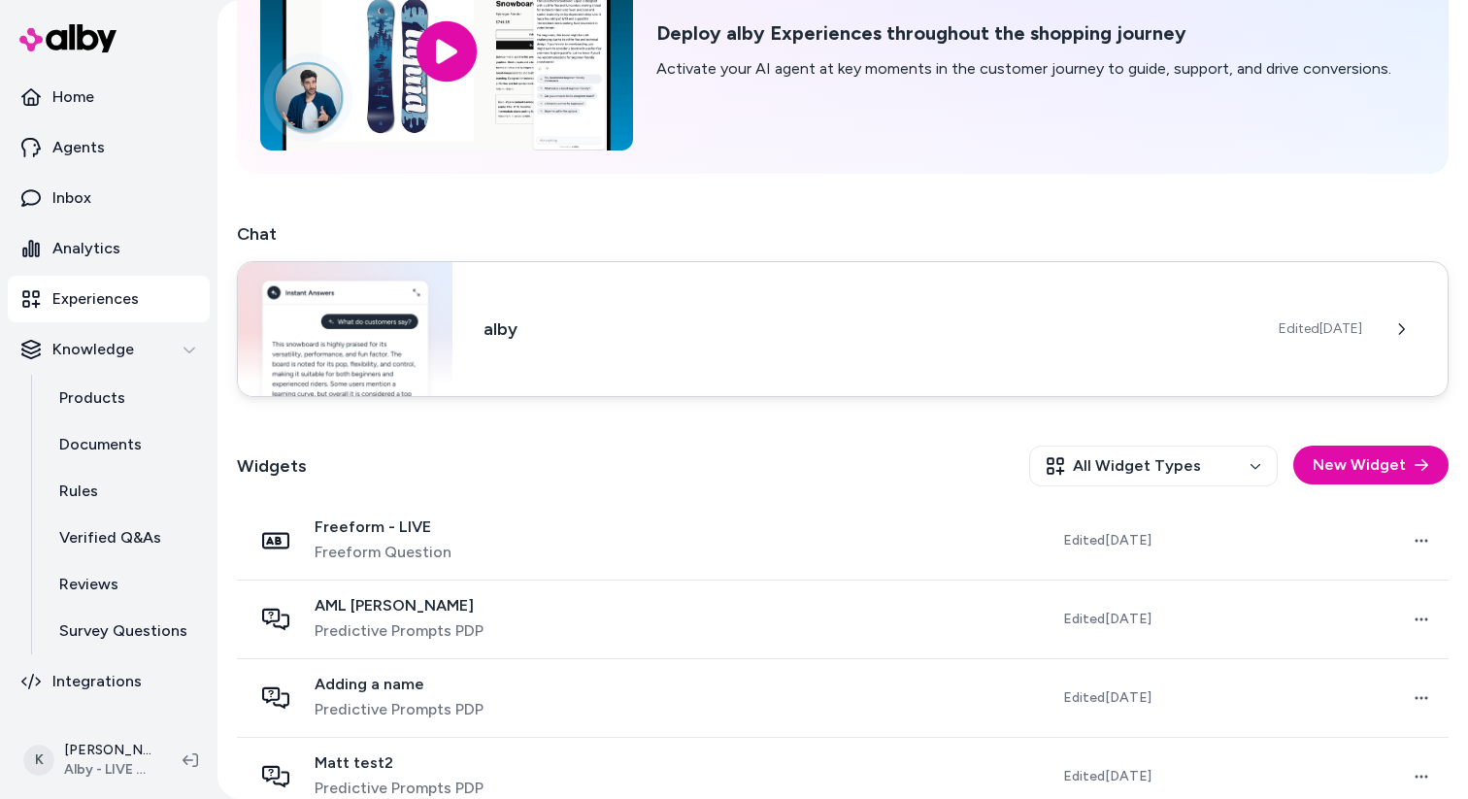
click at [636, 374] on div "alby Edited [DATE]" at bounding box center [843, 329] width 1212 height 136
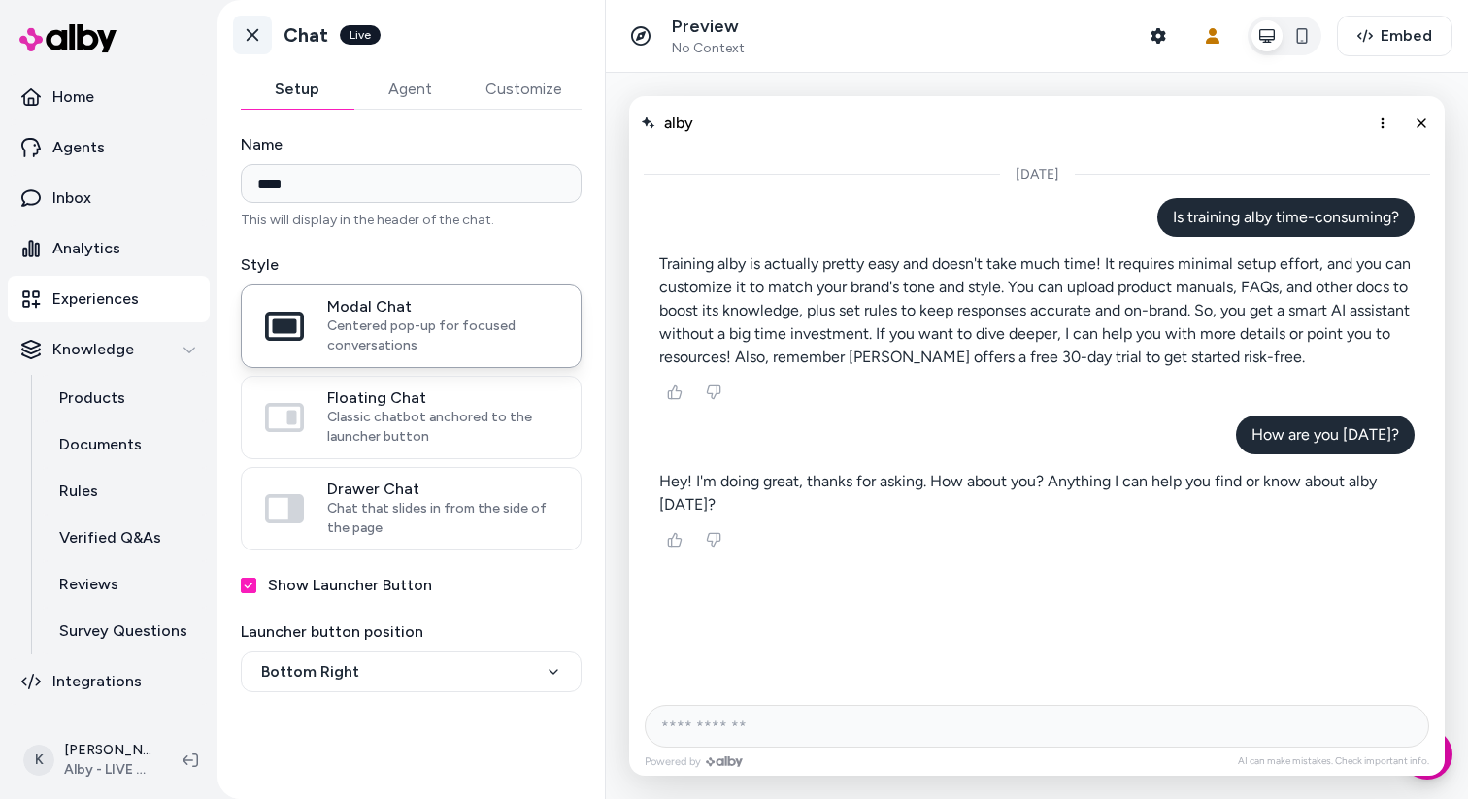
click at [261, 42] on icon at bounding box center [252, 34] width 19 height 19
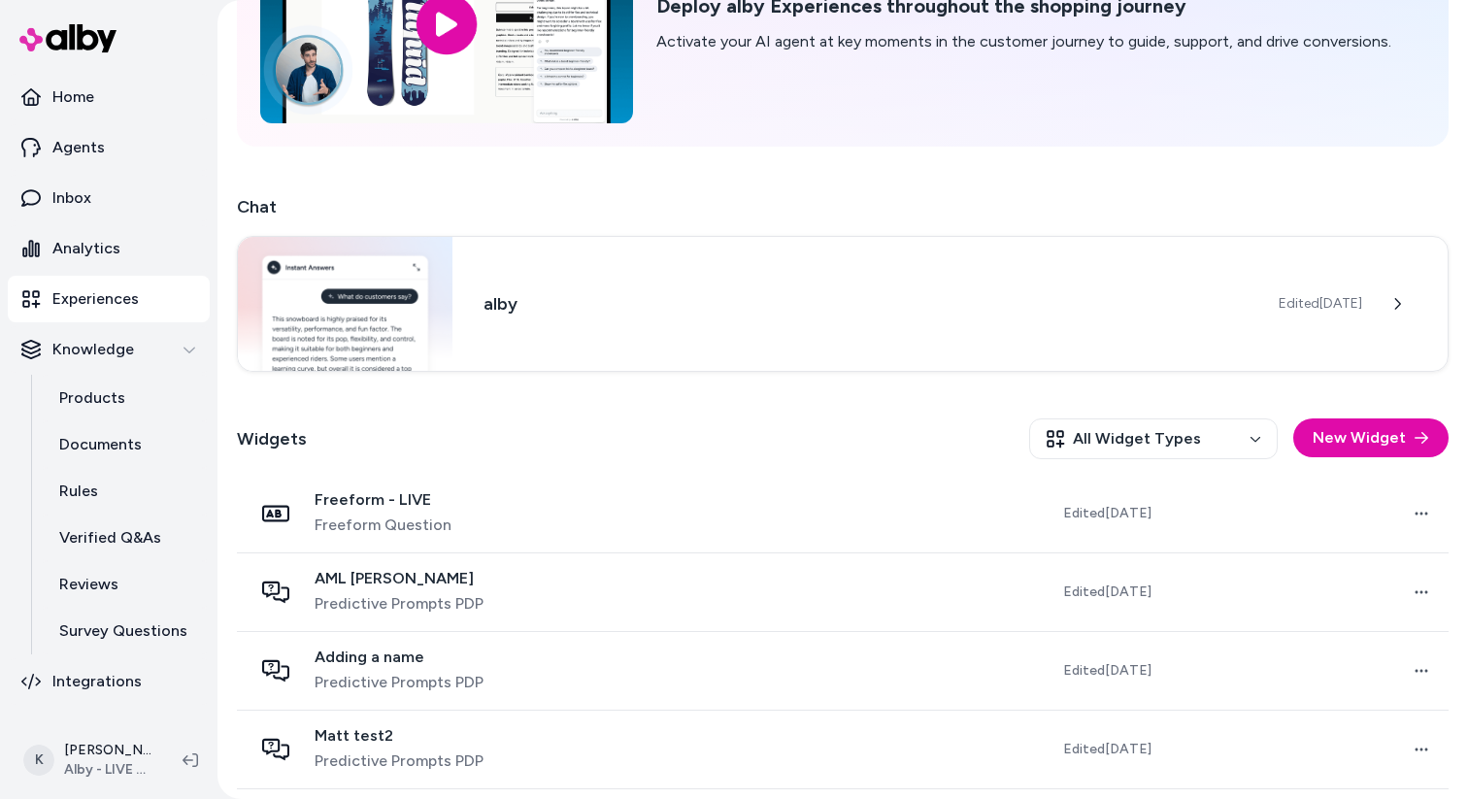
scroll to position [195, 0]
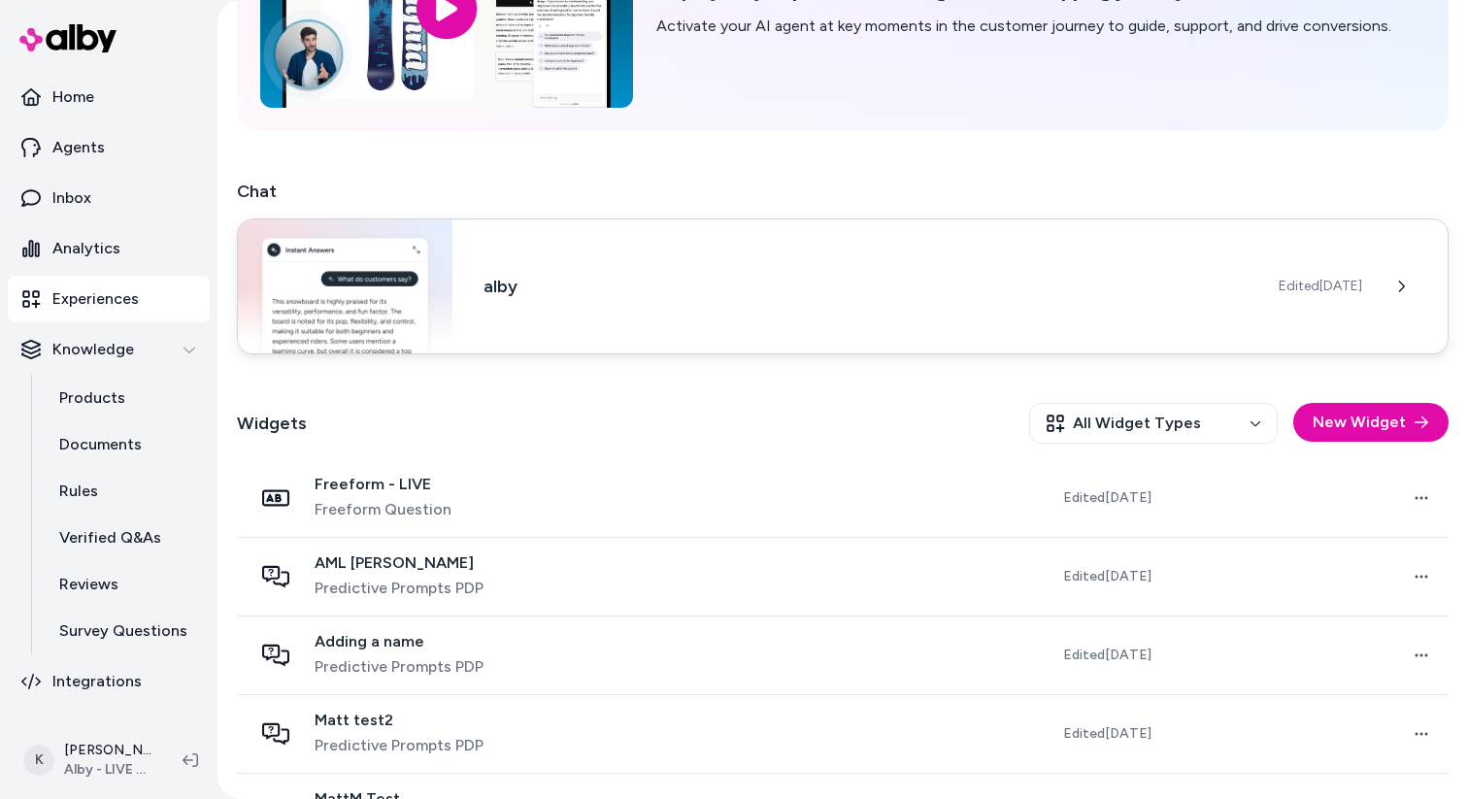
click at [734, 330] on div "alby Edited [DATE]" at bounding box center [843, 286] width 1212 height 136
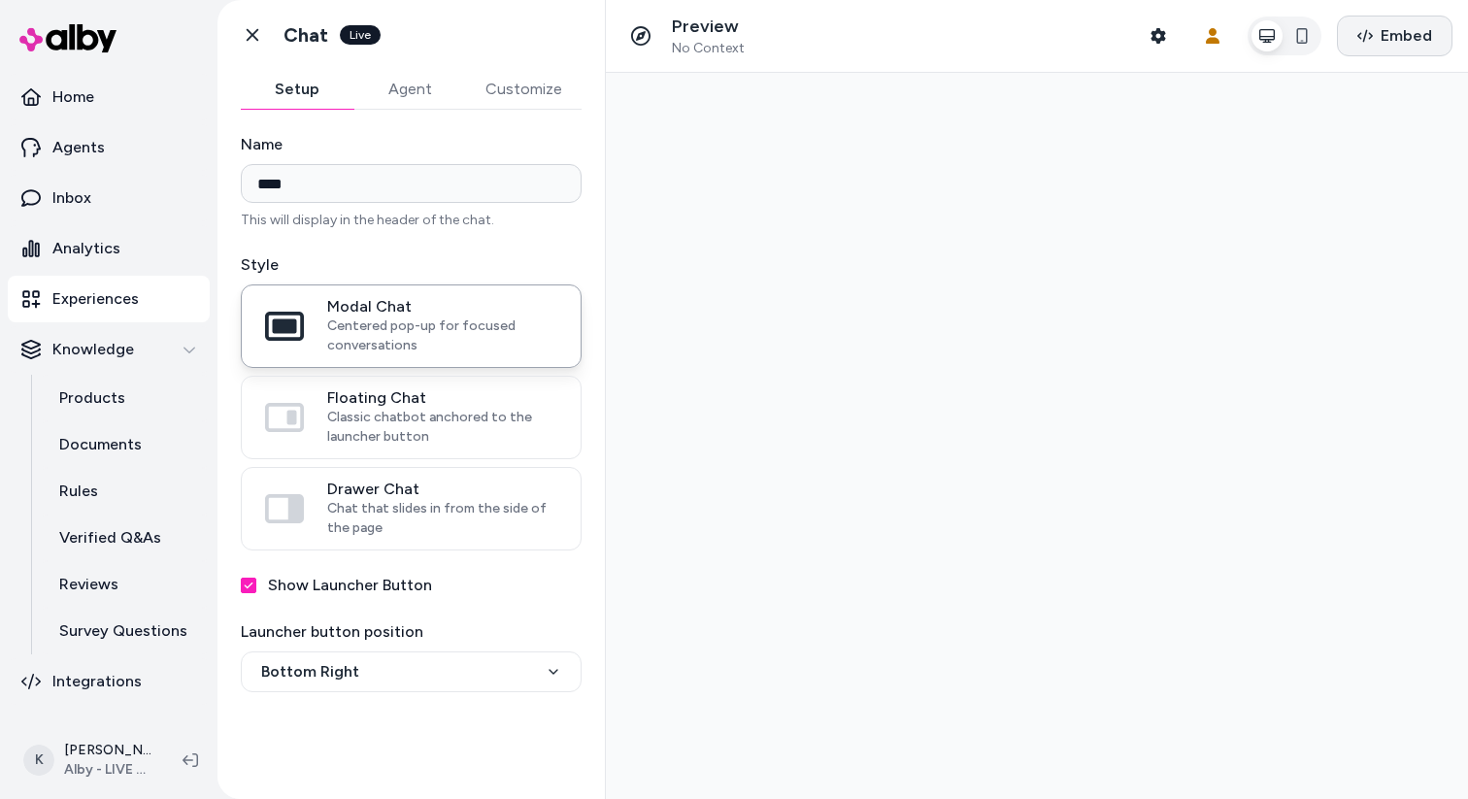
click at [1410, 35] on span "Embed" at bounding box center [1406, 35] width 51 height 23
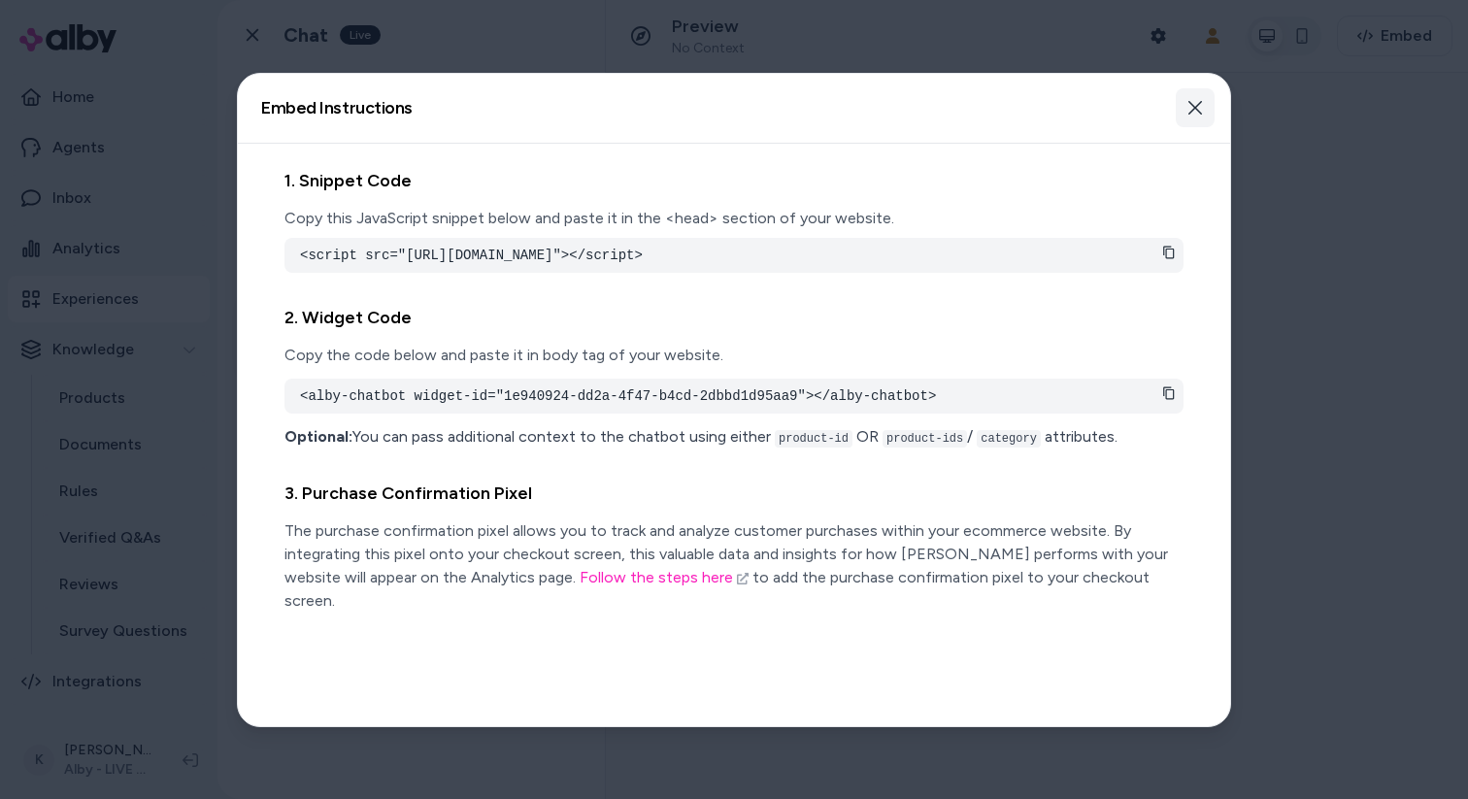
click at [1190, 110] on icon "button" at bounding box center [1195, 108] width 16 height 16
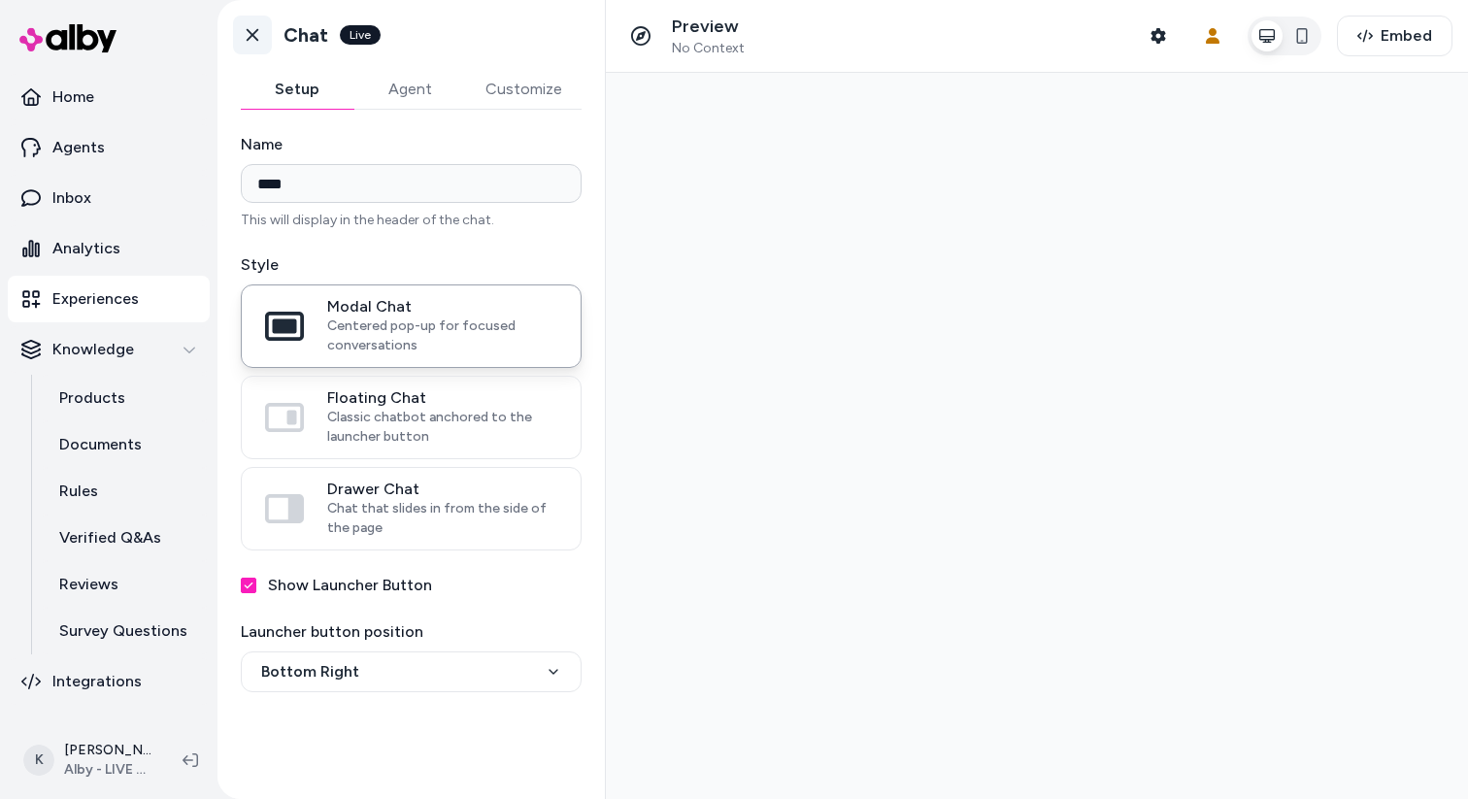
click at [257, 37] on icon at bounding box center [252, 34] width 19 height 19
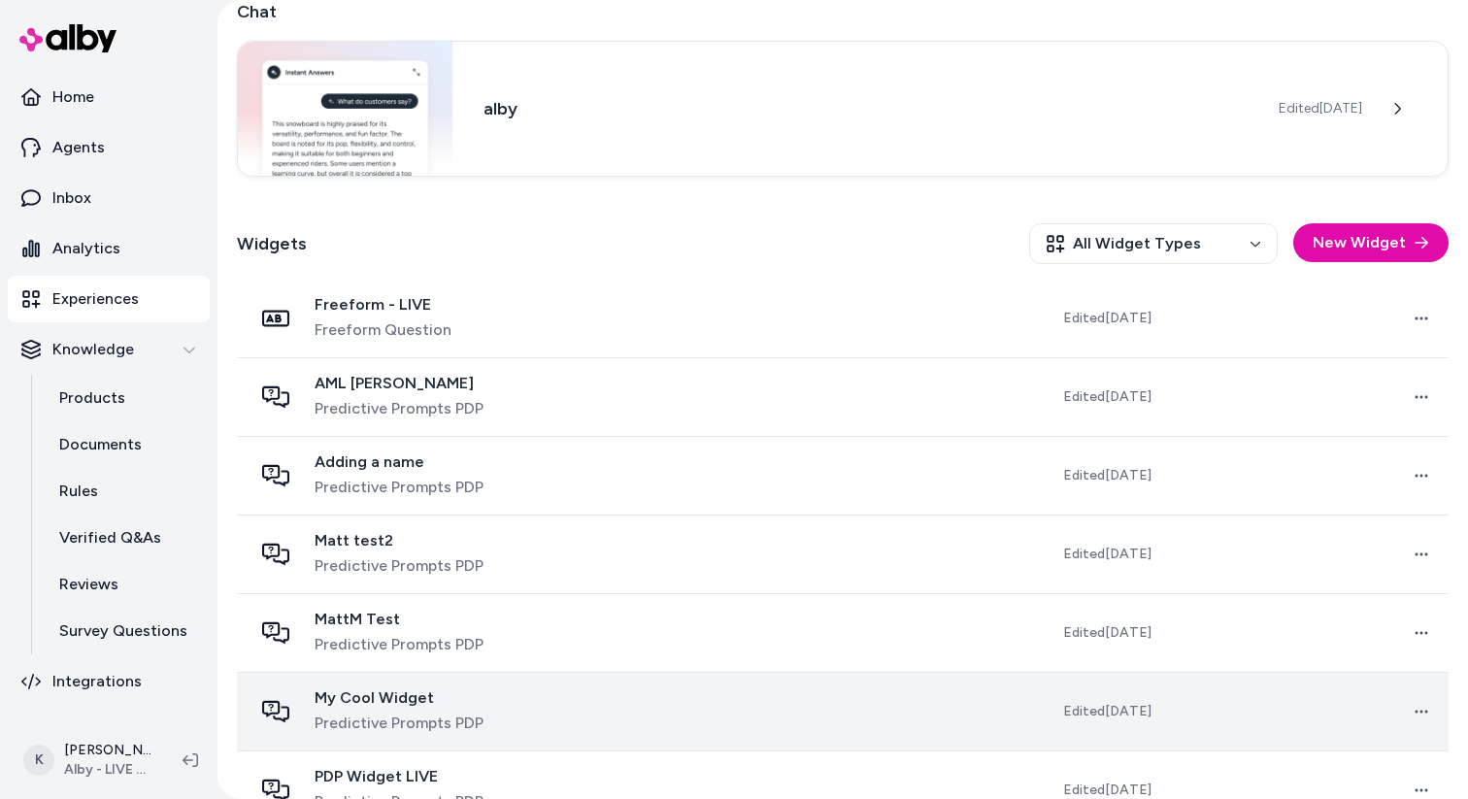
scroll to position [377, 0]
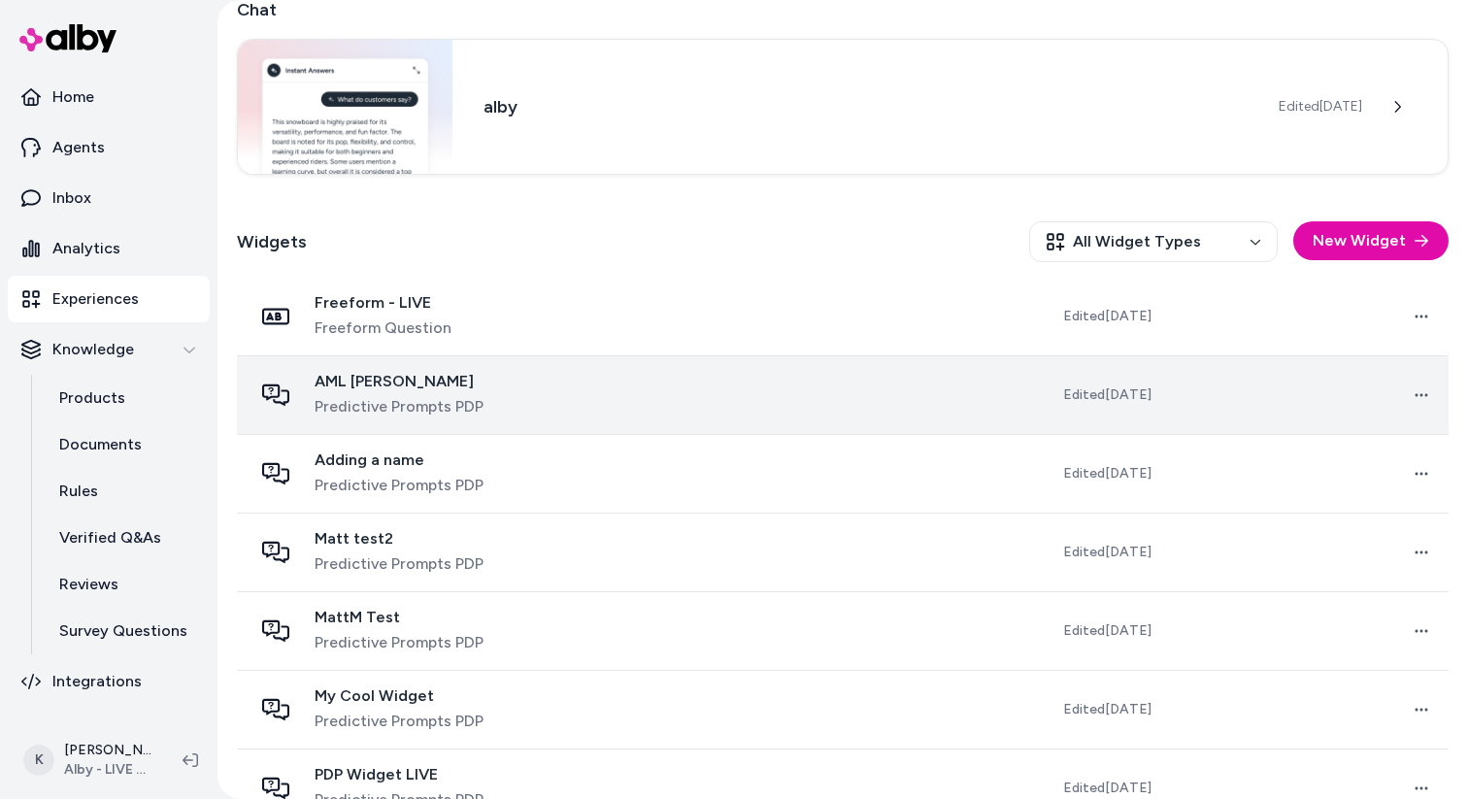
click at [655, 388] on td at bounding box center [796, 394] width 282 height 79
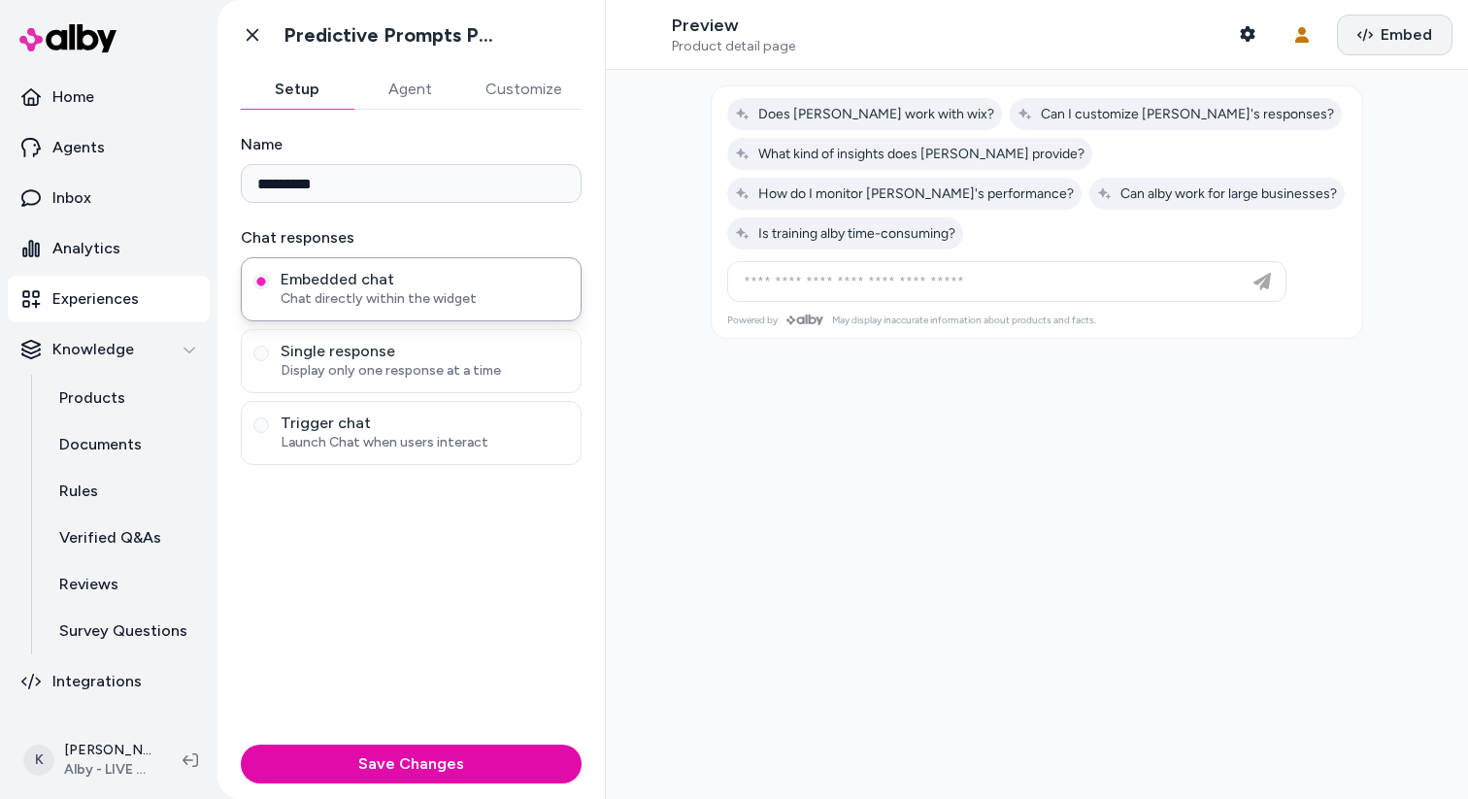
click at [1379, 50] on button "Embed" at bounding box center [1395, 35] width 116 height 41
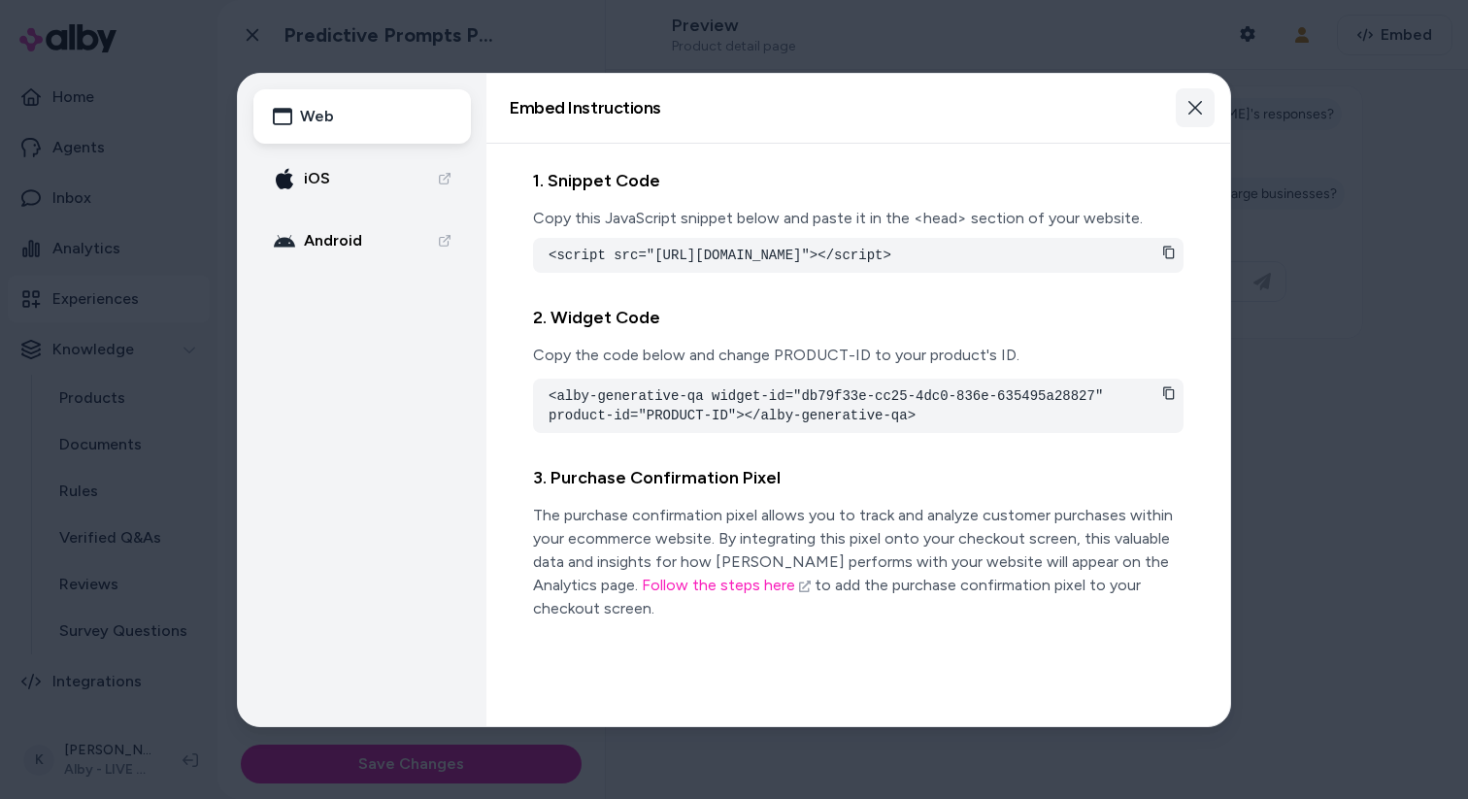
click at [1196, 111] on icon "button" at bounding box center [1195, 108] width 16 height 16
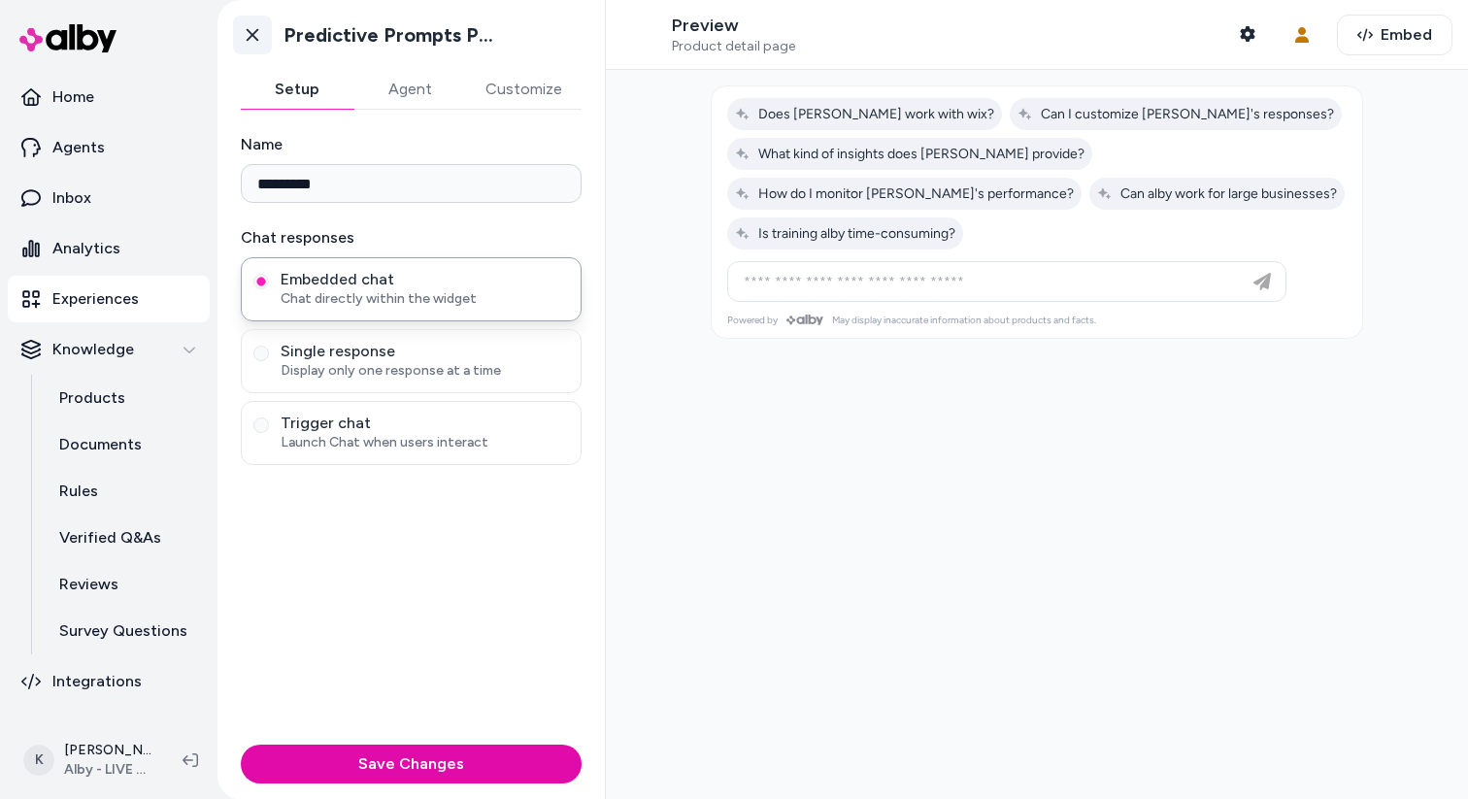
click at [245, 34] on icon at bounding box center [252, 34] width 19 height 19
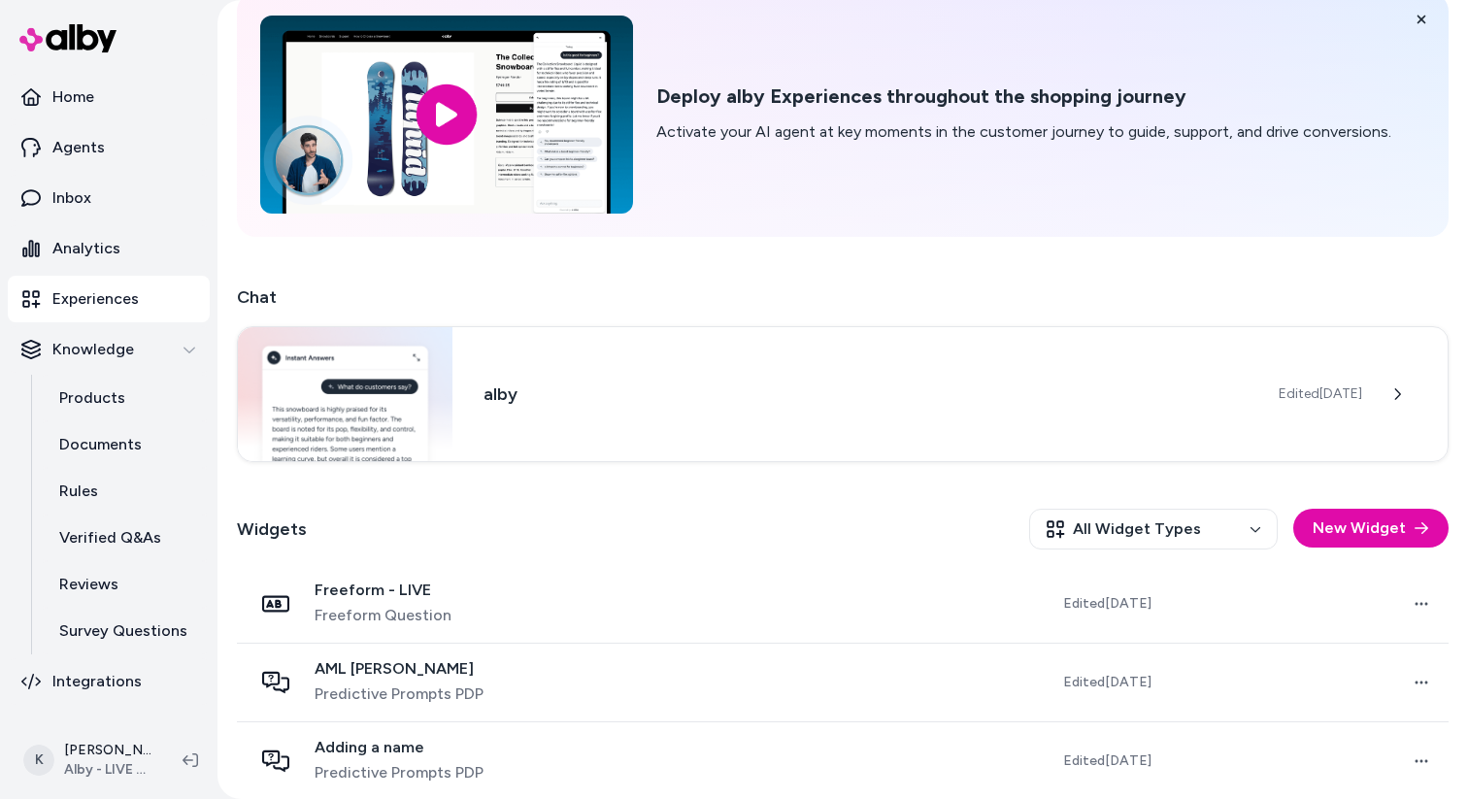
scroll to position [92, 0]
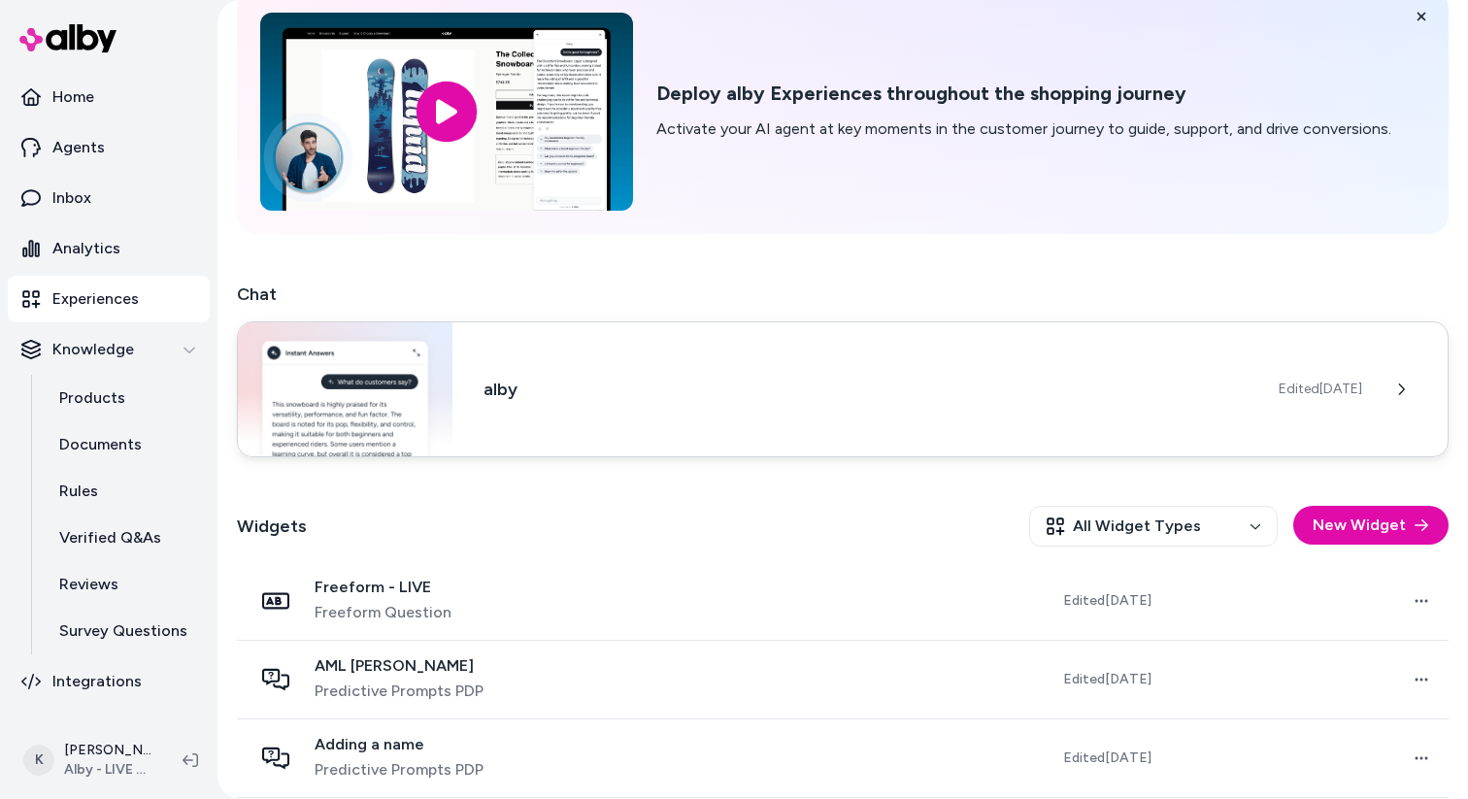
click at [701, 385] on h3 "alby" at bounding box center [866, 389] width 764 height 27
click at [744, 400] on h3 "alby" at bounding box center [866, 389] width 764 height 27
click at [747, 413] on div "alby Edited [DATE]" at bounding box center [843, 389] width 1212 height 136
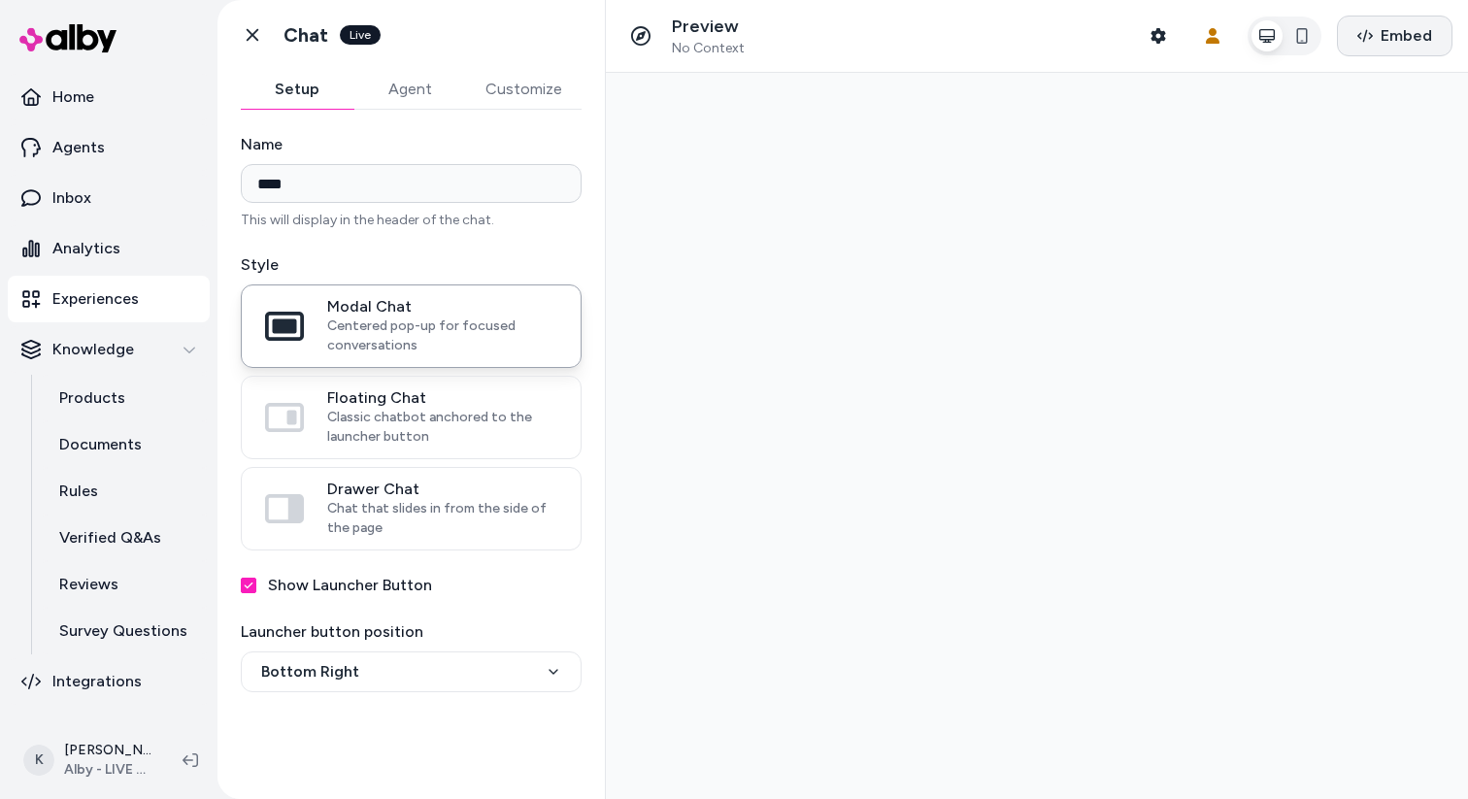
click at [1414, 38] on span "Embed" at bounding box center [1406, 35] width 51 height 23
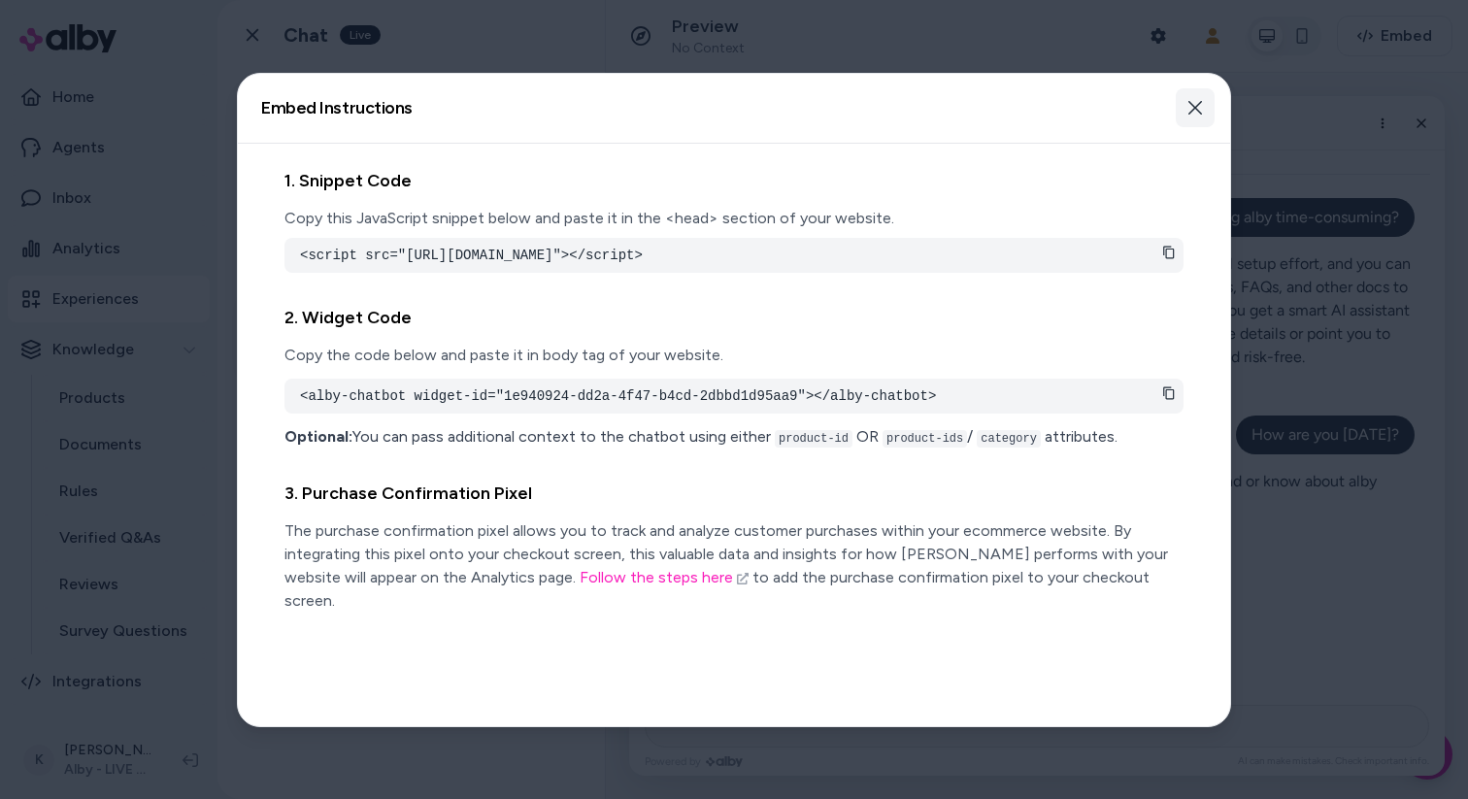
click at [1192, 116] on button "Close" at bounding box center [1195, 107] width 39 height 39
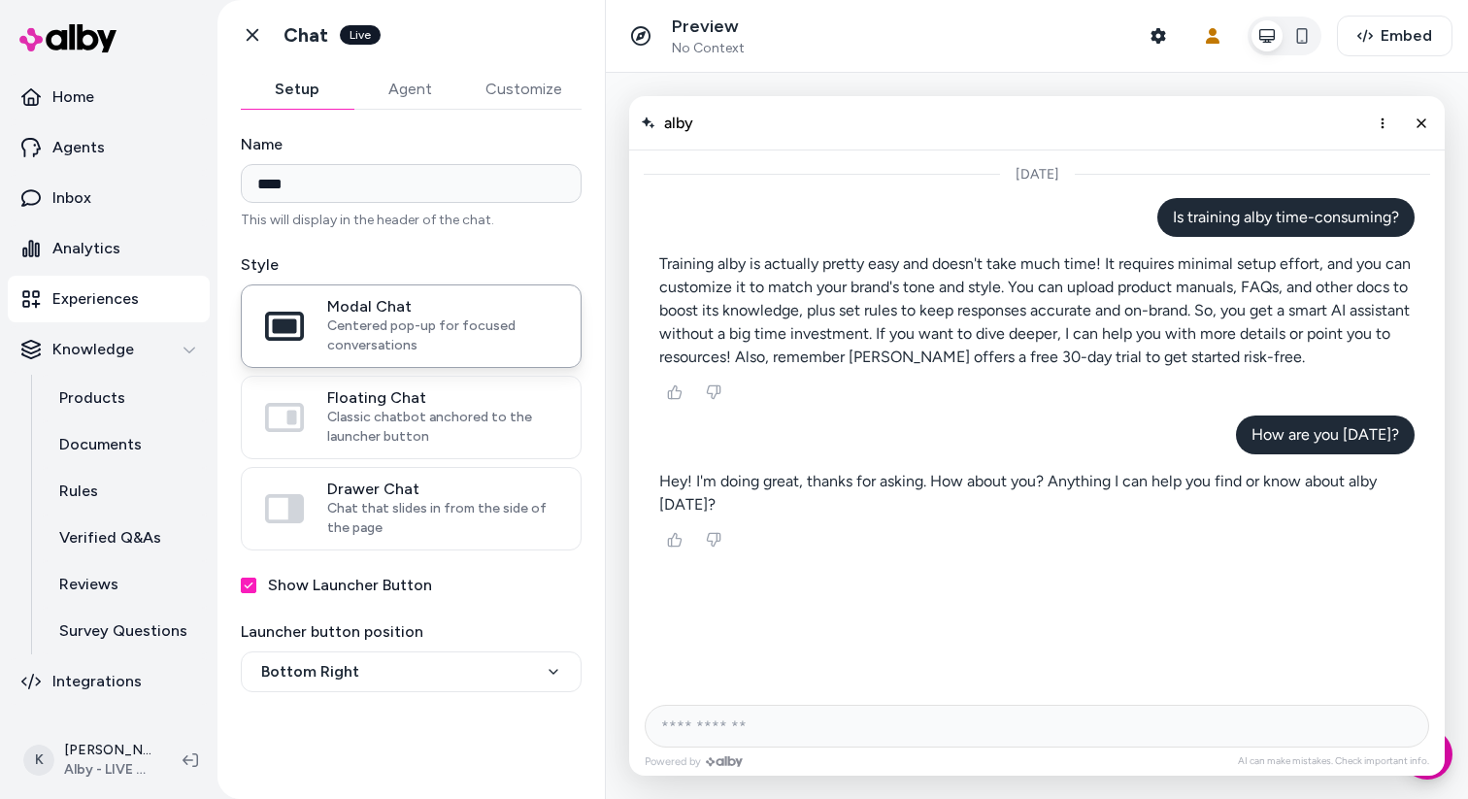
click at [429, 88] on button "Agent" at bounding box center [409, 89] width 113 height 39
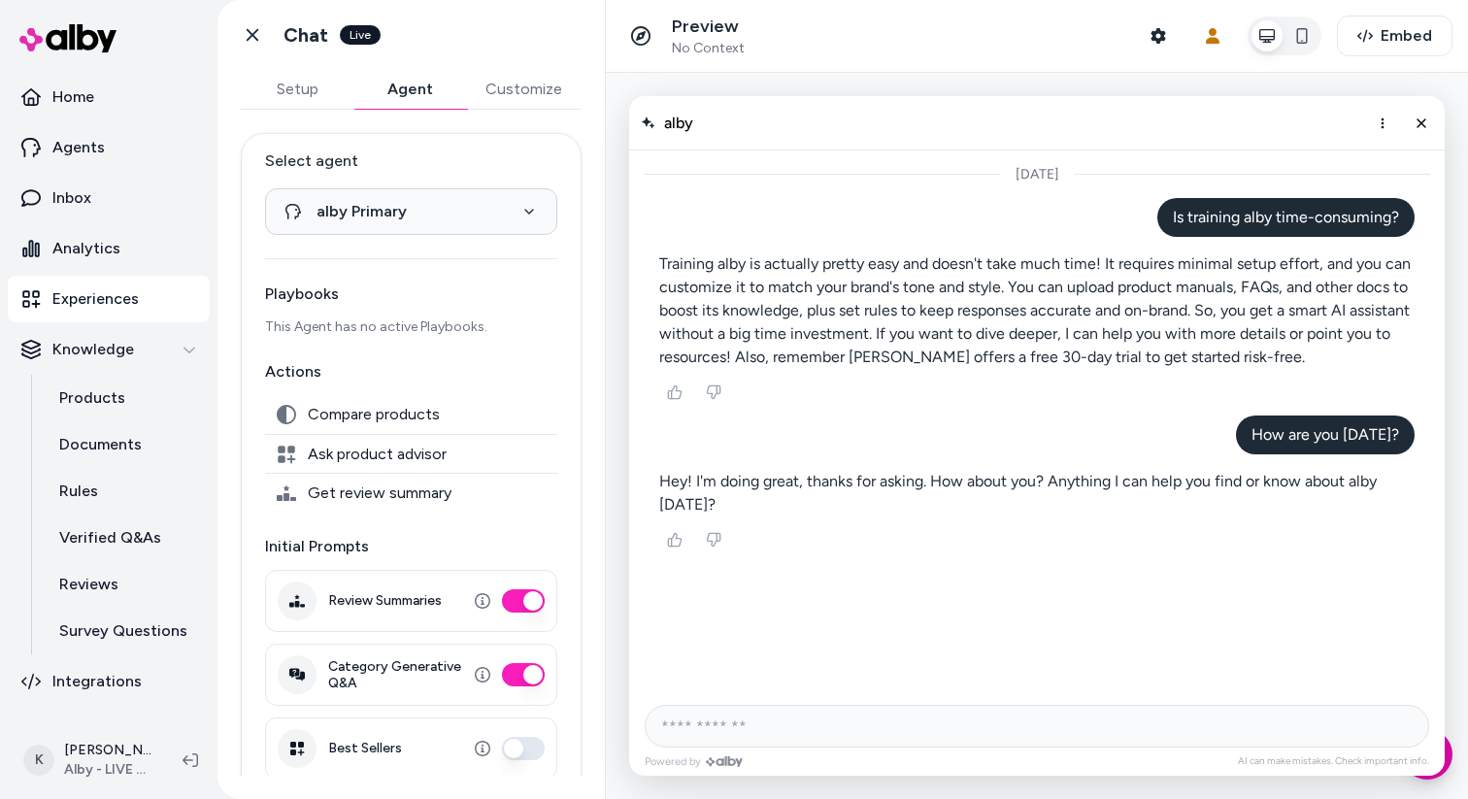
click at [516, 102] on button "Customize" at bounding box center [524, 89] width 116 height 39
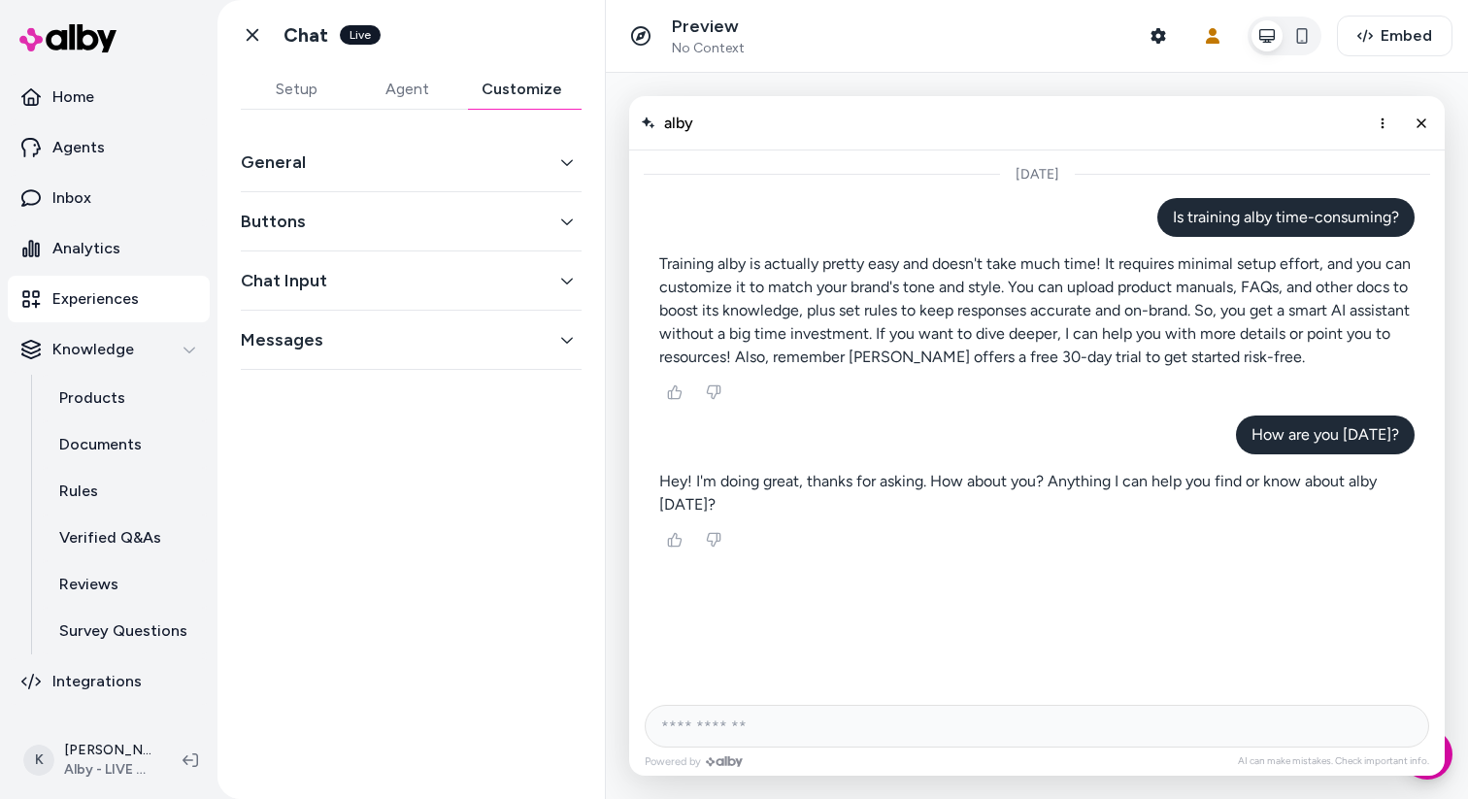
click at [492, 166] on button "General" at bounding box center [411, 162] width 341 height 27
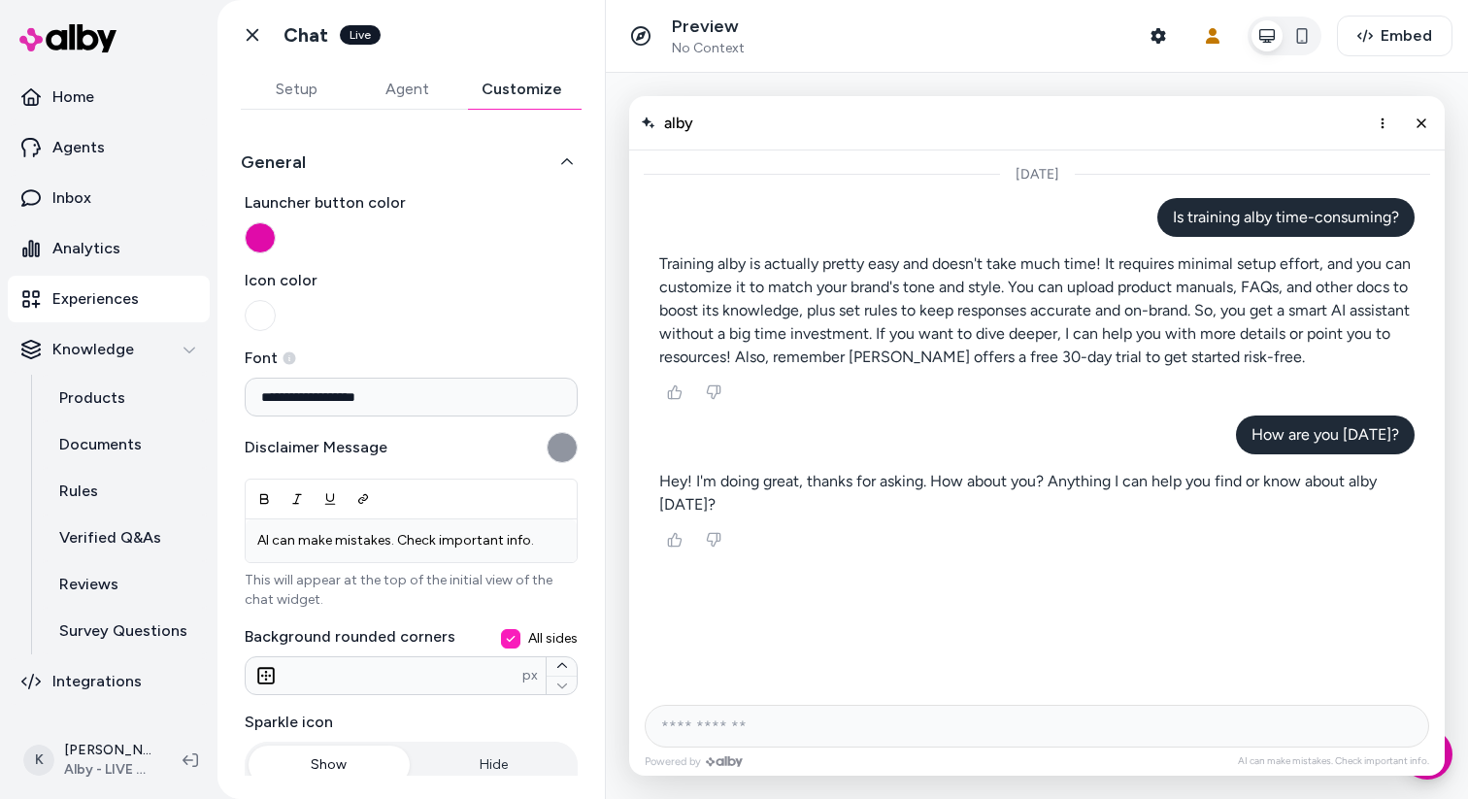
click at [492, 166] on button "General" at bounding box center [411, 162] width 341 height 27
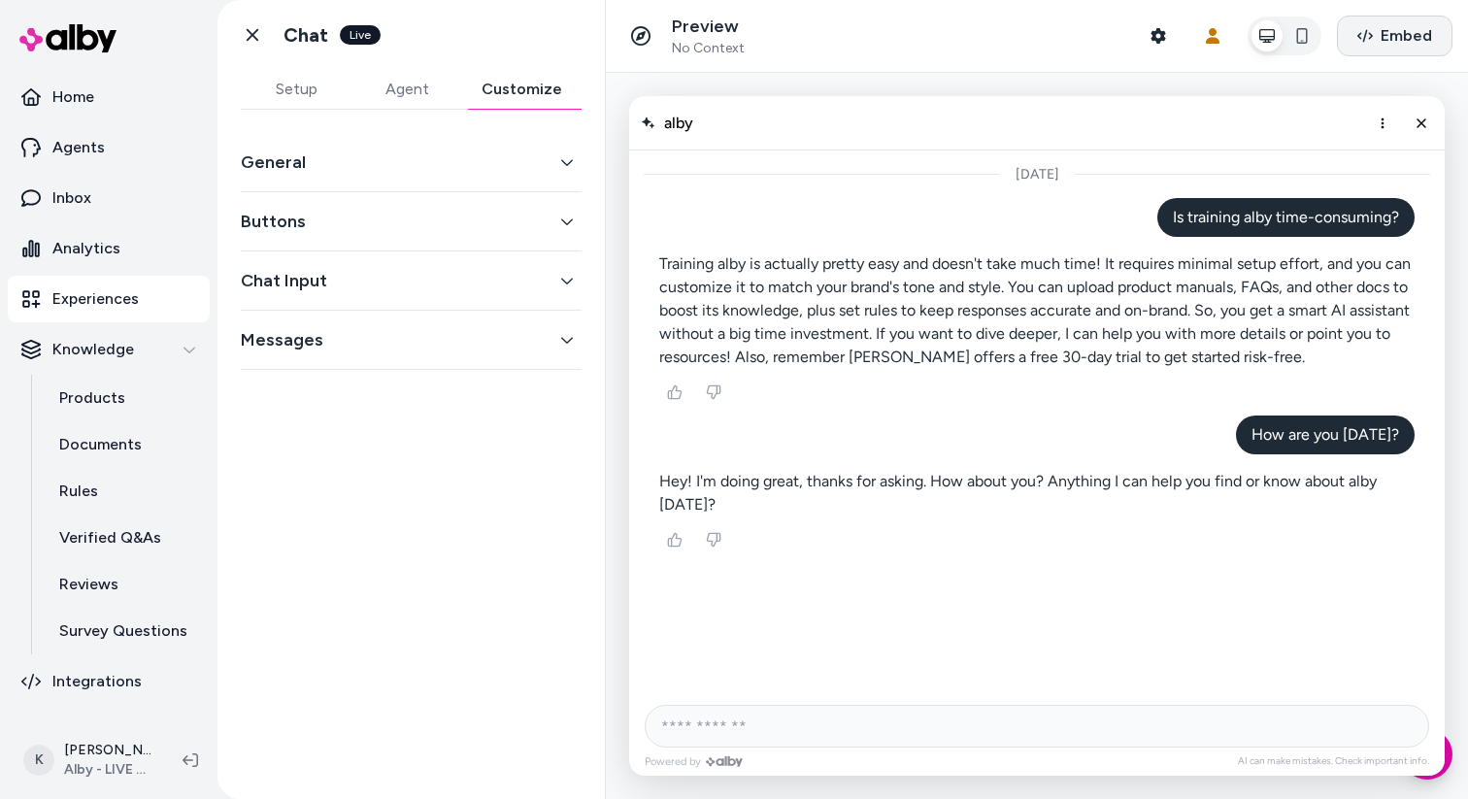
click at [1395, 29] on span "Embed" at bounding box center [1406, 35] width 51 height 23
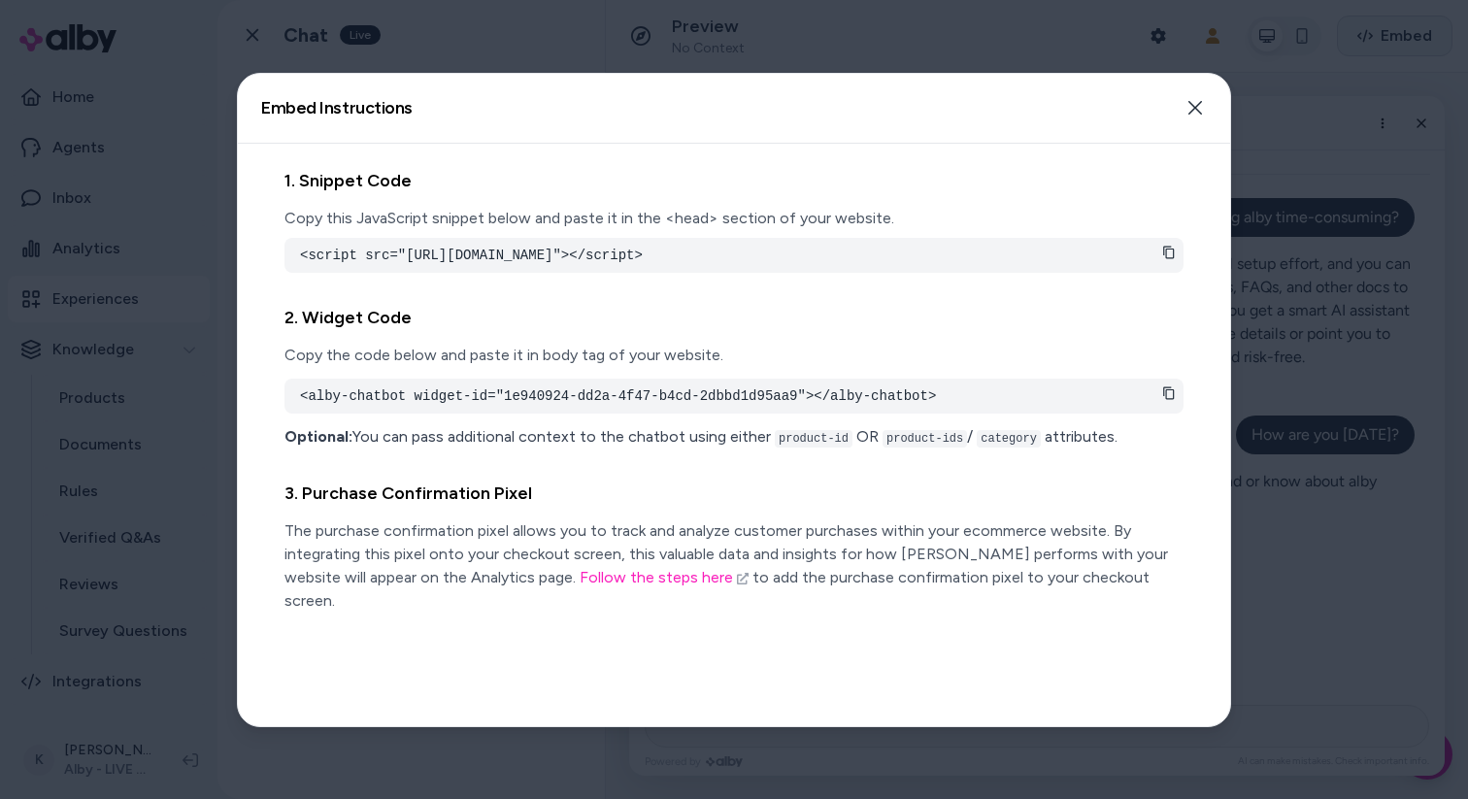
click at [1395, 29] on div at bounding box center [734, 399] width 1468 height 799
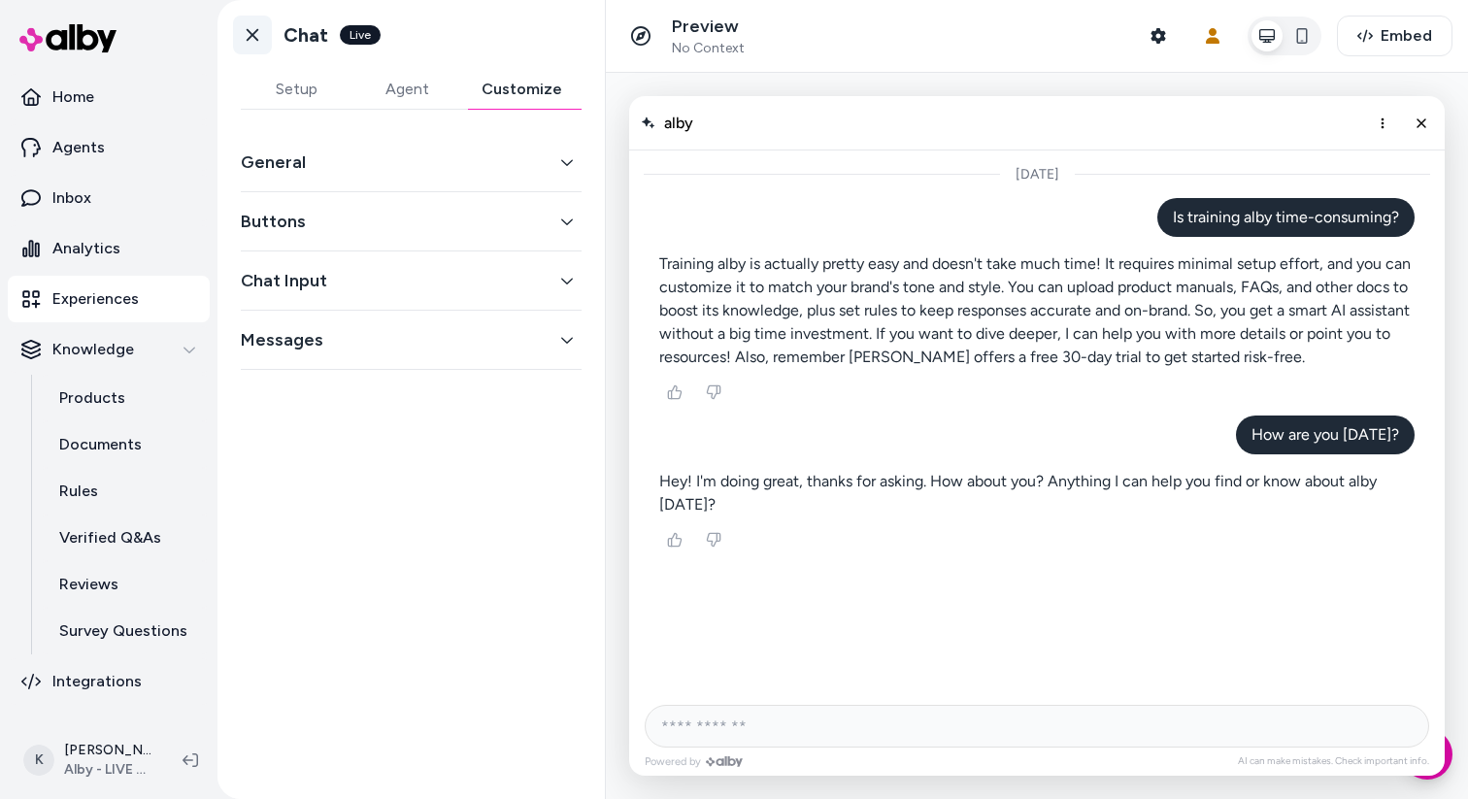
click at [248, 36] on icon at bounding box center [252, 34] width 19 height 19
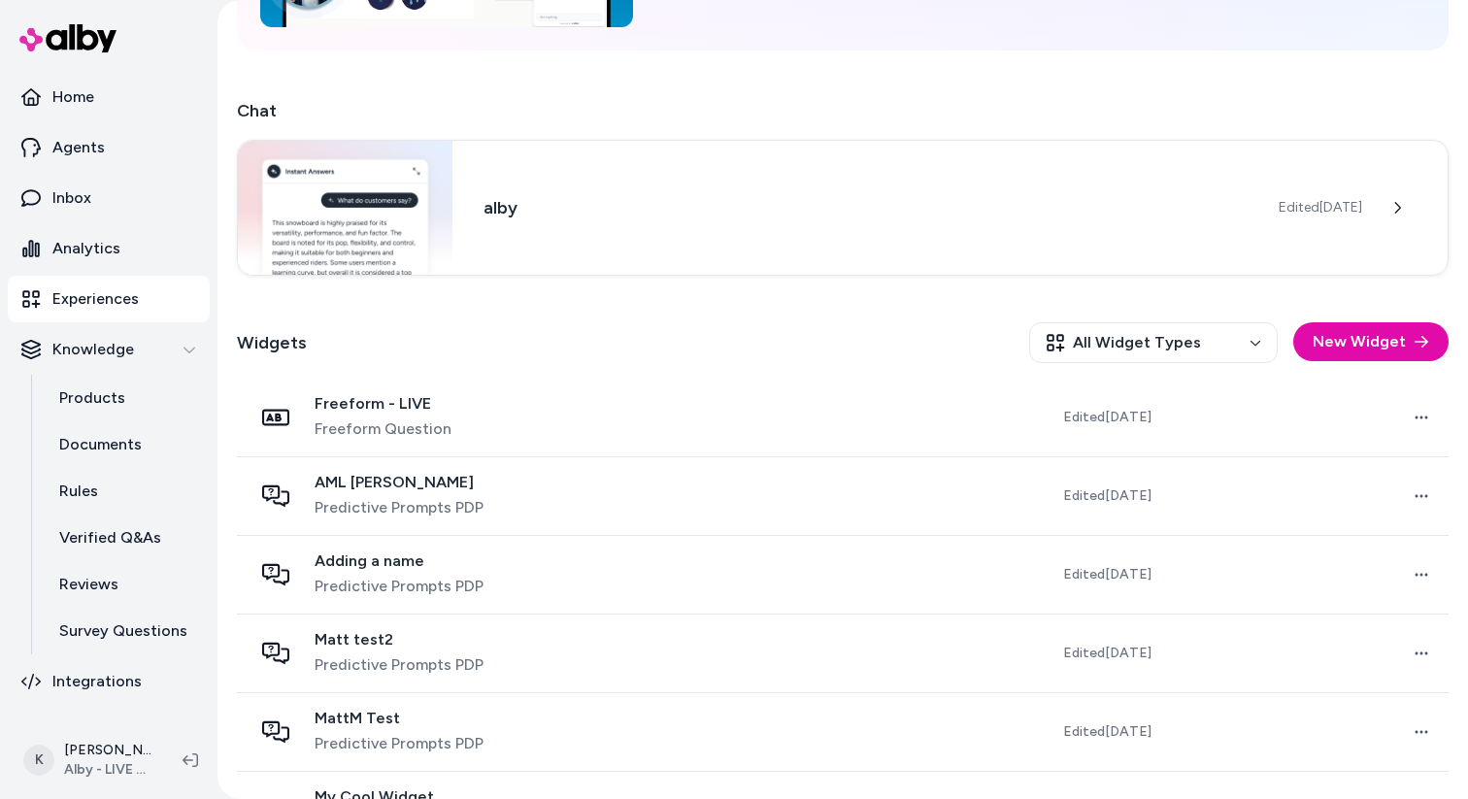
scroll to position [278, 0]
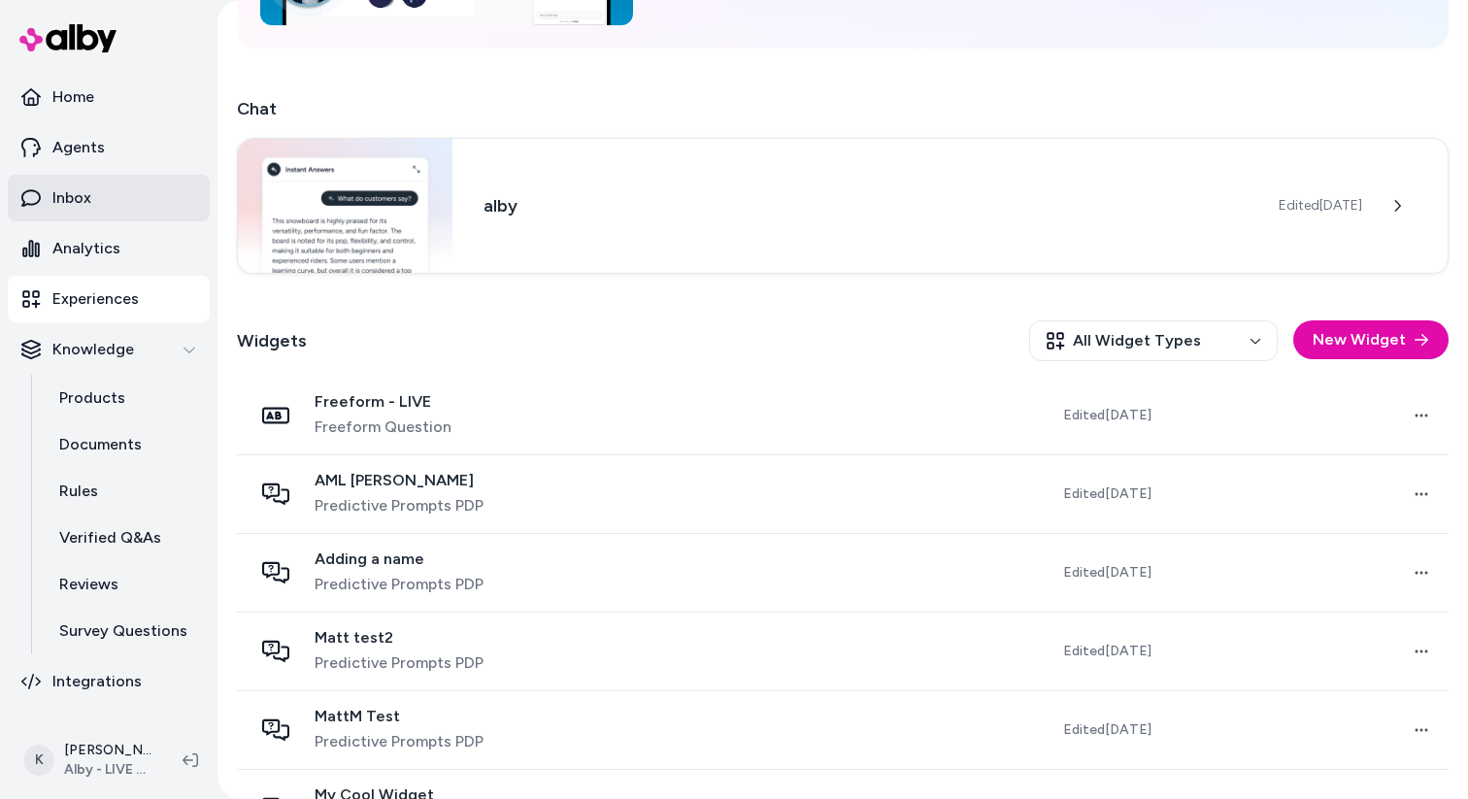
click at [102, 185] on link "Inbox" at bounding box center [109, 198] width 202 height 47
